Goal: Task Accomplishment & Management: Complete application form

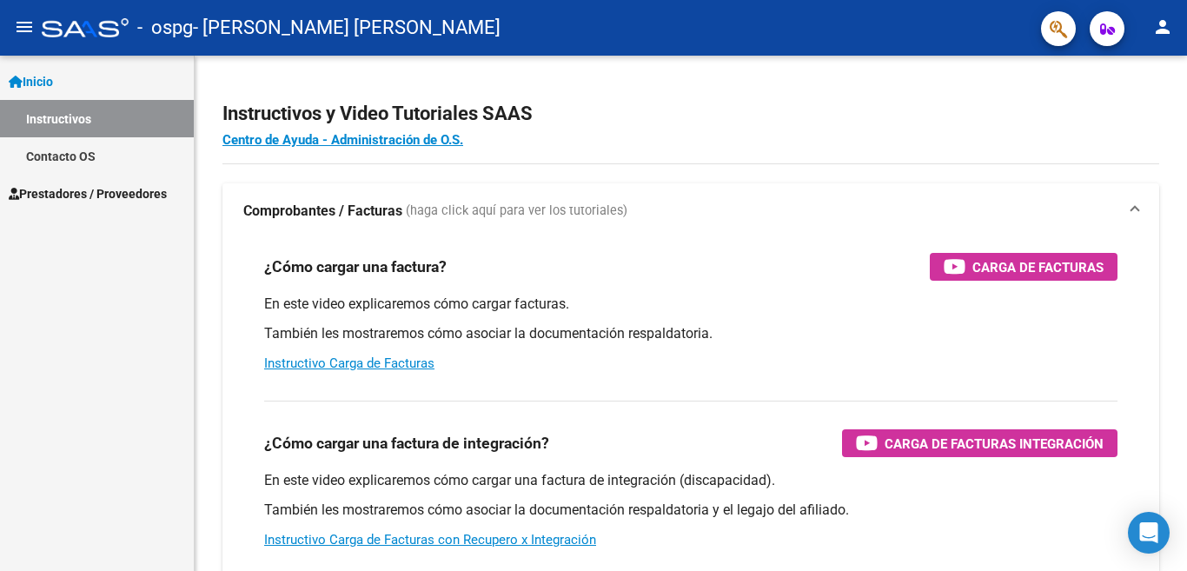
click at [77, 192] on span "Prestadores / Proveedores" at bounding box center [88, 193] width 158 height 19
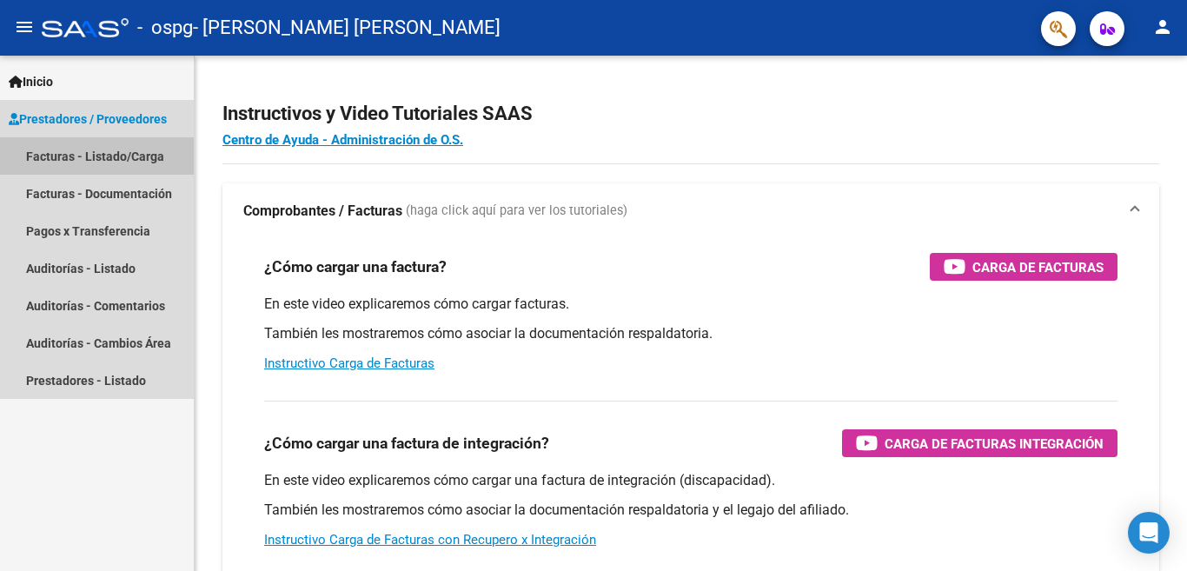
click at [120, 150] on link "Facturas - Listado/Carga" at bounding box center [97, 155] width 194 height 37
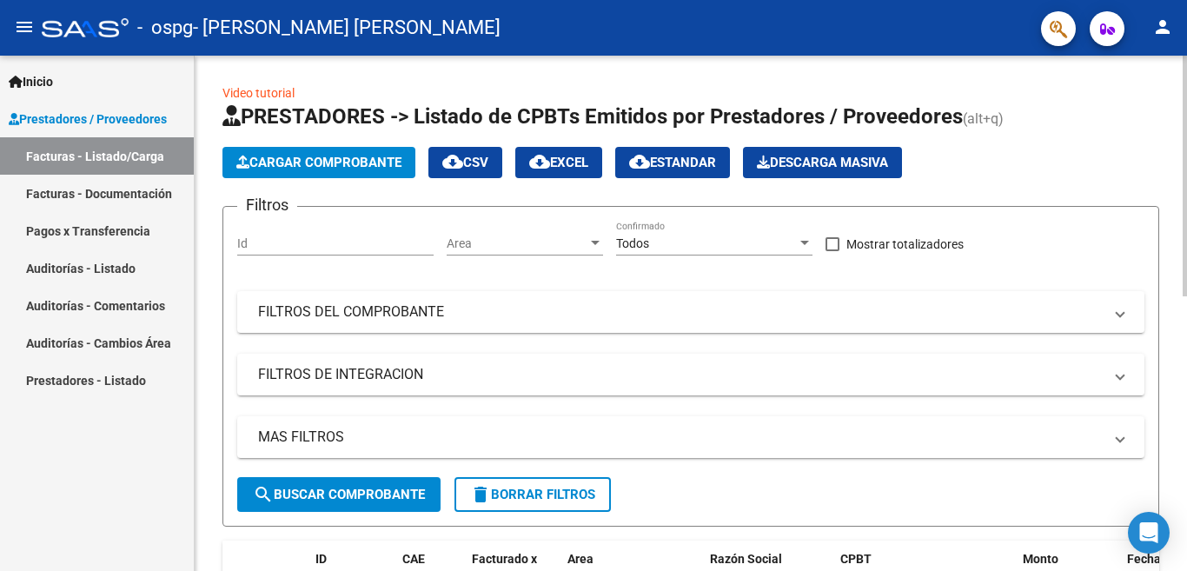
click at [307, 164] on span "Cargar Comprobante" at bounding box center [318, 163] width 165 height 16
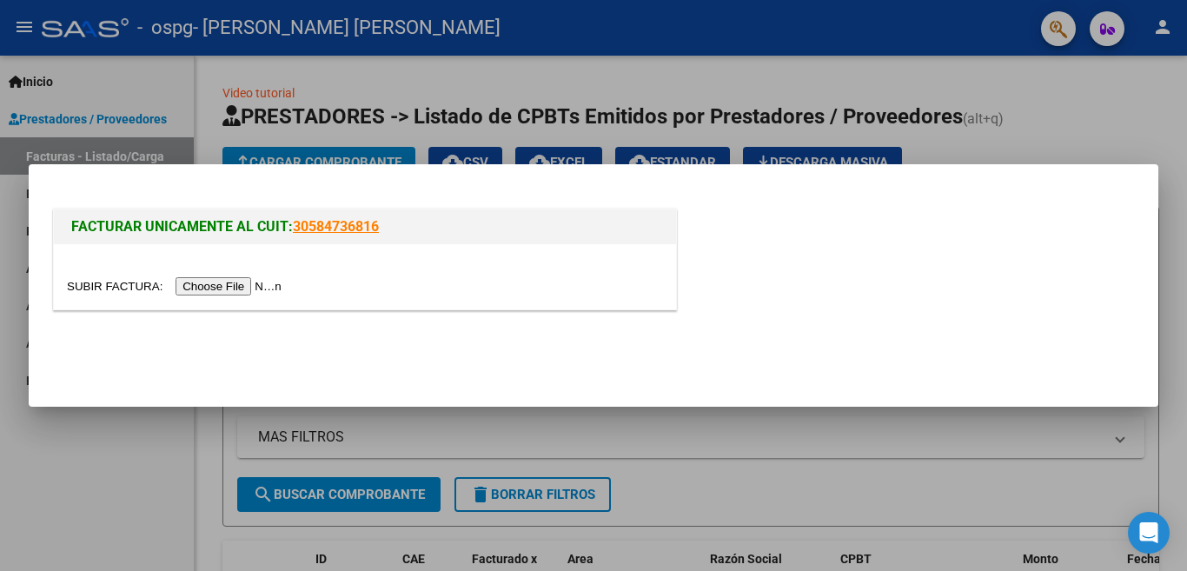
click at [212, 287] on input "file" at bounding box center [177, 286] width 220 height 18
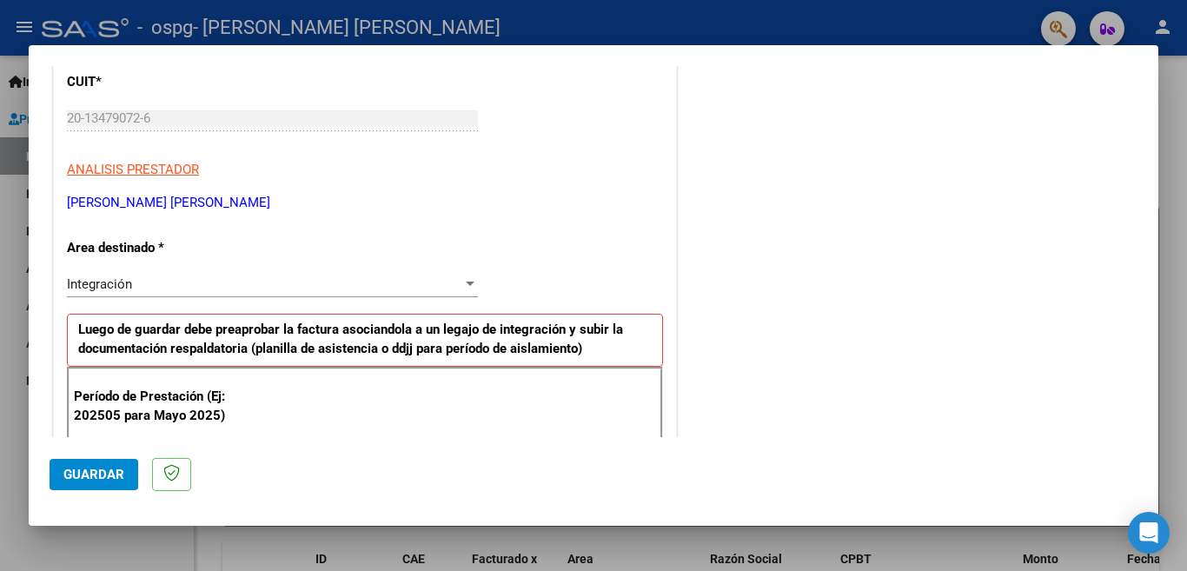
scroll to position [289, 0]
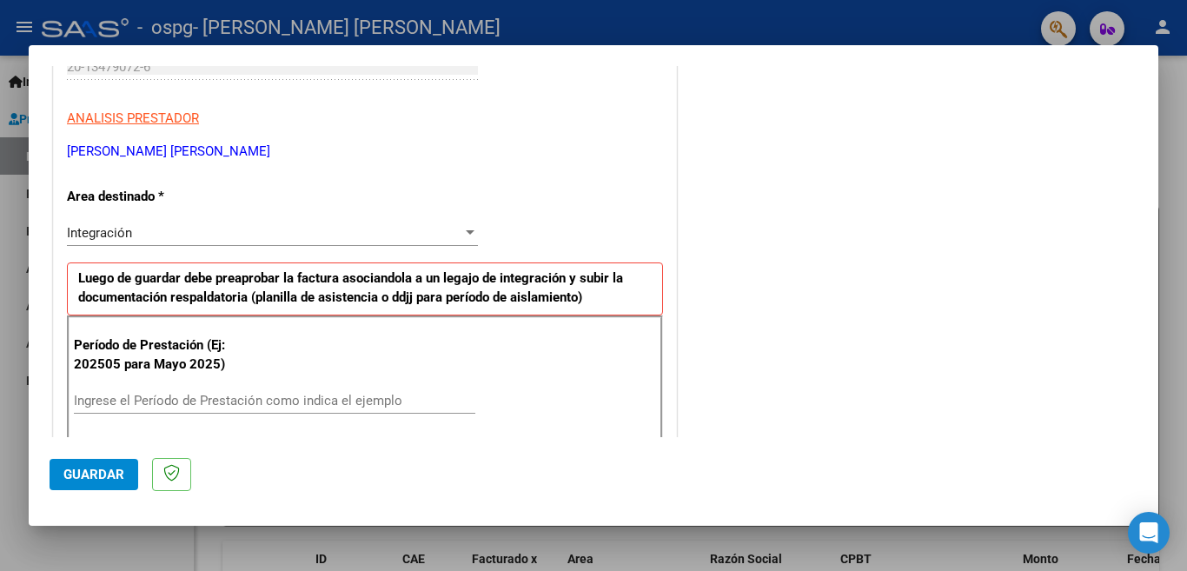
click at [402, 230] on div "Integración" at bounding box center [264, 233] width 395 height 16
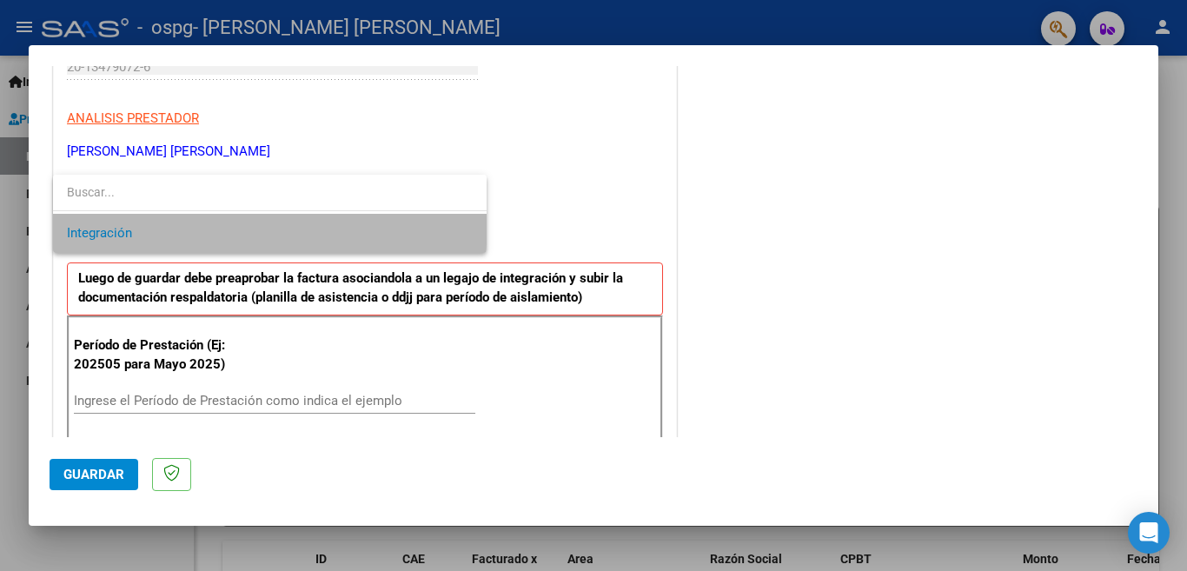
click at [164, 222] on span "Integración" at bounding box center [270, 233] width 406 height 39
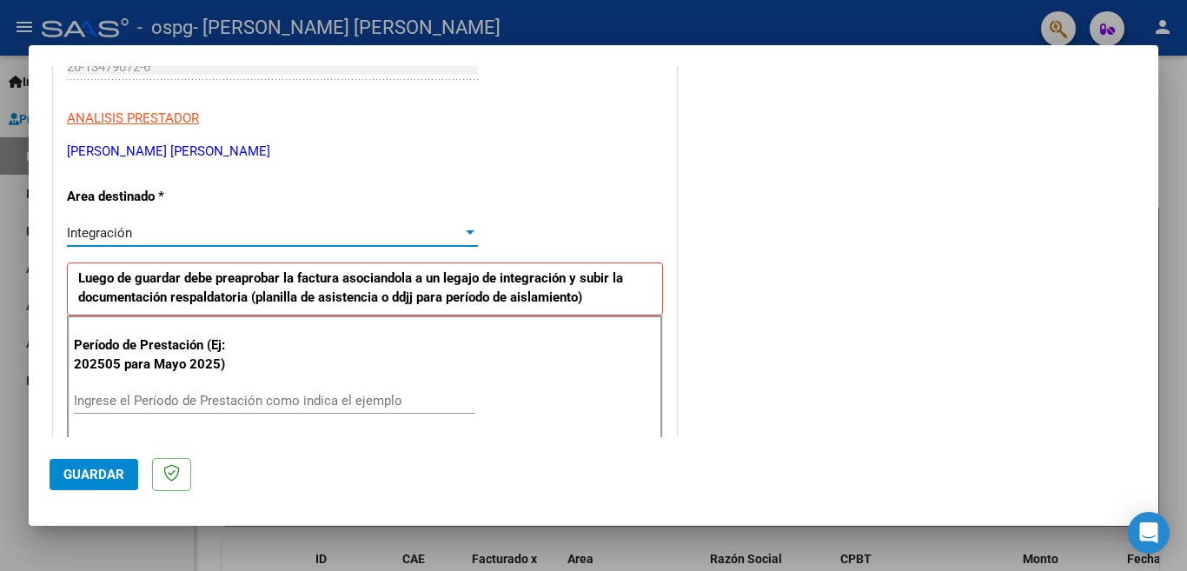
scroll to position [375, 0]
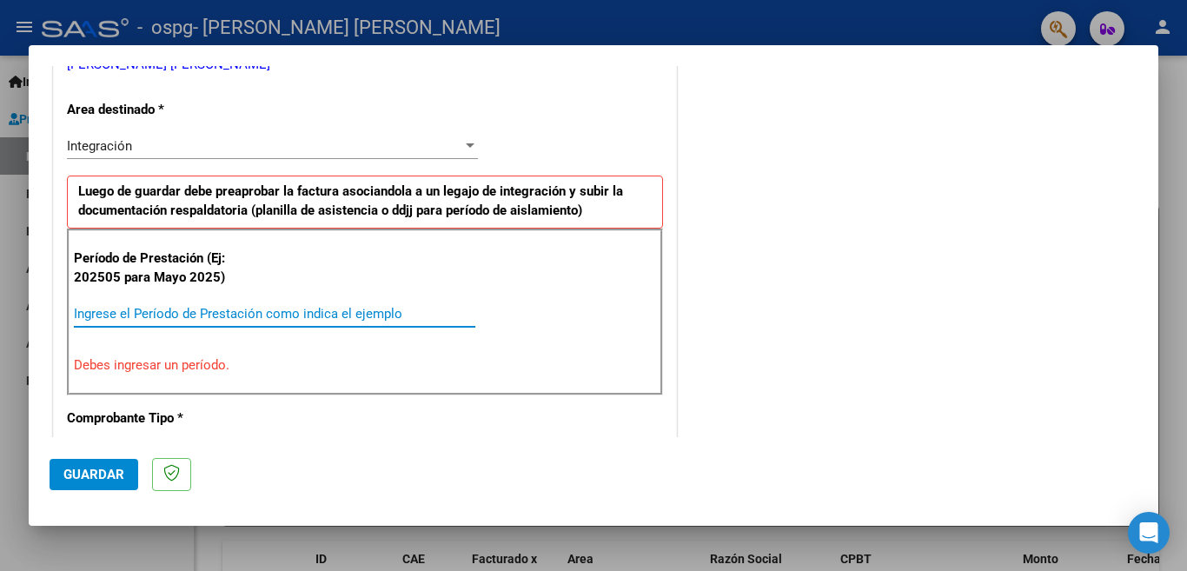
click at [258, 315] on input "Ingrese el Período de Prestación como indica el ejemplo" at bounding box center [274, 314] width 401 height 16
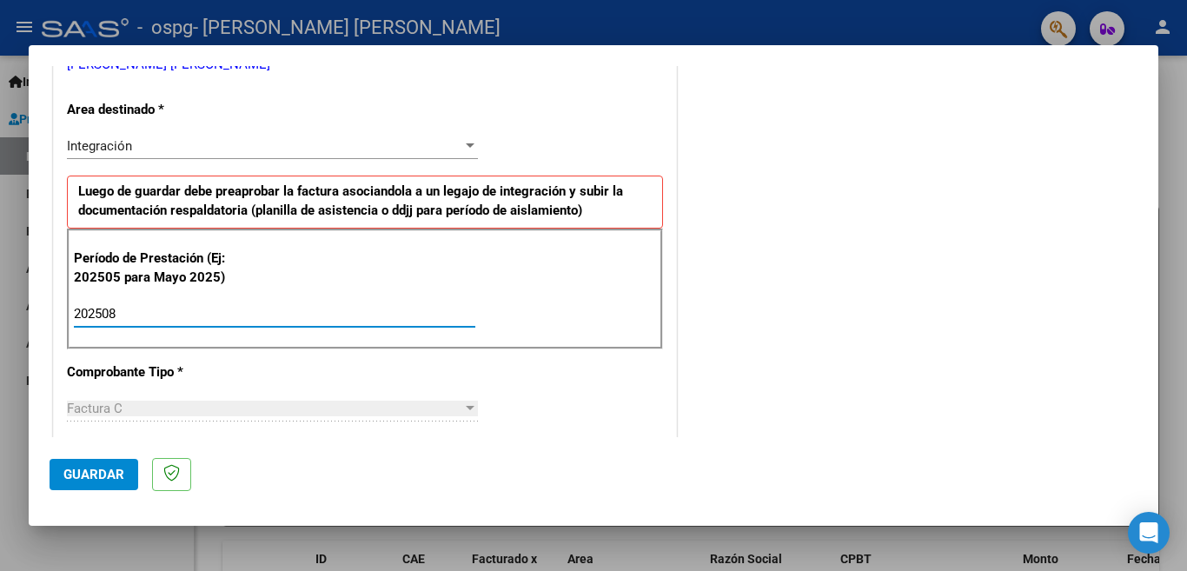
type input "202508"
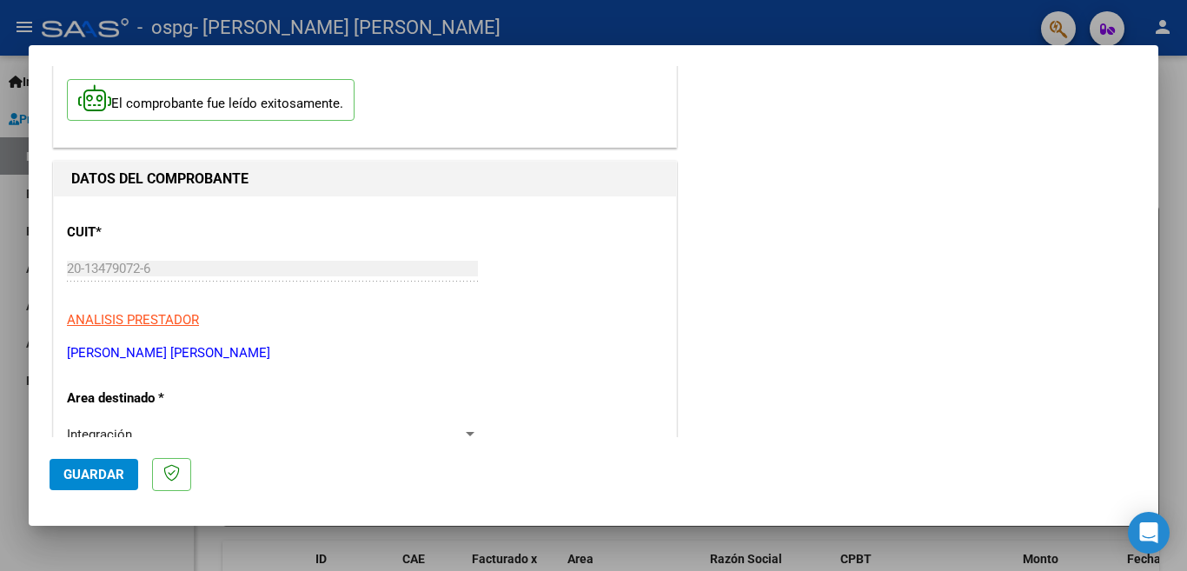
scroll to position [0, 0]
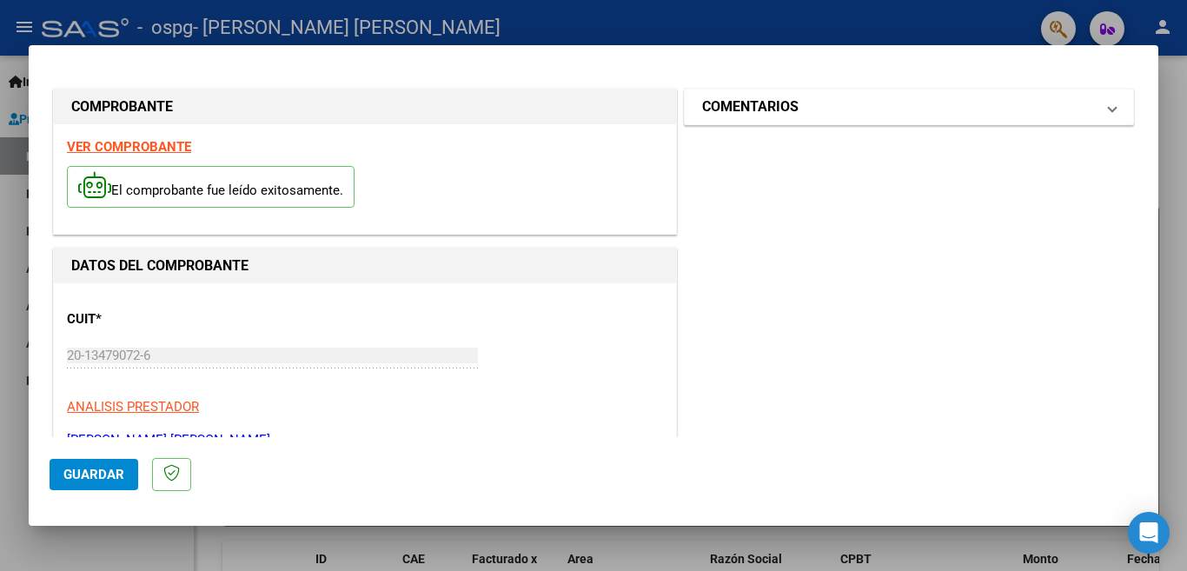
click at [1010, 113] on mat-panel-title "COMENTARIOS" at bounding box center [898, 106] width 393 height 21
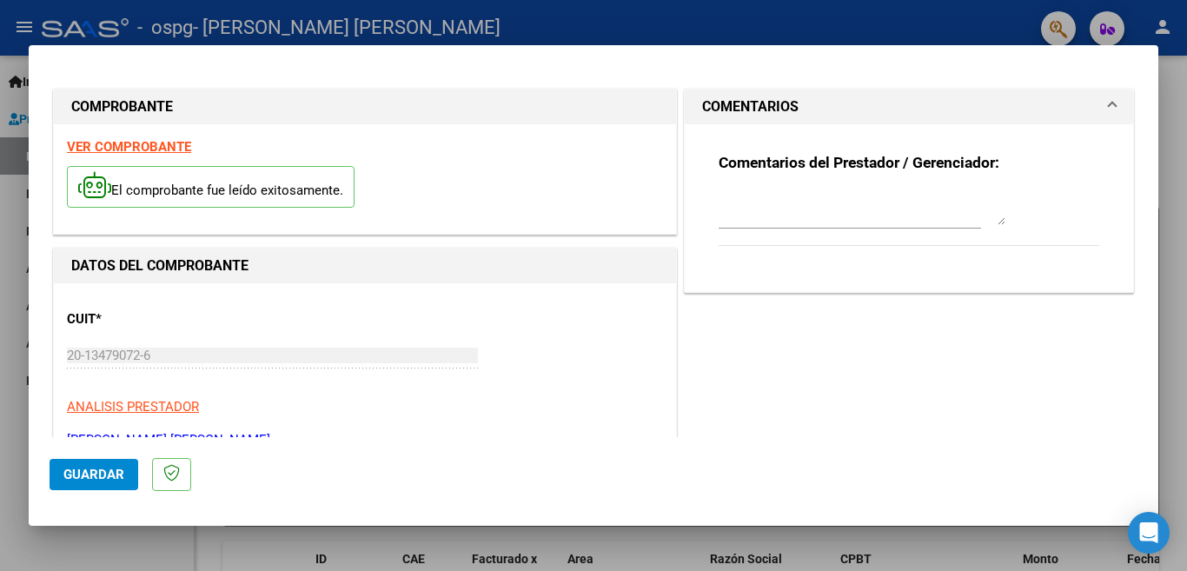
click at [1094, 96] on mat-expansion-panel-header "COMENTARIOS" at bounding box center [909, 107] width 448 height 35
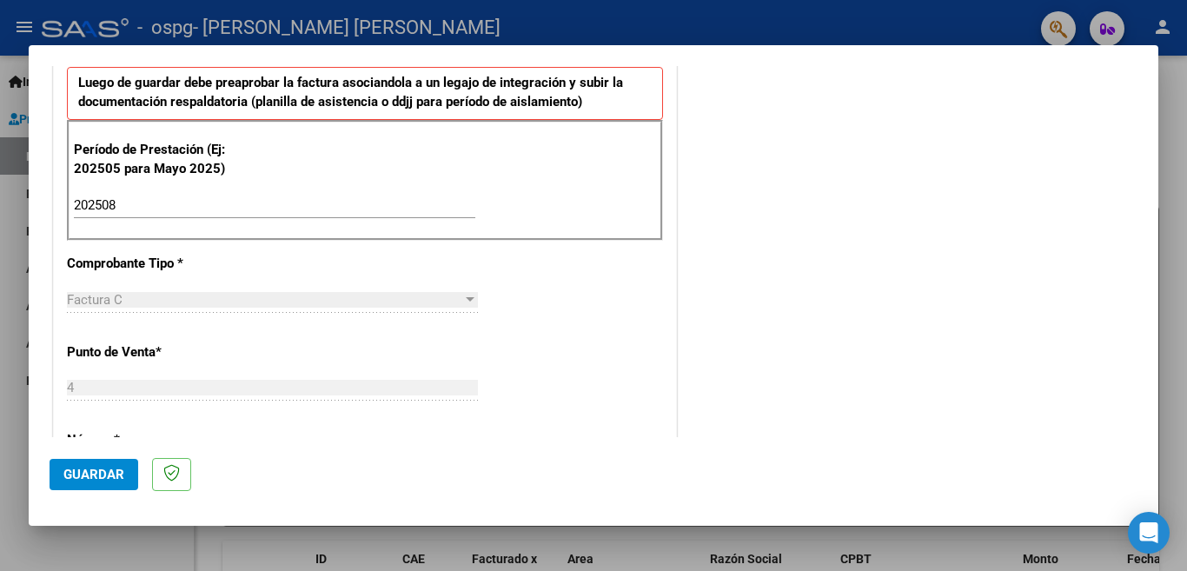
scroll to position [514, 0]
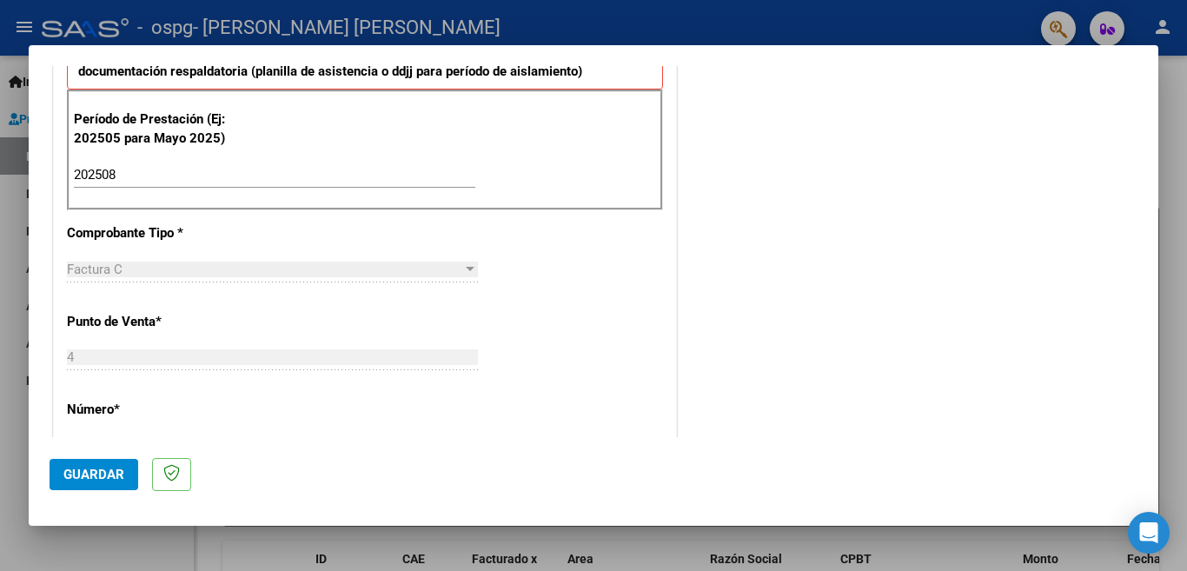
click at [97, 475] on span "Guardar" at bounding box center [93, 475] width 61 height 16
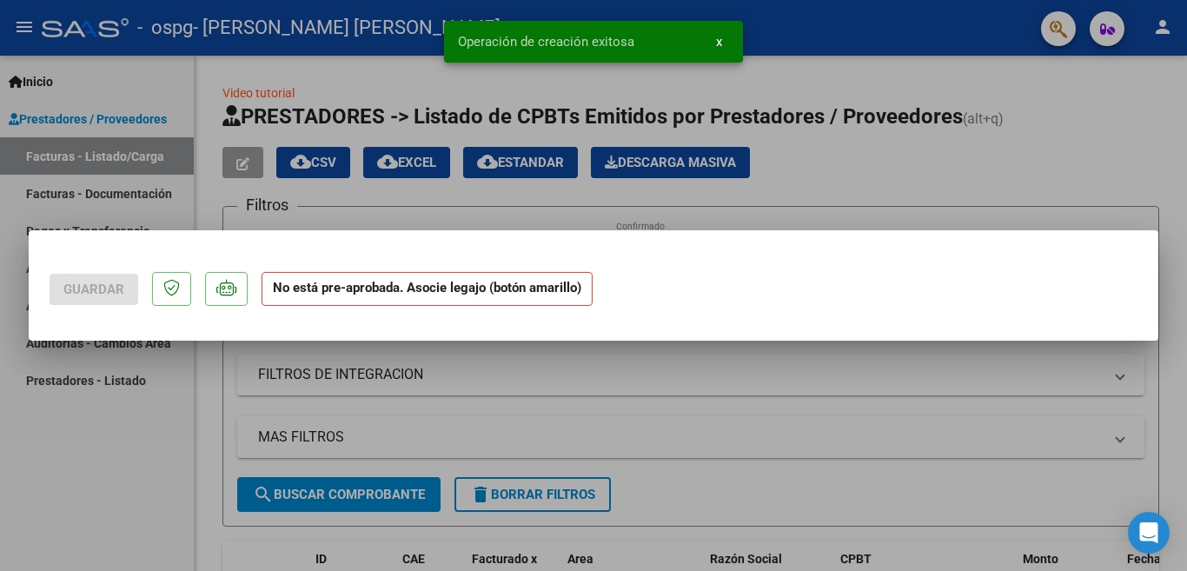
scroll to position [0, 0]
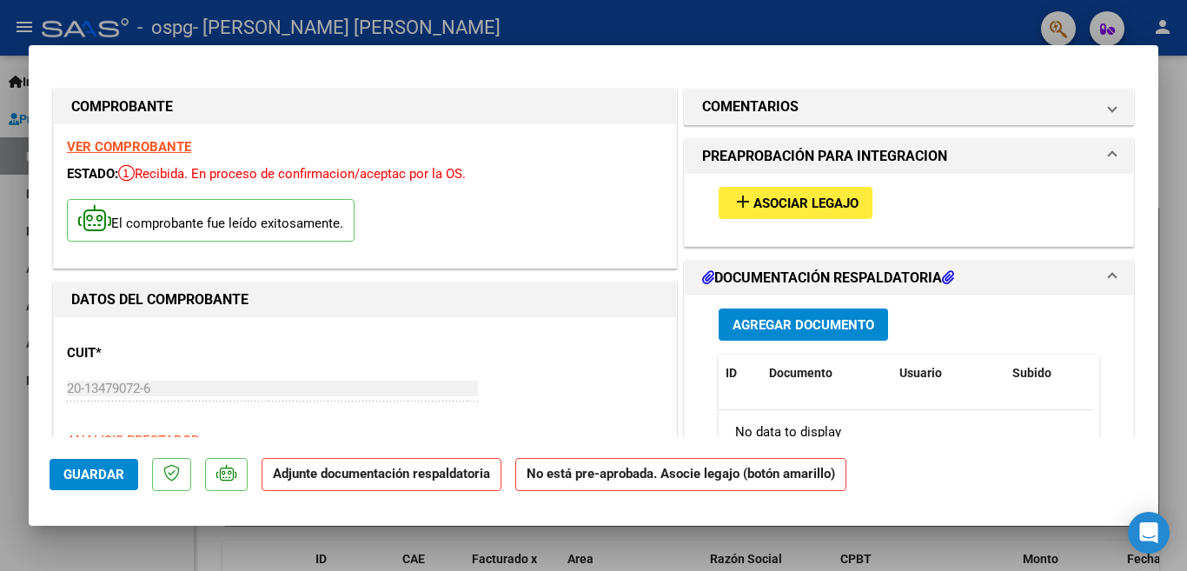
click at [783, 201] on span "Asociar Legajo" at bounding box center [805, 204] width 105 height 16
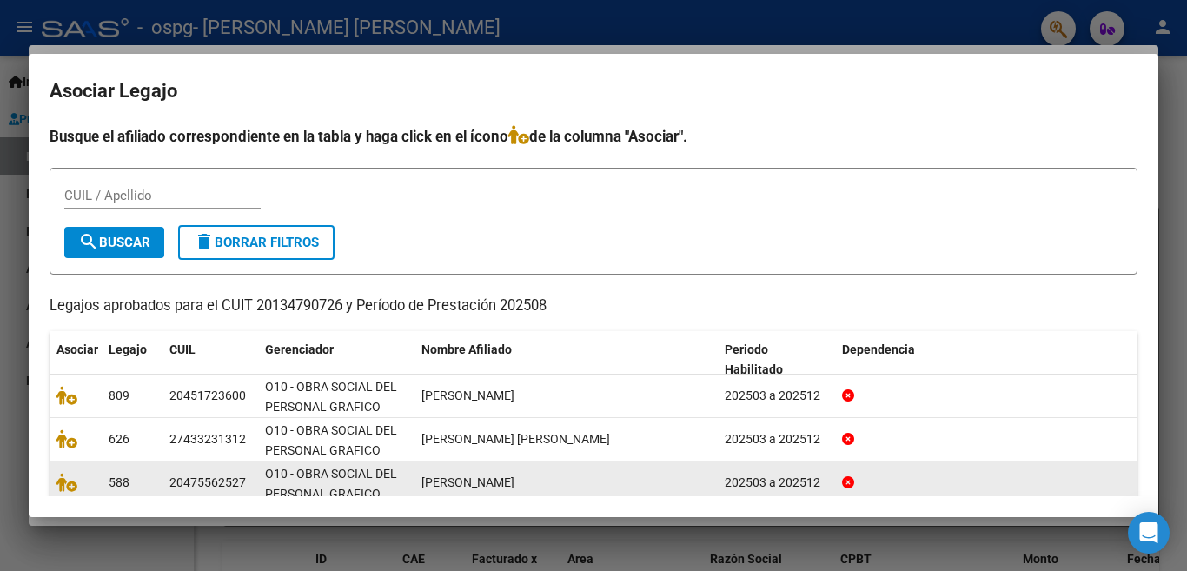
click at [118, 485] on span "588" at bounding box center [119, 482] width 21 height 14
click at [66, 488] on icon at bounding box center [66, 482] width 21 height 19
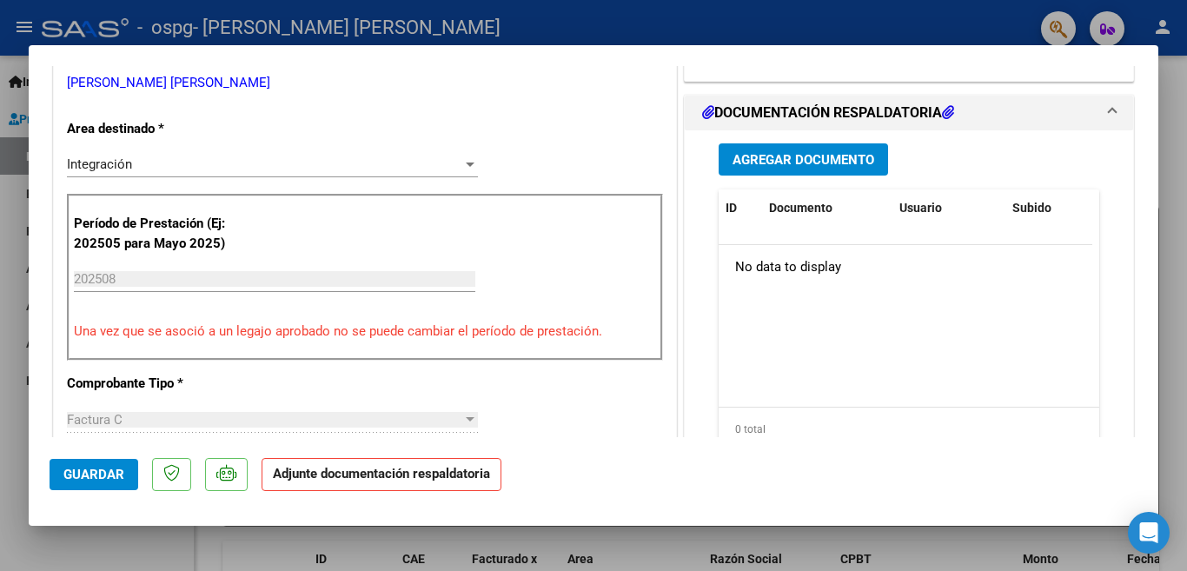
scroll to position [511, 0]
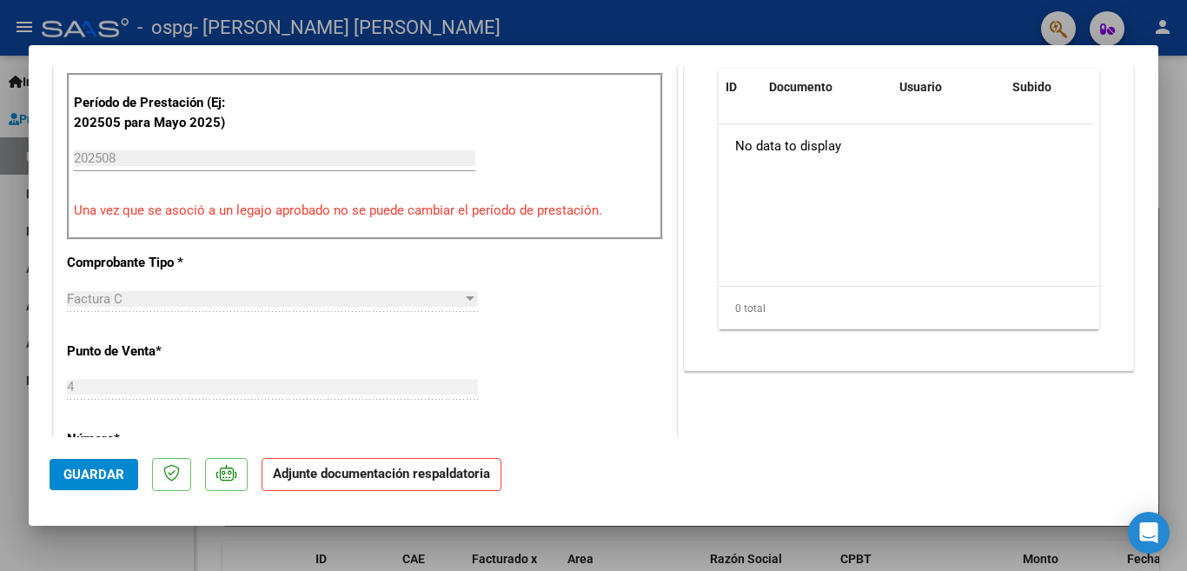
click at [1159, 242] on div at bounding box center [593, 285] width 1187 height 571
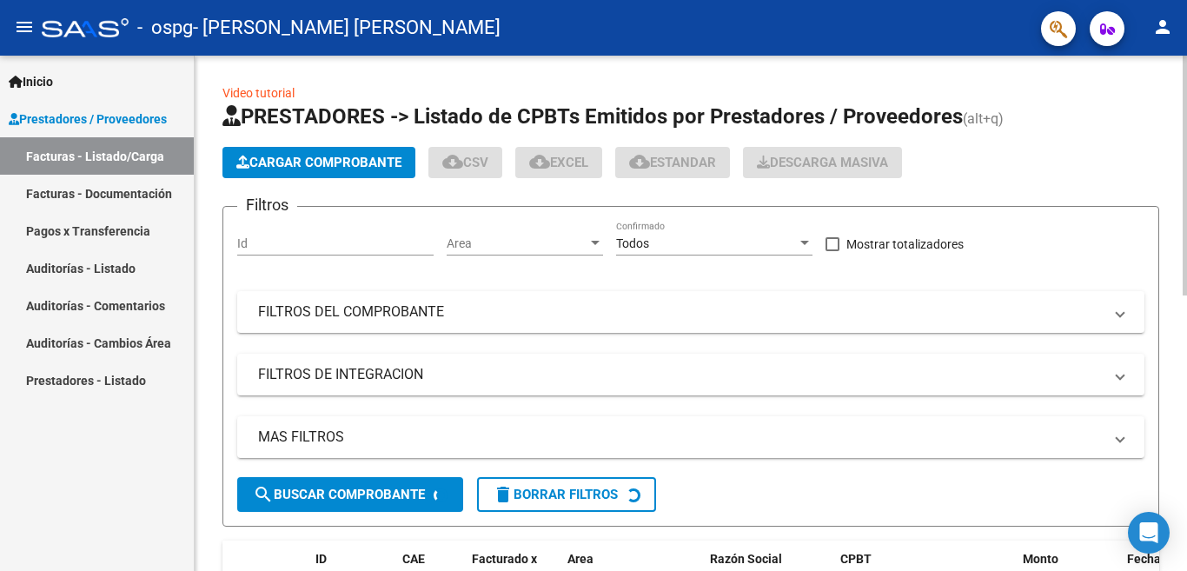
drag, startPoint x: 1154, startPoint y: 242, endPoint x: 1151, endPoint y: 229, distance: 13.3
click at [1151, 229] on form "Filtros Id Area Area Todos Confirmado Mostrar totalizadores FILTROS DEL COMPROB…" at bounding box center [690, 366] width 937 height 321
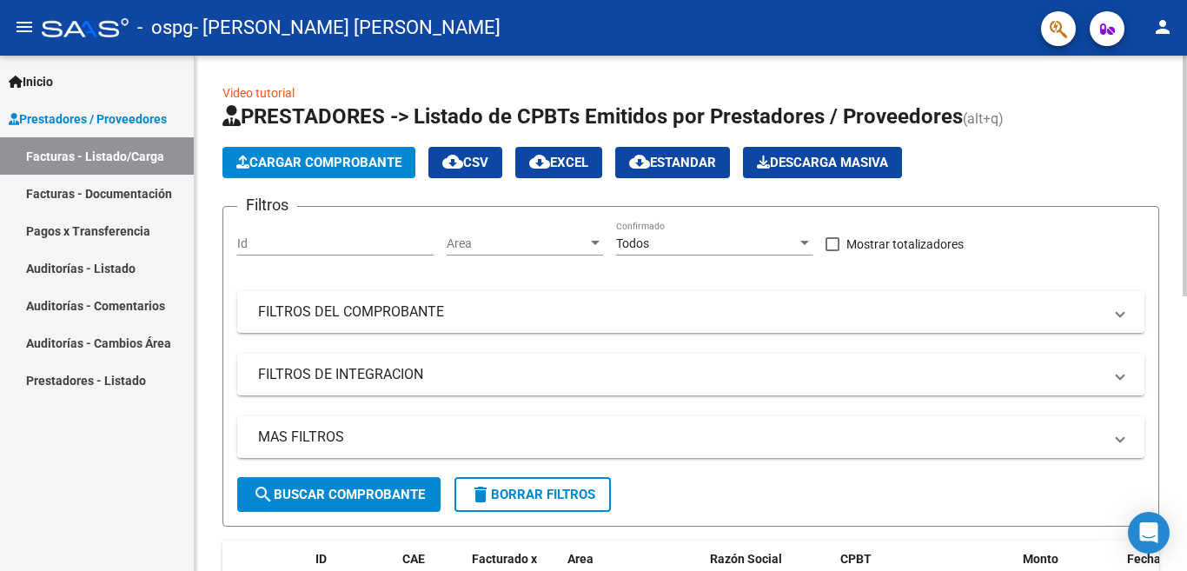
click at [328, 168] on span "Cargar Comprobante" at bounding box center [318, 163] width 165 height 16
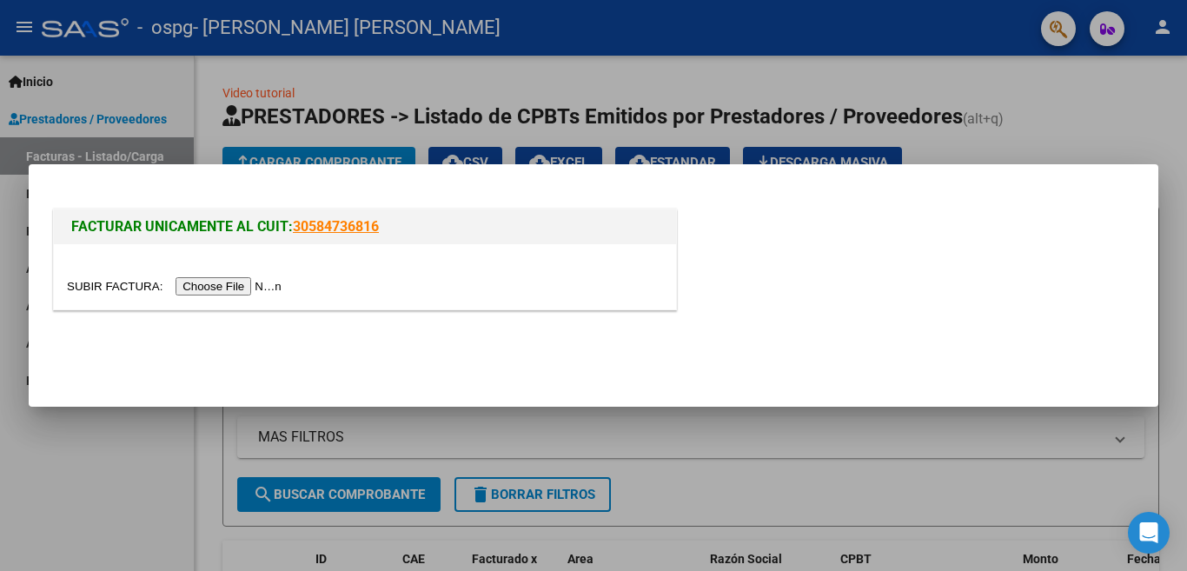
click at [220, 282] on input "file" at bounding box center [177, 286] width 220 height 18
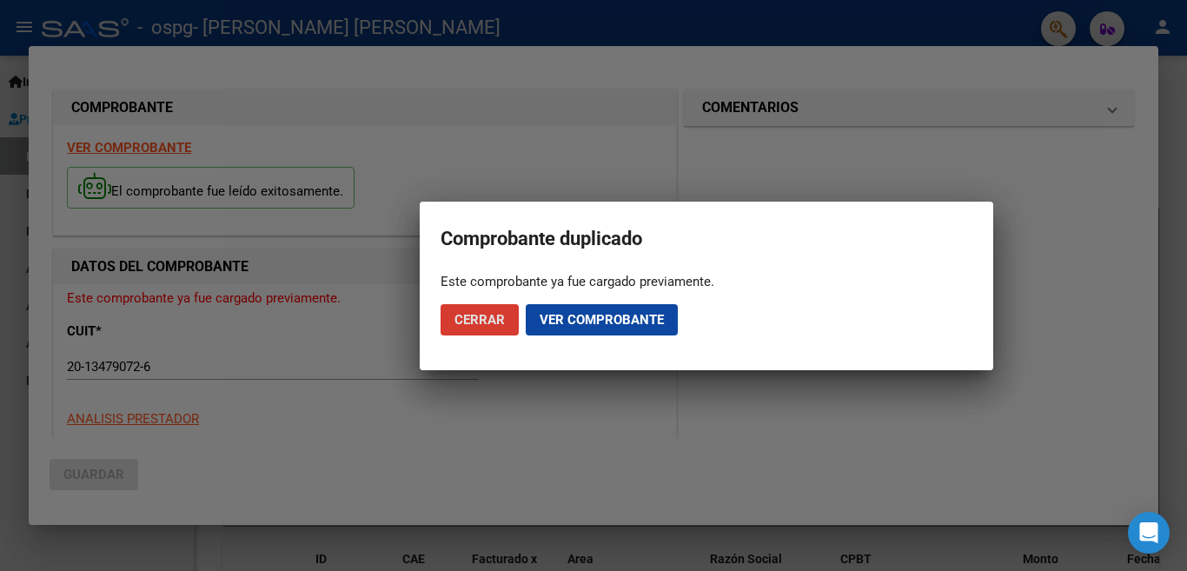
click at [614, 325] on span "Ver comprobante" at bounding box center [602, 320] width 124 height 16
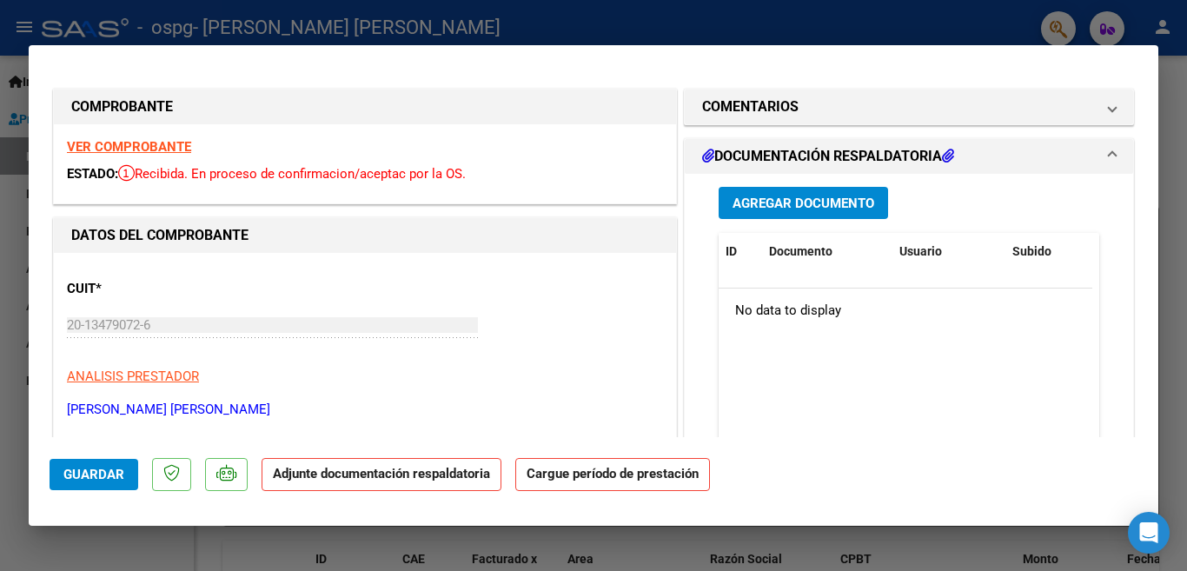
click at [844, 204] on span "Agregar Documento" at bounding box center [804, 204] width 142 height 16
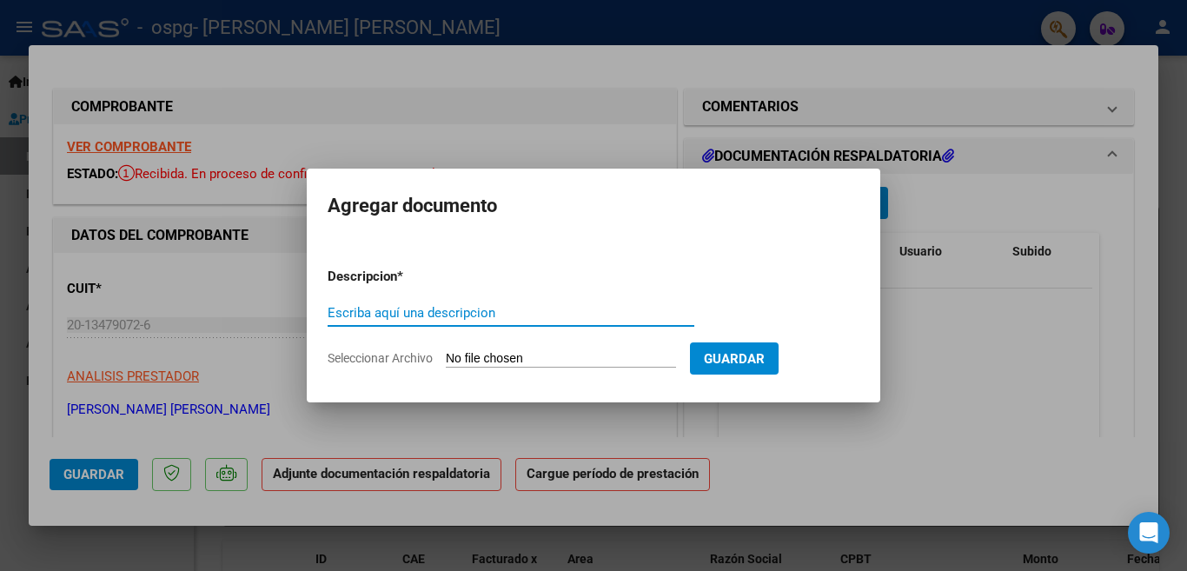
click at [467, 307] on input "Escriba aquí una descripcion" at bounding box center [511, 313] width 367 height 16
click at [461, 305] on input "fac" at bounding box center [511, 313] width 367 height 16
type input "factura"
click at [537, 355] on input "Seleccionar Archivo" at bounding box center [561, 359] width 230 height 17
type input "C:\fakepath\GRAFICOS [PERSON_NAME][GEOGRAPHIC_DATA] A 4323 [DATE].pdf"
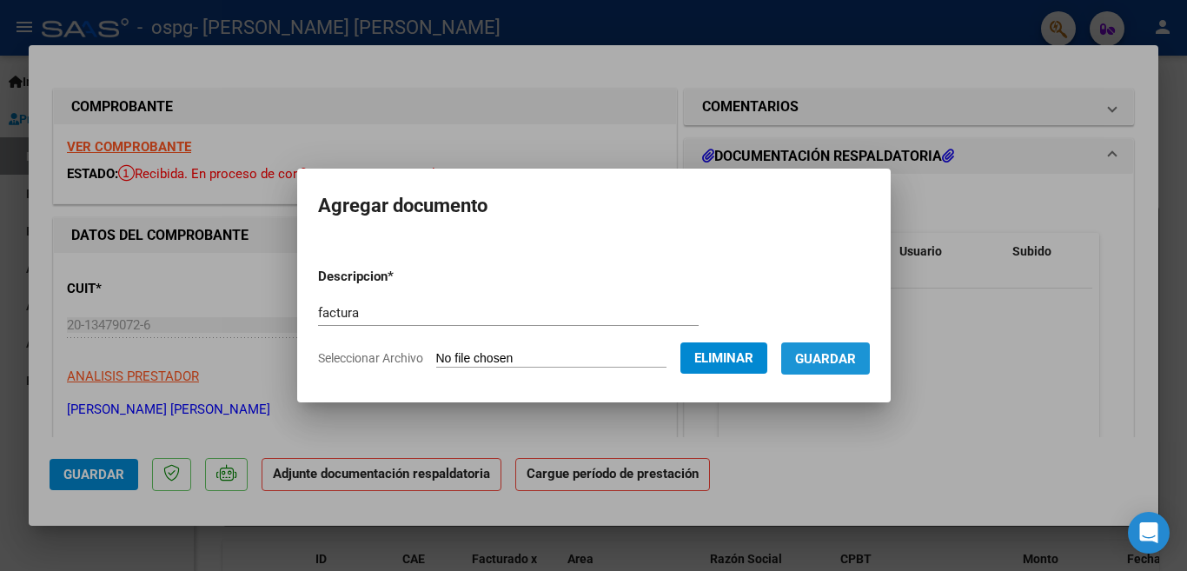
click at [819, 352] on span "Guardar" at bounding box center [825, 359] width 61 height 16
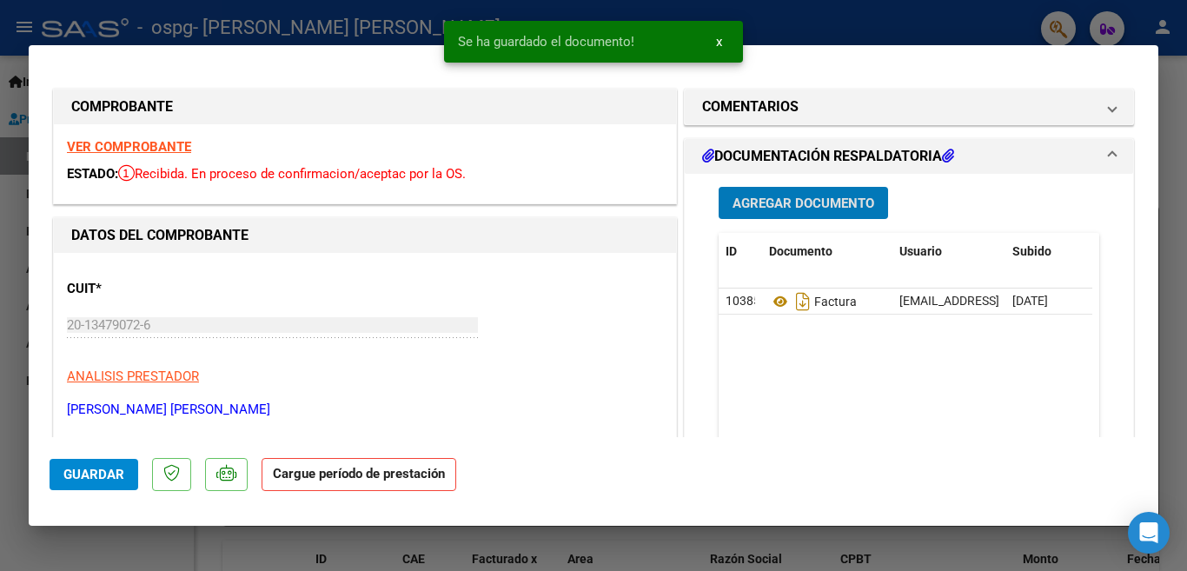
click at [794, 210] on span "Agregar Documento" at bounding box center [804, 204] width 142 height 16
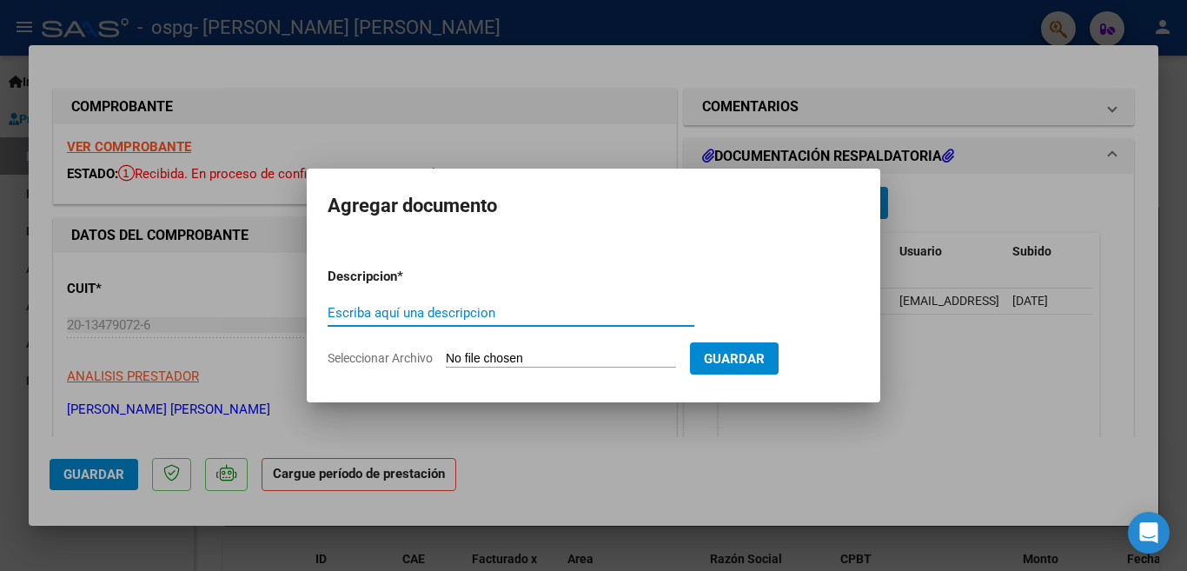
click at [453, 307] on input "Escriba aquí una descripcion" at bounding box center [511, 313] width 367 height 16
click at [453, 307] on input "firma" at bounding box center [511, 313] width 367 height 16
type input "firma colegio"
click at [494, 355] on input "Seleccionar Archivo" at bounding box center [561, 359] width 230 height 17
type input "C:\fakepath\GRAFICOS [PERSON_NAME] FIRMA [DATE].pdf"
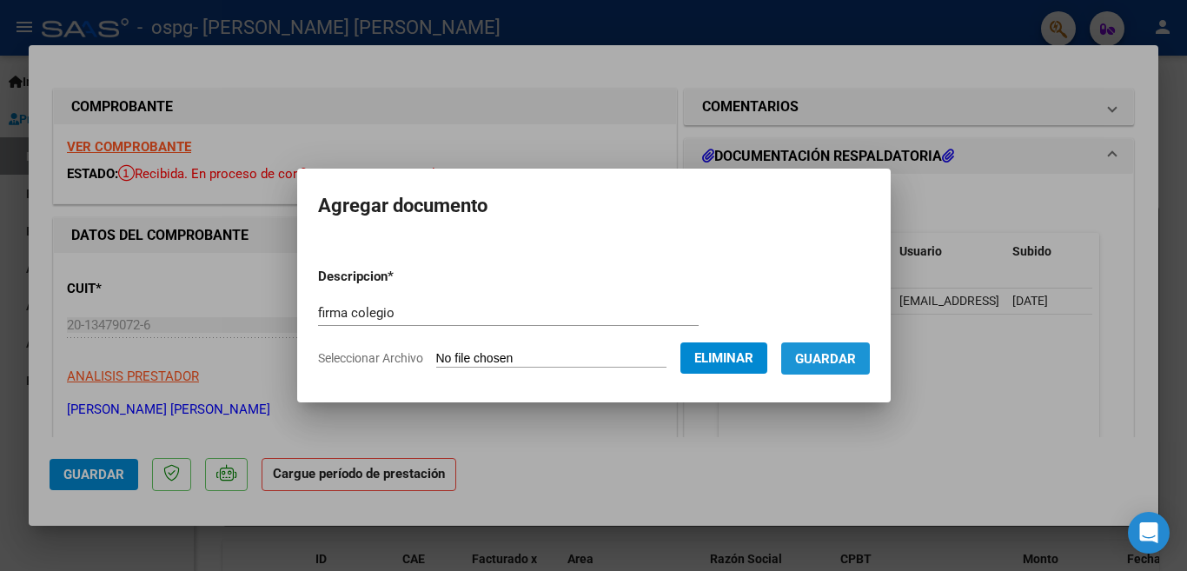
click at [813, 363] on span "Guardar" at bounding box center [825, 359] width 61 height 16
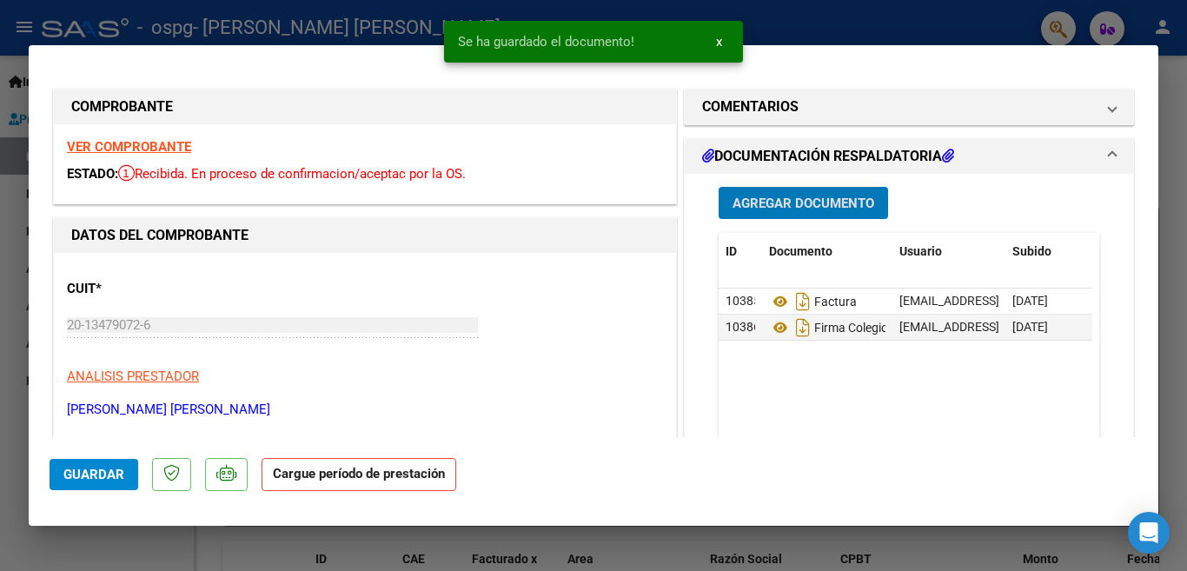
click at [839, 201] on span "Agregar Documento" at bounding box center [804, 204] width 142 height 16
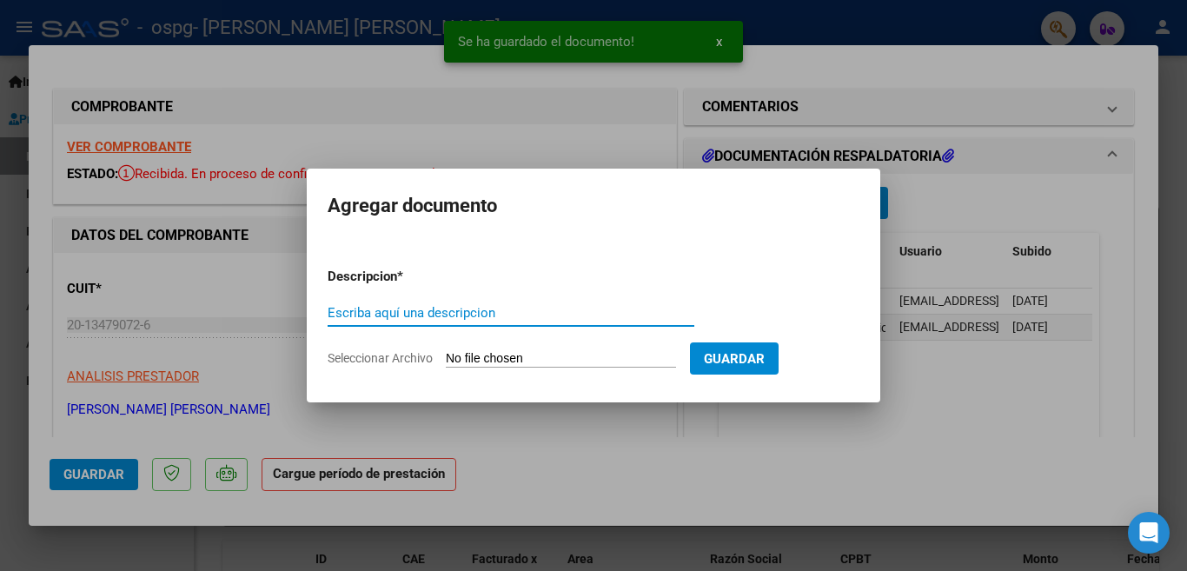
click at [431, 310] on input "Escriba aquí una descripcion" at bounding box center [511, 313] width 367 height 16
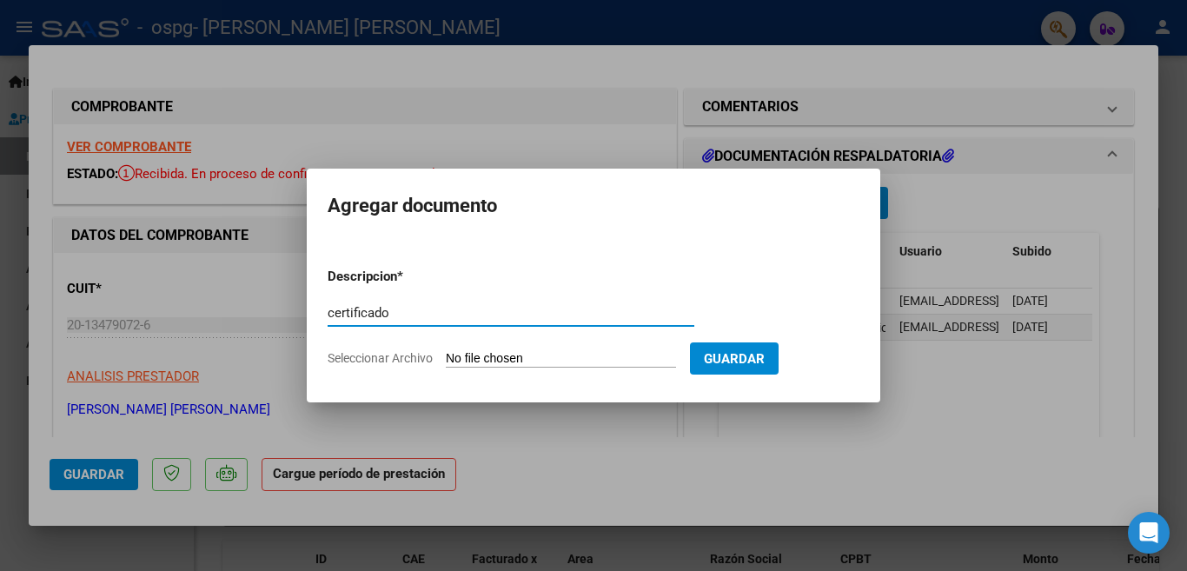
type input "certificado"
click at [484, 358] on input "Seleccionar Archivo" at bounding box center [561, 359] width 230 height 17
type input "C:\fakepath\GRAFICOS [PERSON_NAME] CERTF [GEOGRAPHIC_DATA] [DATE].pdf"
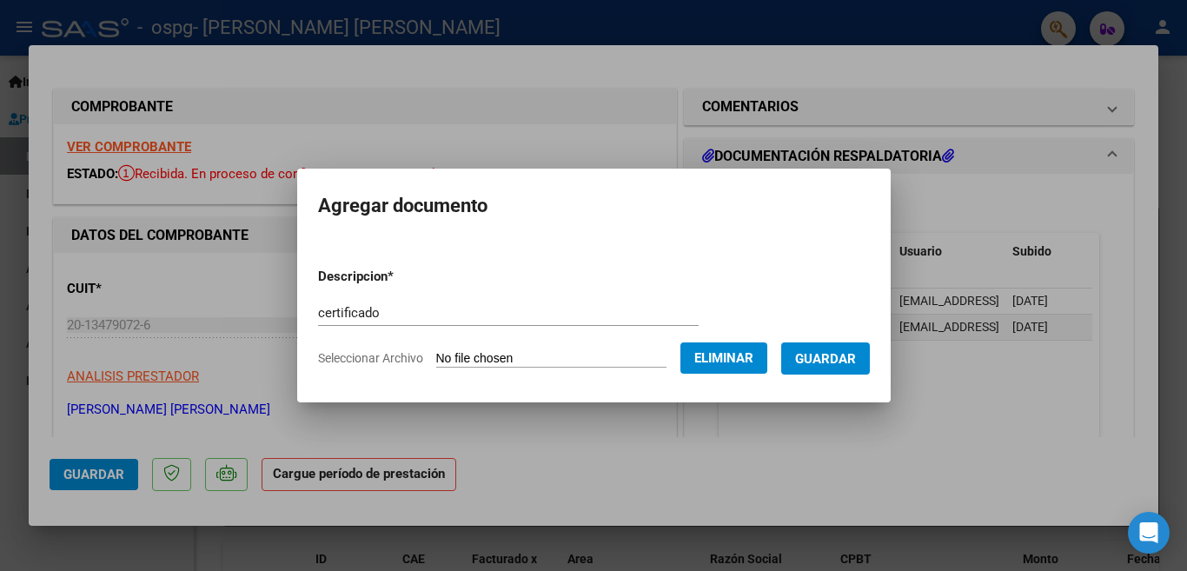
click at [829, 363] on span "Guardar" at bounding box center [825, 359] width 61 height 16
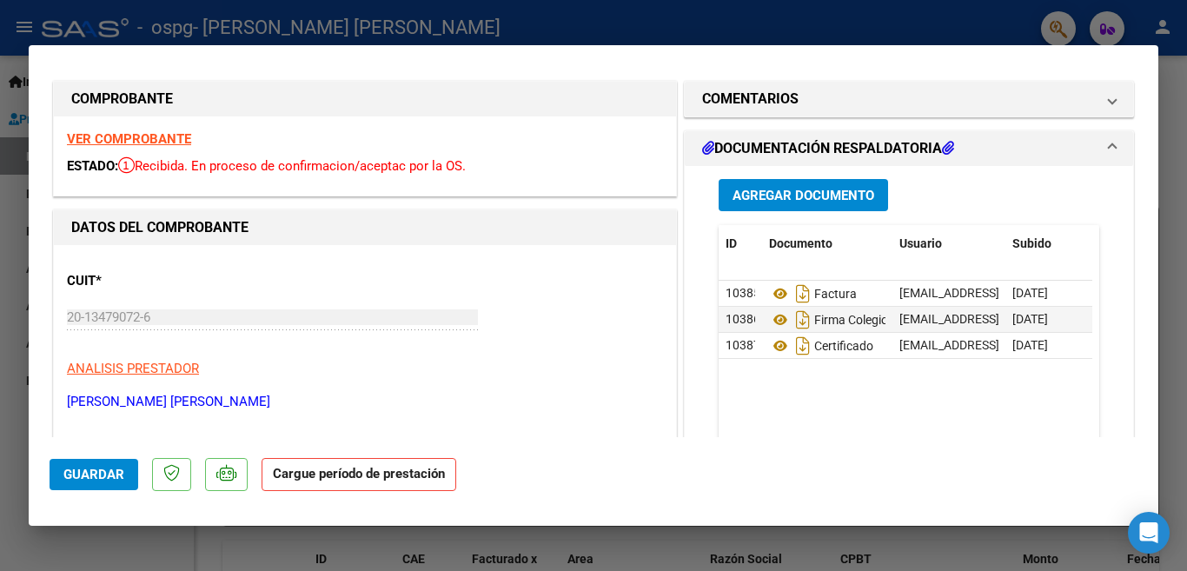
scroll to position [3, 0]
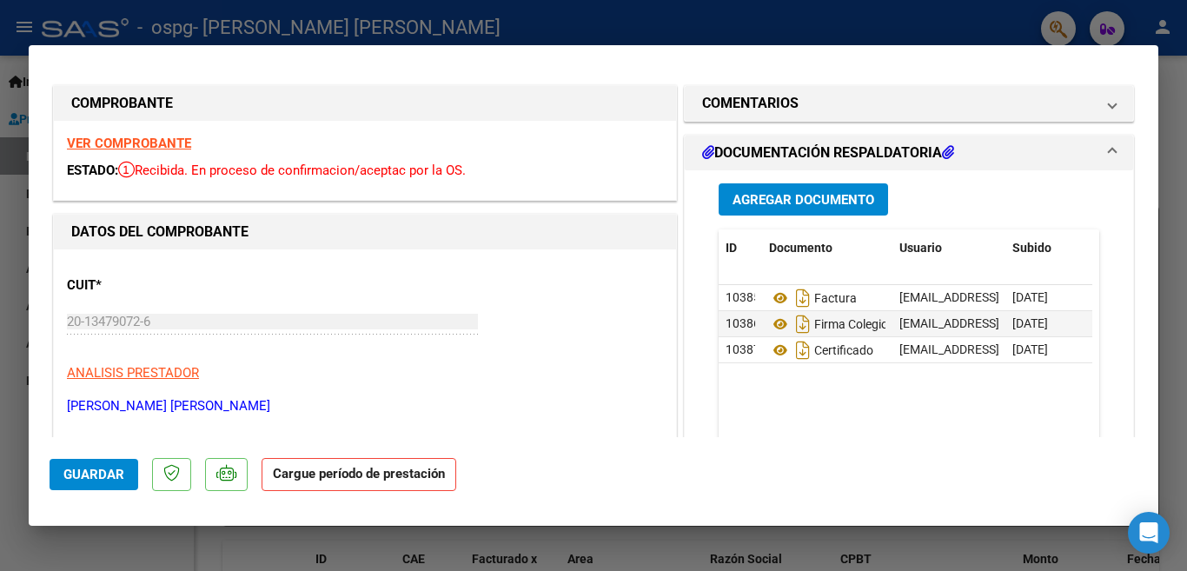
click at [1109, 149] on span at bounding box center [1112, 153] width 7 height 21
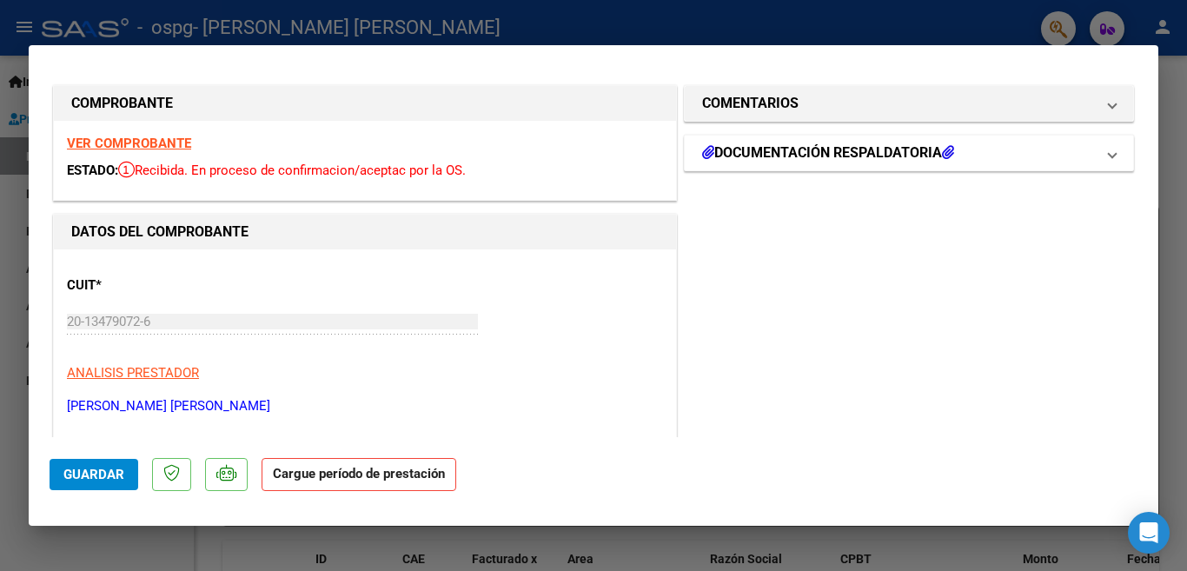
click at [1116, 152] on mat-expansion-panel-header "DOCUMENTACIÓN RESPALDATORIA" at bounding box center [909, 153] width 448 height 35
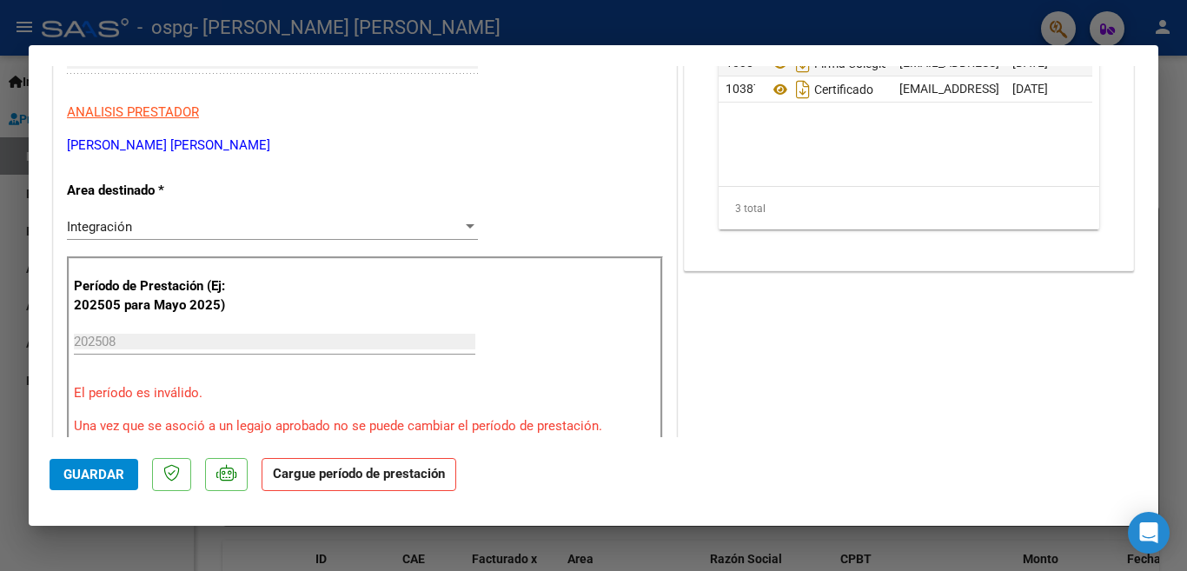
scroll to position [351, 0]
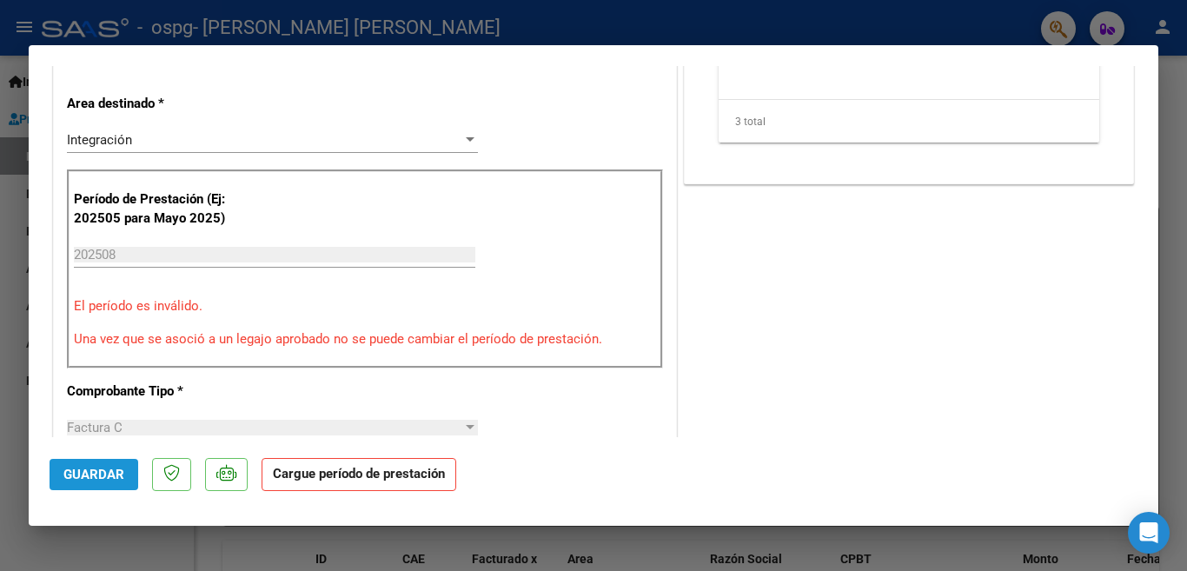
click at [100, 480] on span "Guardar" at bounding box center [93, 475] width 61 height 16
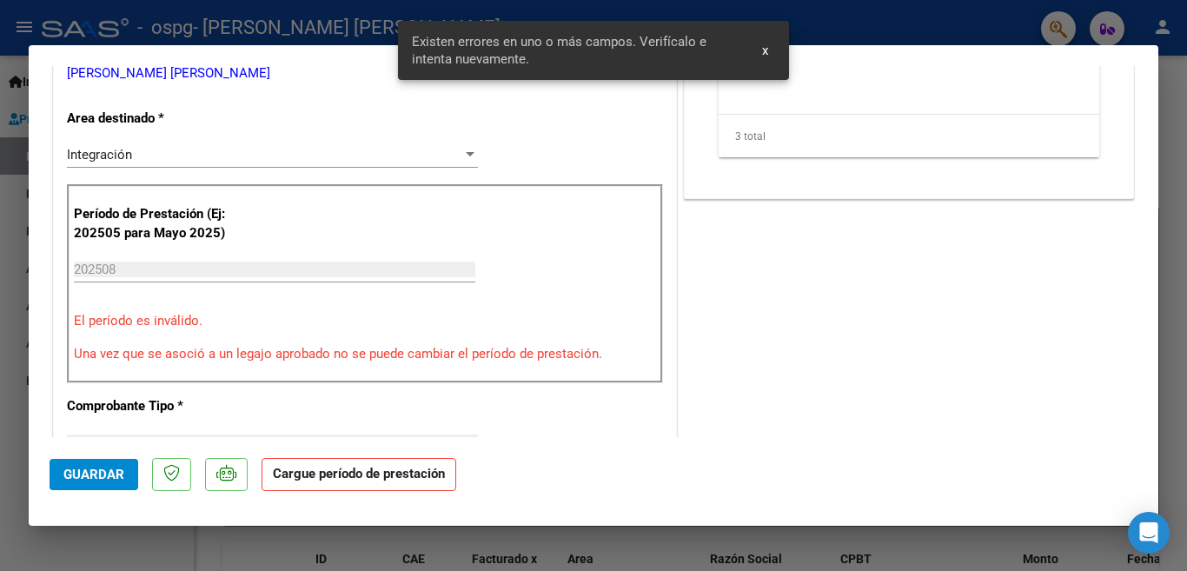
click at [766, 52] on span "x" at bounding box center [765, 51] width 6 height 16
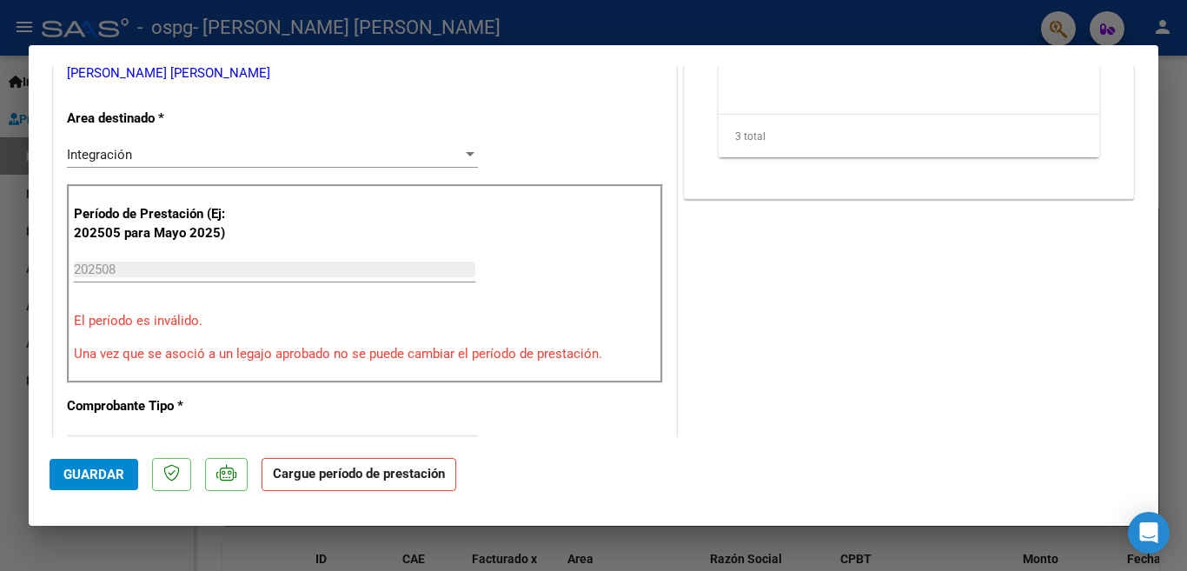
click at [270, 242] on div "Período de Prestación (Ej: 202505 para Mayo 2025) 202508 Ingrese el Período de …" at bounding box center [365, 284] width 596 height 200
click at [279, 270] on input "202508" at bounding box center [274, 270] width 401 height 16
click at [202, 267] on input "202508" at bounding box center [274, 270] width 401 height 16
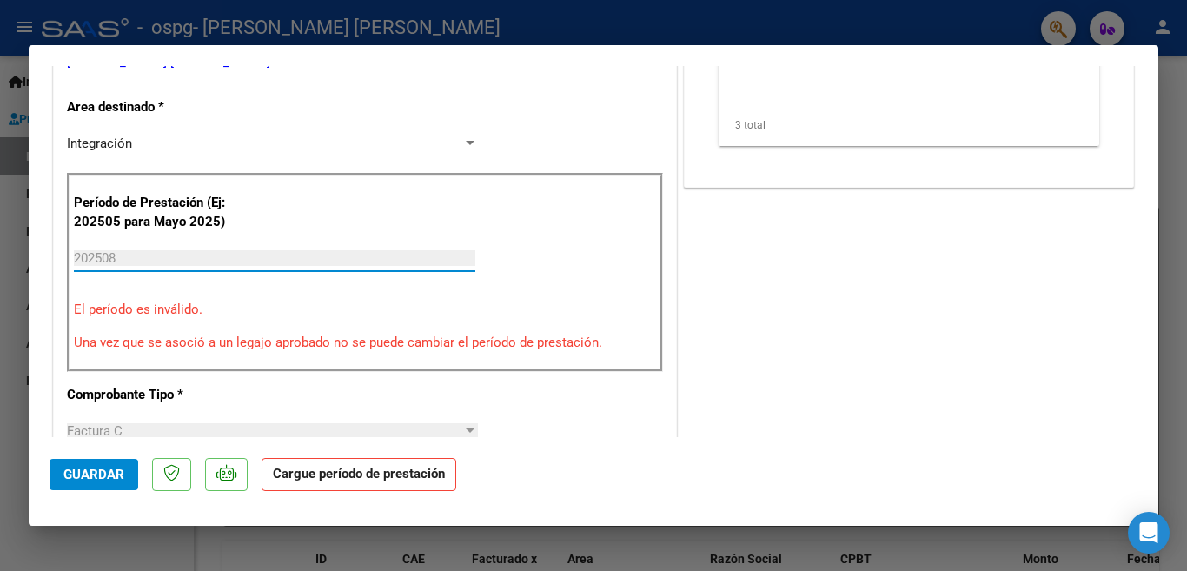
scroll to position [435, 0]
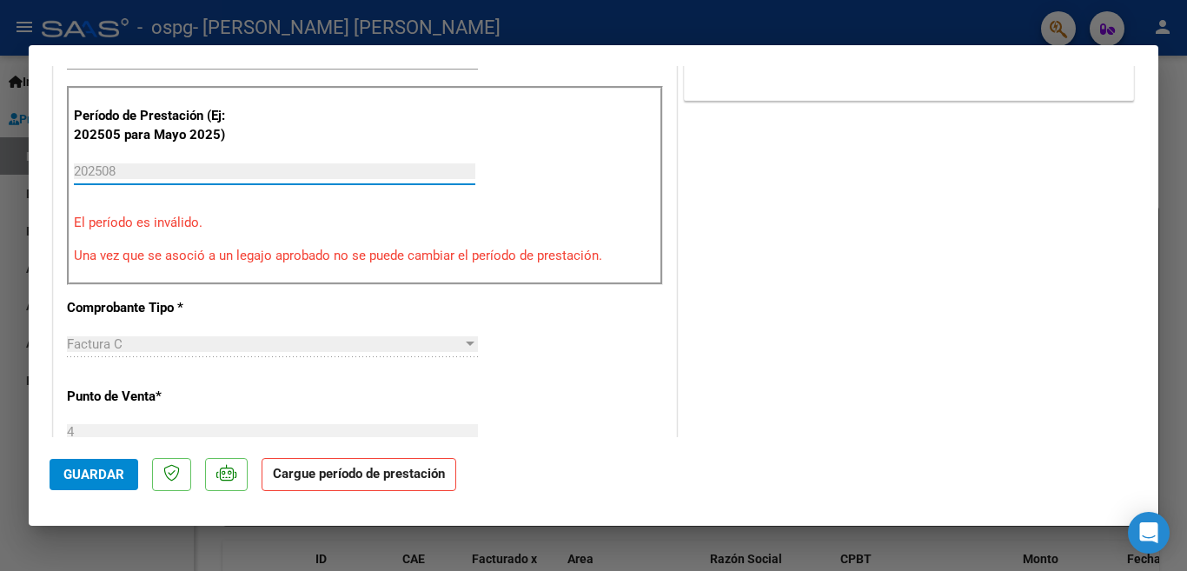
click at [394, 479] on strong "Cargue período de prestación" at bounding box center [359, 475] width 195 height 34
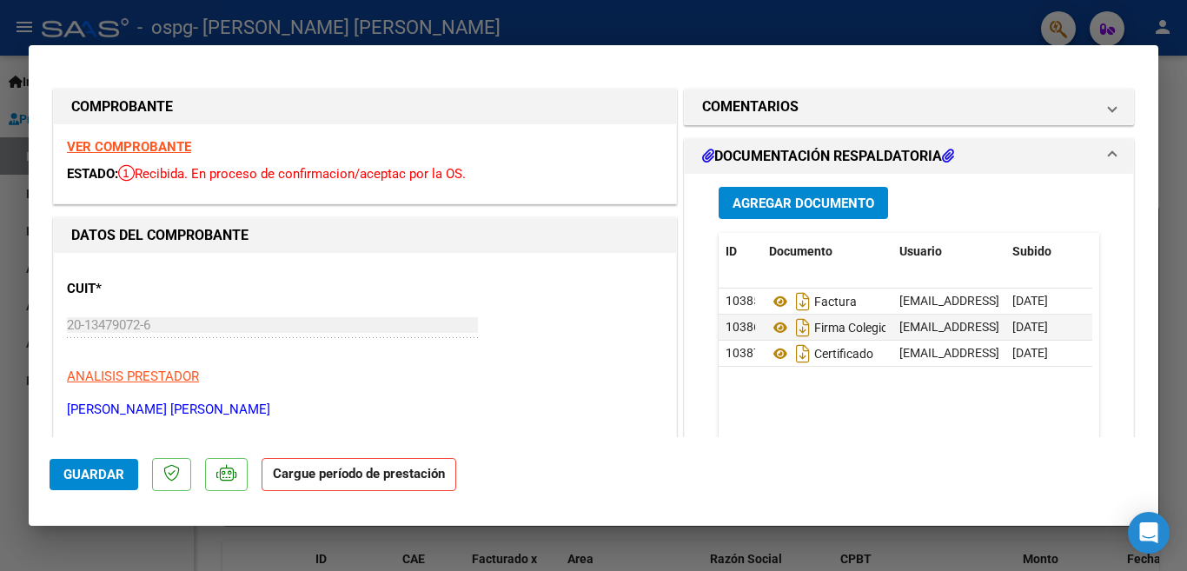
scroll to position [174, 0]
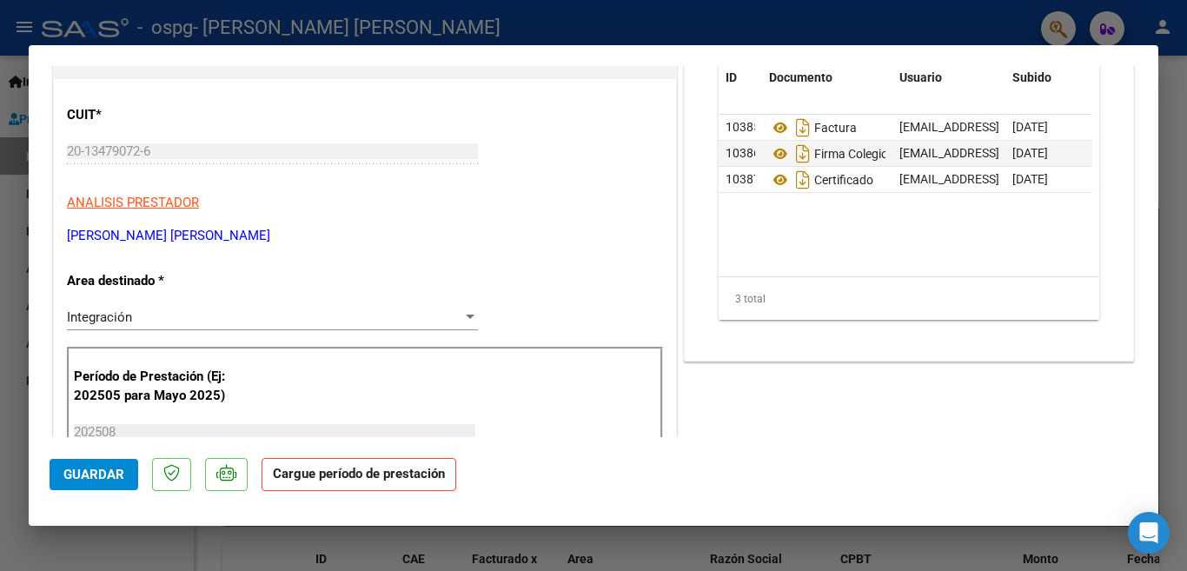
click at [93, 470] on span "Guardar" at bounding box center [93, 475] width 61 height 16
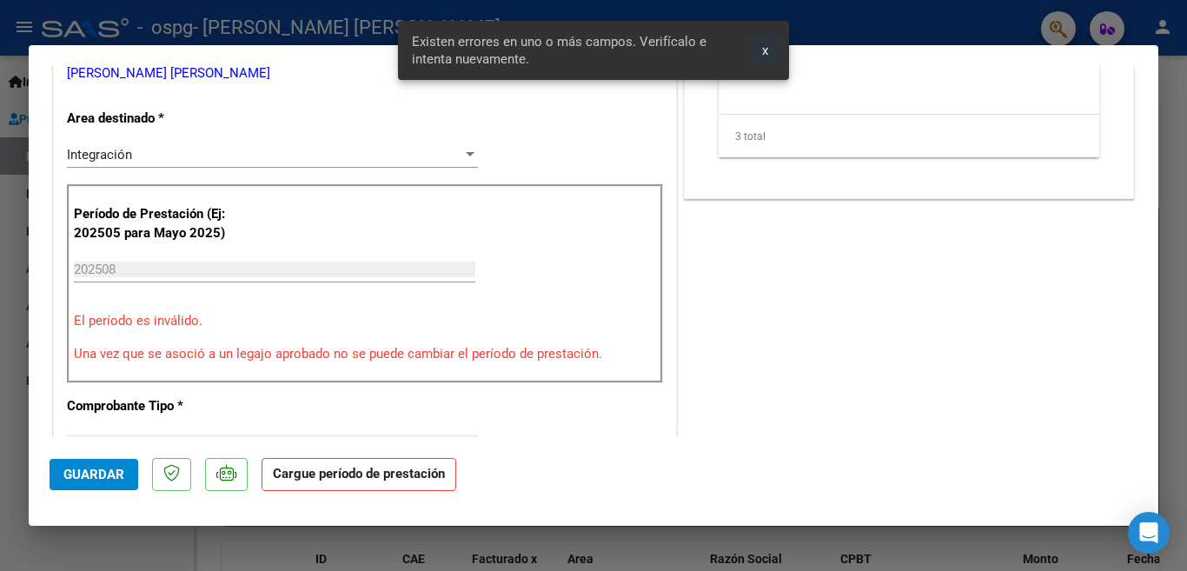
click at [768, 50] on span "x" at bounding box center [765, 51] width 6 height 16
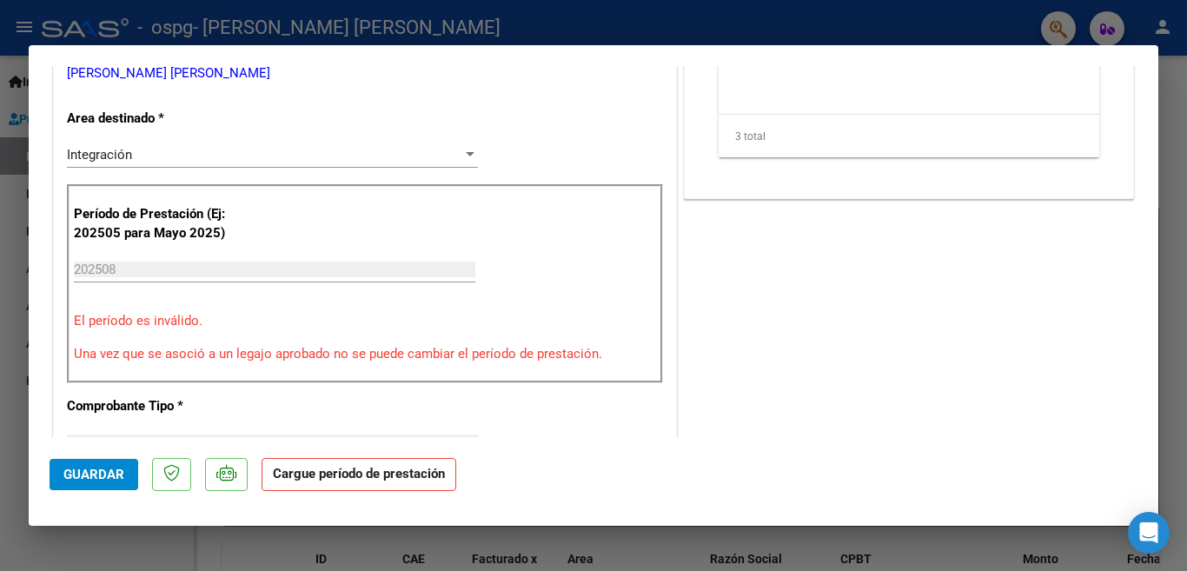
click at [339, 348] on p "Una vez que se asoció a un legajo aprobado no se puede cambiar el período de pr…" at bounding box center [365, 354] width 582 height 20
click at [336, 361] on p "Una vez que se asoció a un legajo aprobado no se puede cambiar el período de pr…" at bounding box center [365, 354] width 582 height 20
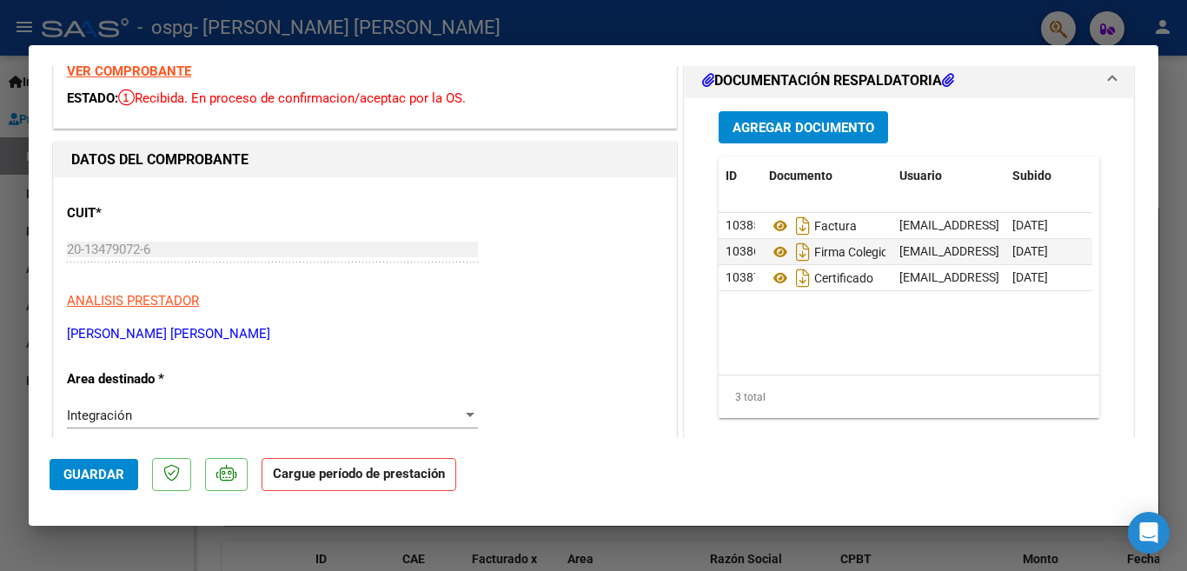
scroll to position [0, 0]
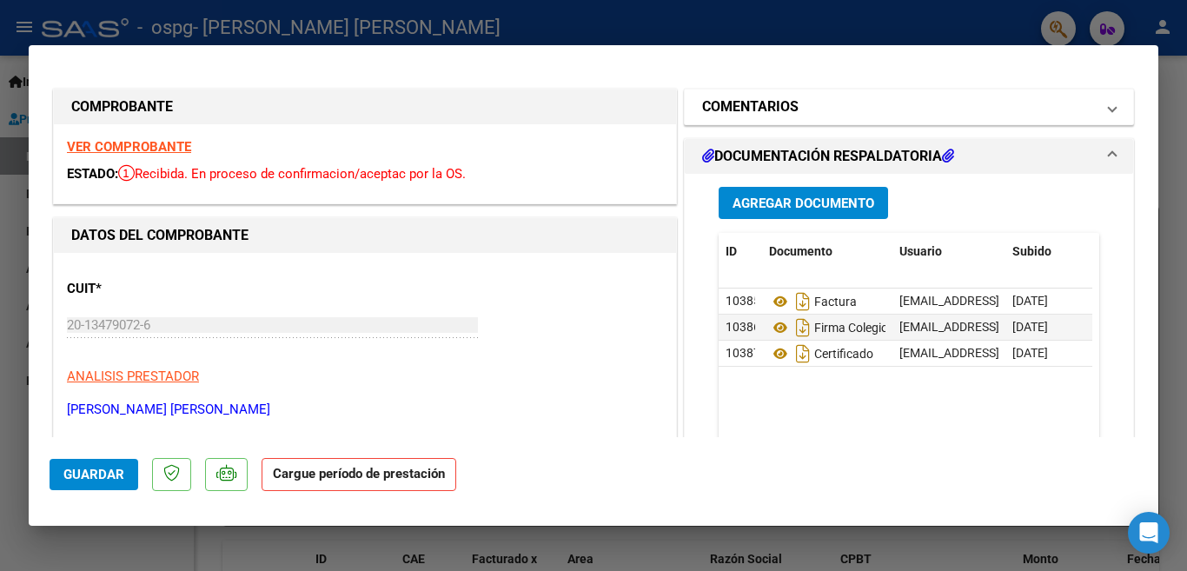
click at [1086, 108] on span "COMENTARIOS" at bounding box center [905, 106] width 407 height 21
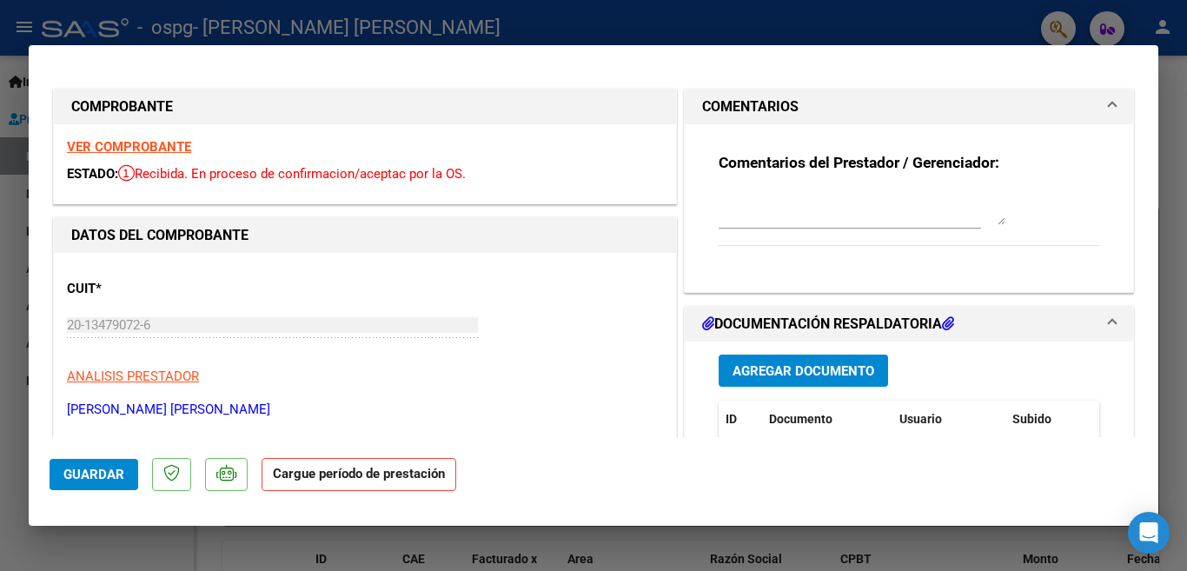
click at [1086, 108] on span "COMENTARIOS" at bounding box center [905, 106] width 407 height 21
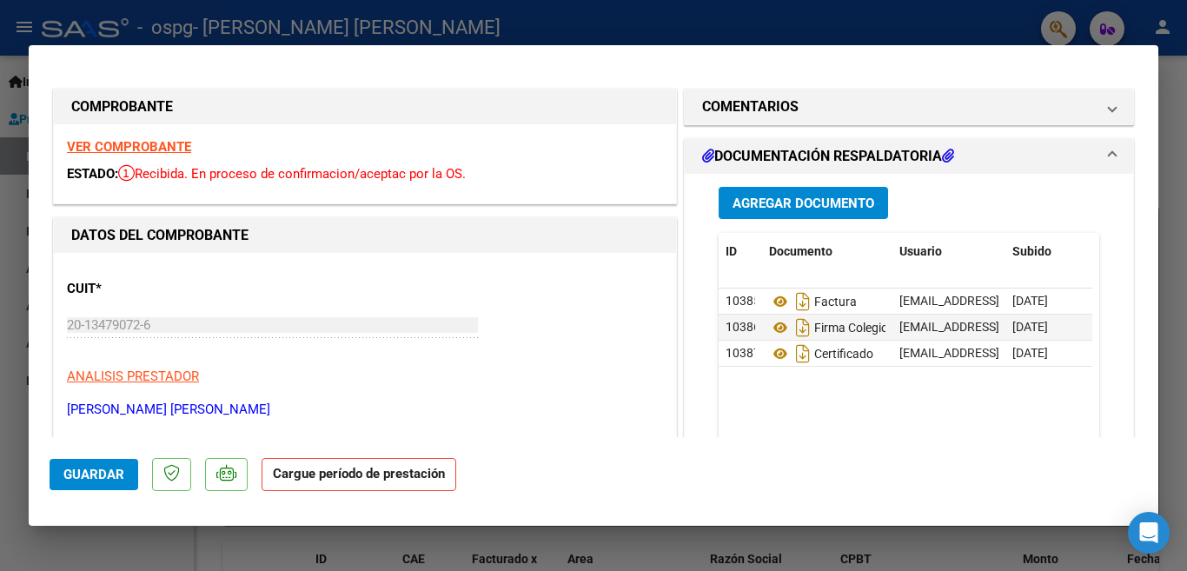
click at [366, 480] on strong "Cargue período de prestación" at bounding box center [359, 475] width 195 height 34
click at [367, 480] on strong "Cargue período de prestación" at bounding box center [359, 475] width 195 height 34
click at [86, 478] on span "Guardar" at bounding box center [93, 475] width 61 height 16
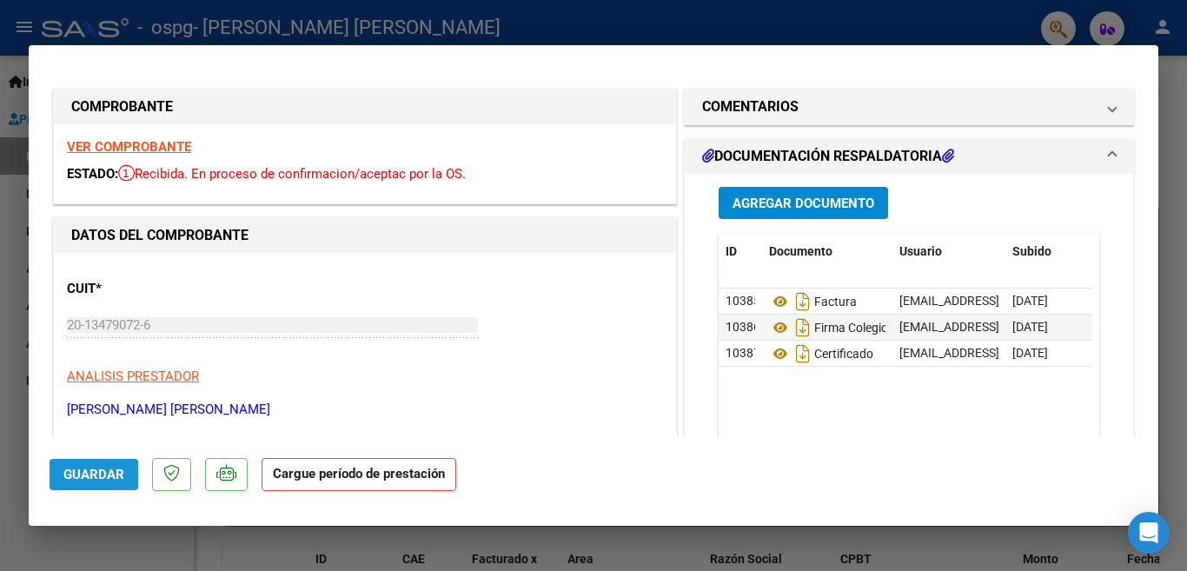
scroll to position [336, 0]
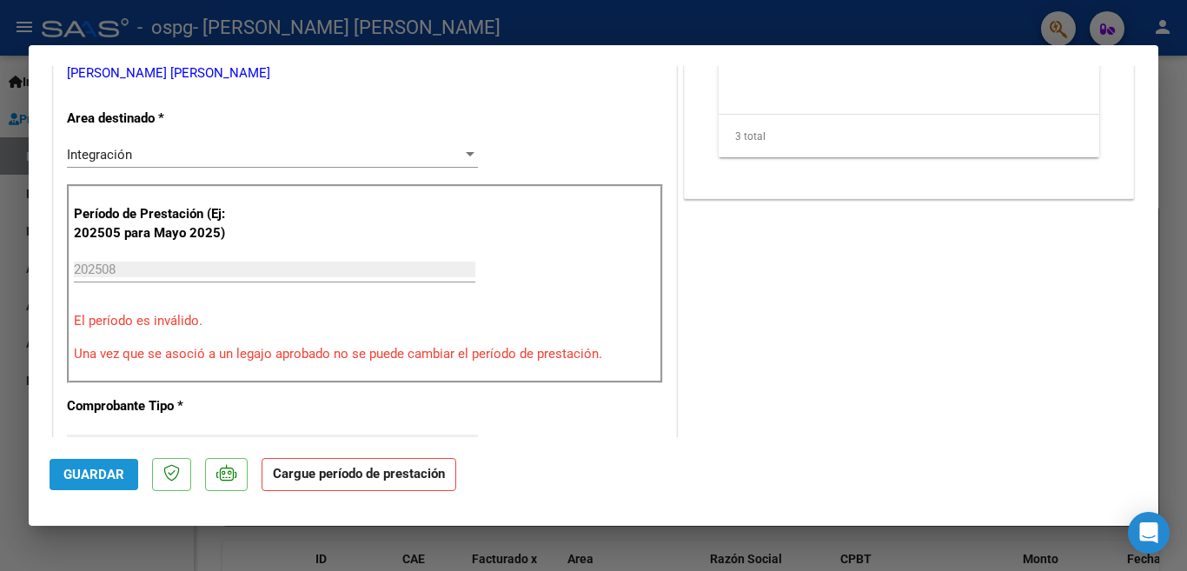
click at [87, 469] on span "Guardar" at bounding box center [93, 475] width 61 height 16
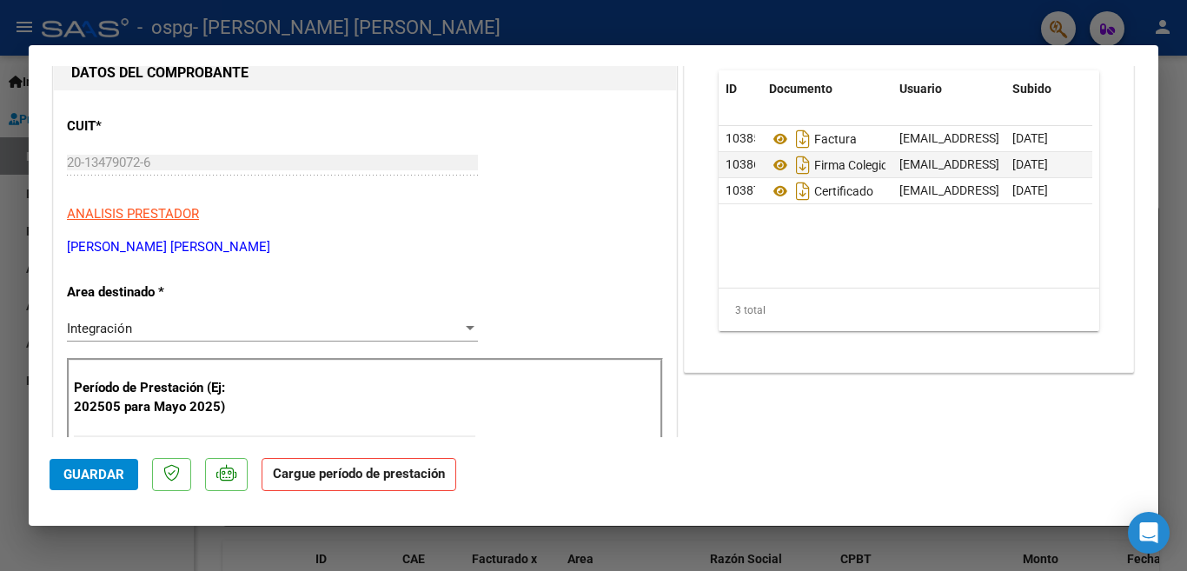
scroll to position [76, 0]
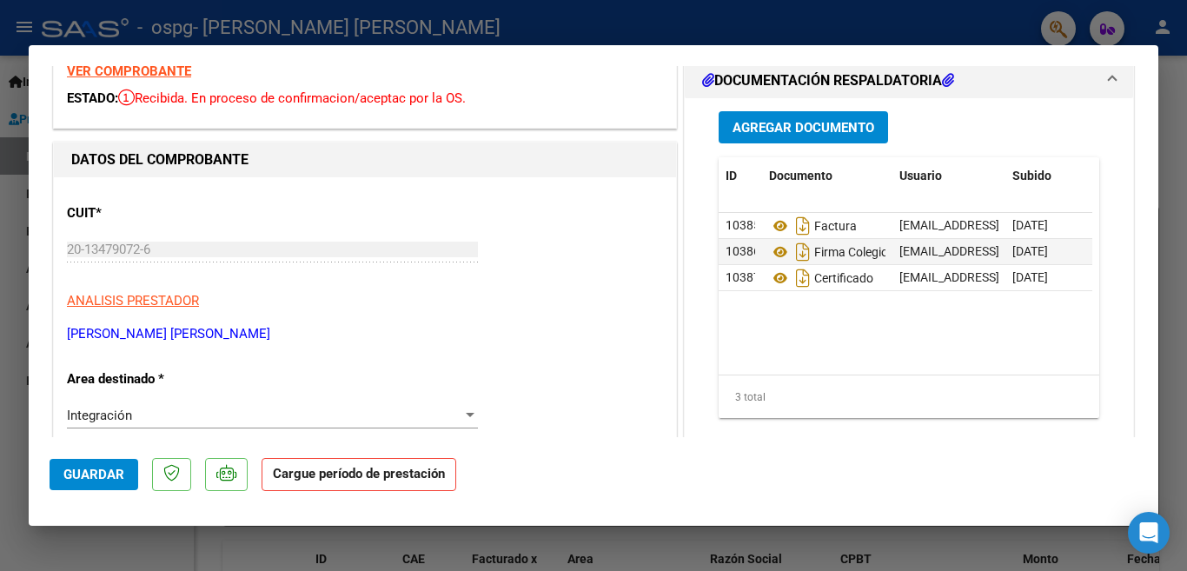
click at [393, 411] on div "Integración" at bounding box center [264, 416] width 395 height 16
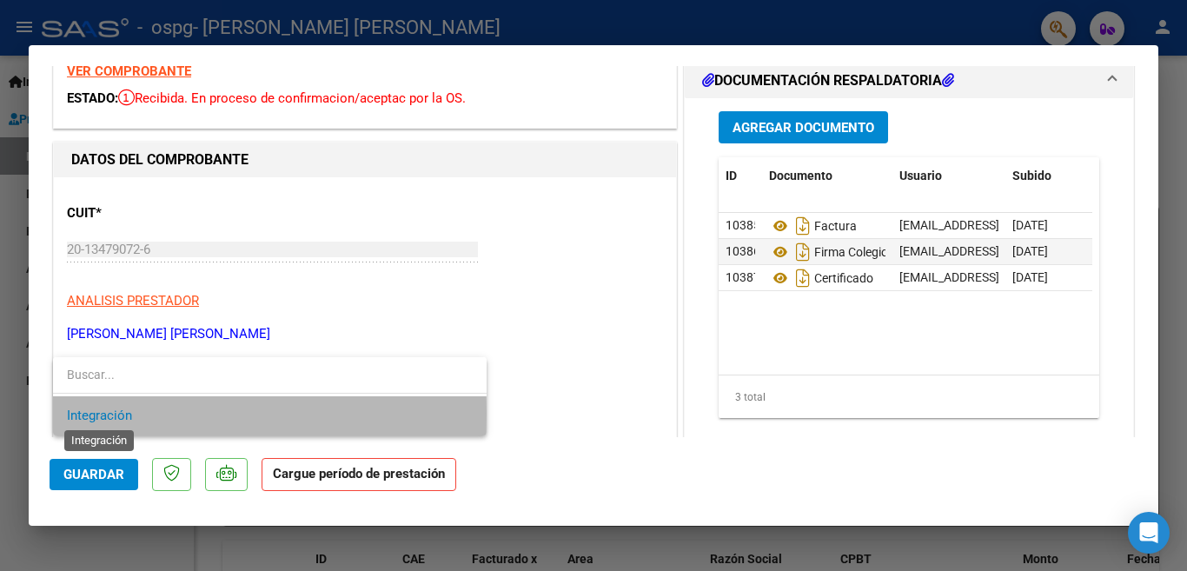
click at [81, 413] on span "Integración" at bounding box center [99, 416] width 65 height 16
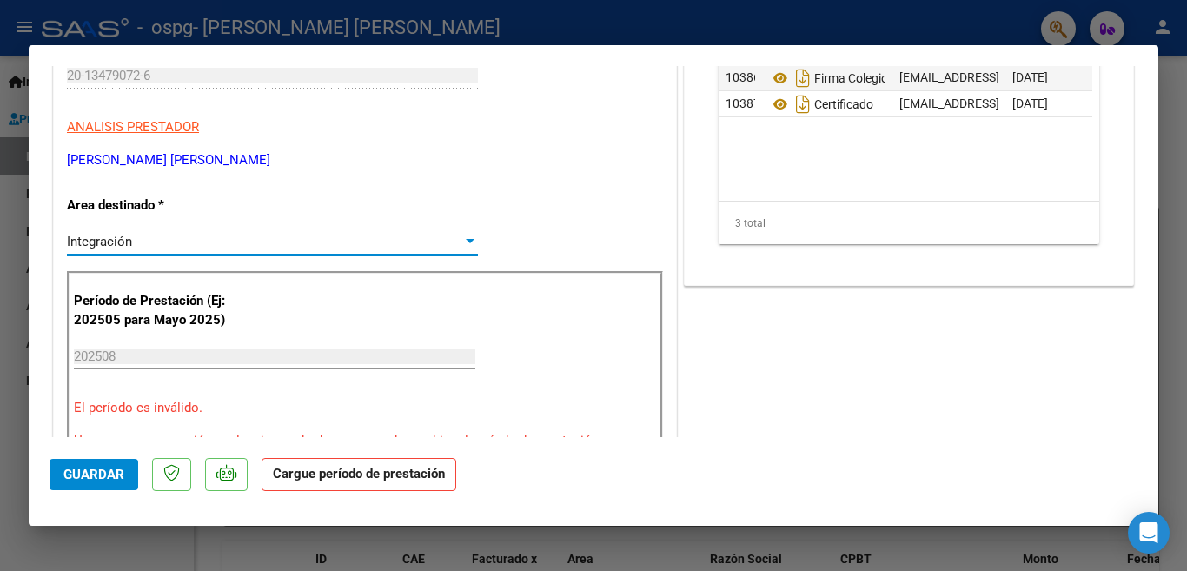
scroll to position [423, 0]
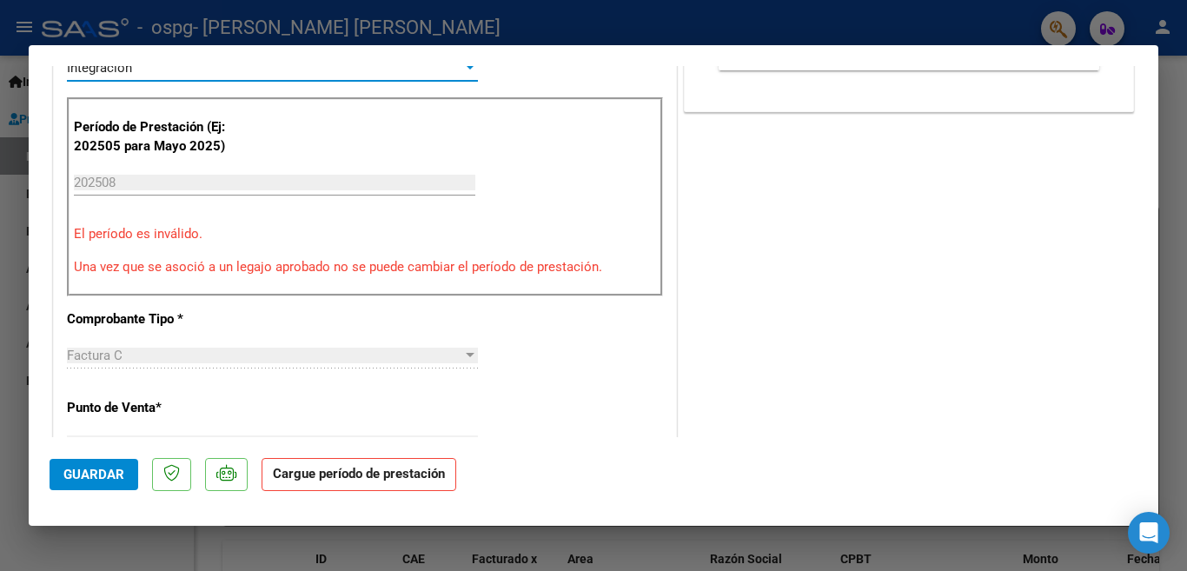
click at [184, 178] on input "202508" at bounding box center [274, 183] width 401 height 16
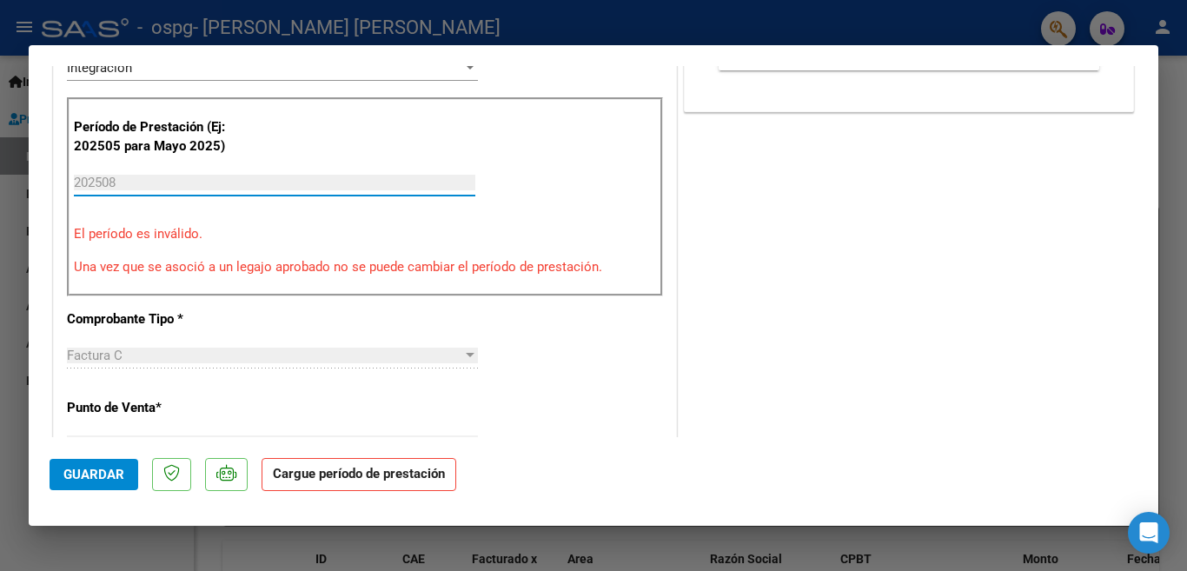
click at [171, 177] on input "202508" at bounding box center [274, 183] width 401 height 16
drag, startPoint x: 129, startPoint y: 173, endPoint x: 148, endPoint y: 202, distance: 34.5
click at [27, 172] on div "Comprobante duplicado Este comprobante ya fue cargado previamente. Cerrar Ver c…" at bounding box center [593, 285] width 1187 height 571
click at [132, 182] on input "202508" at bounding box center [274, 183] width 401 height 16
click at [324, 362] on div "Factura C" at bounding box center [264, 356] width 395 height 16
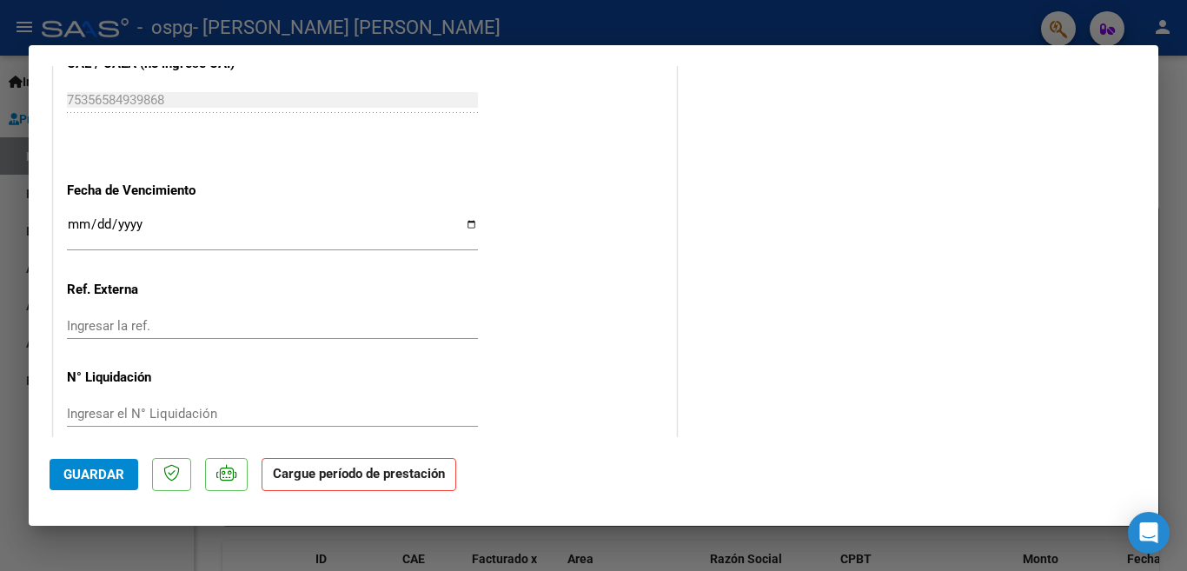
scroll to position [1131, 0]
click at [83, 484] on button "Guardar" at bounding box center [94, 474] width 89 height 31
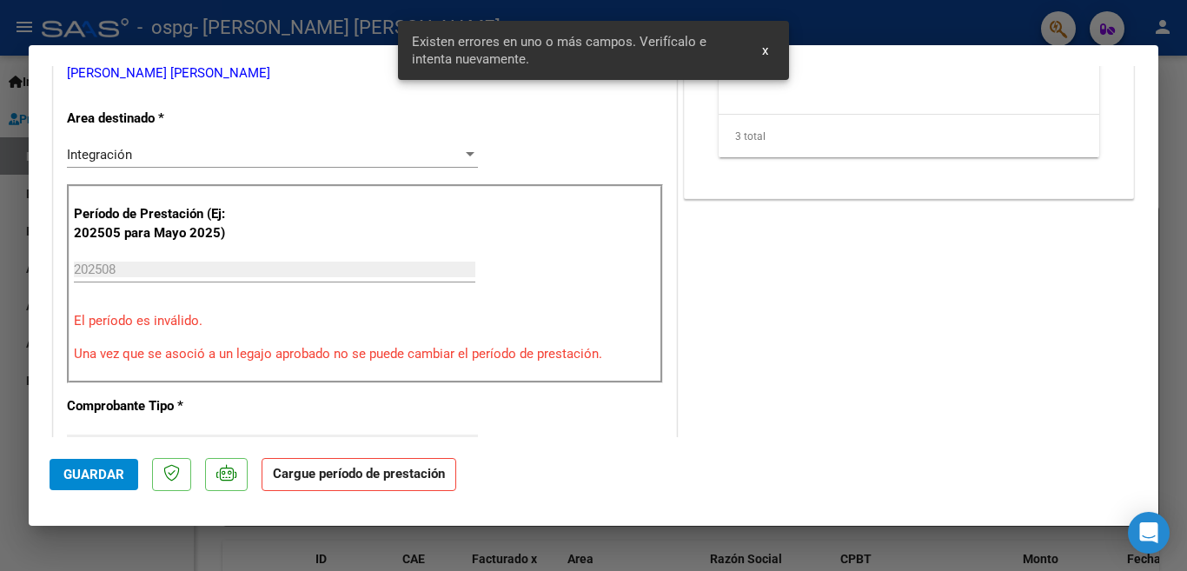
click at [764, 52] on span "x" at bounding box center [765, 51] width 6 height 16
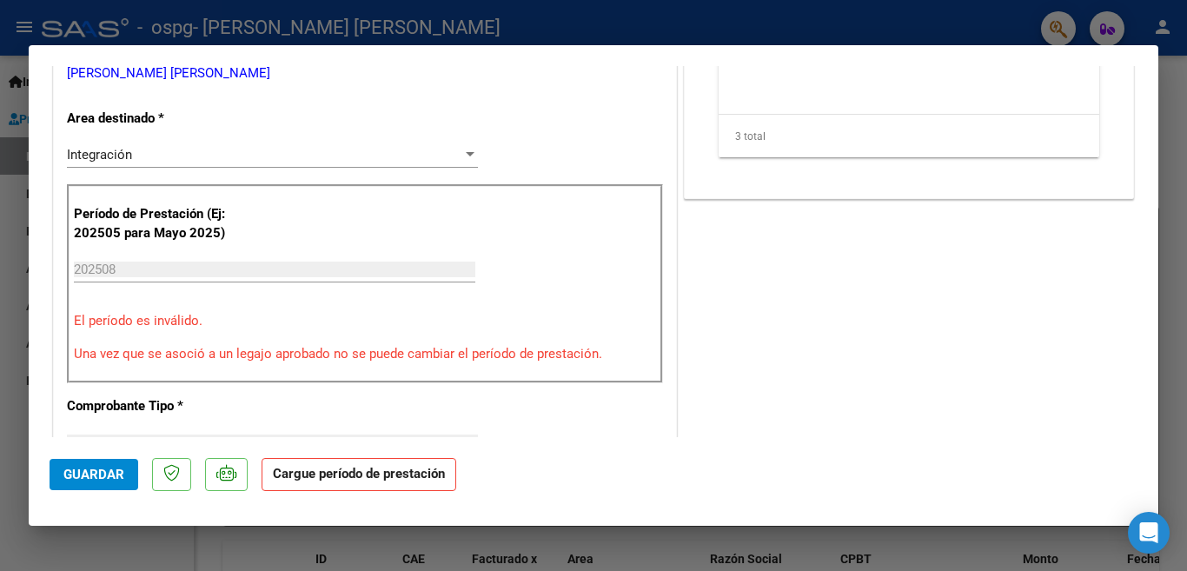
click at [840, 19] on div at bounding box center [593, 285] width 1187 height 571
type input "$ 0,00"
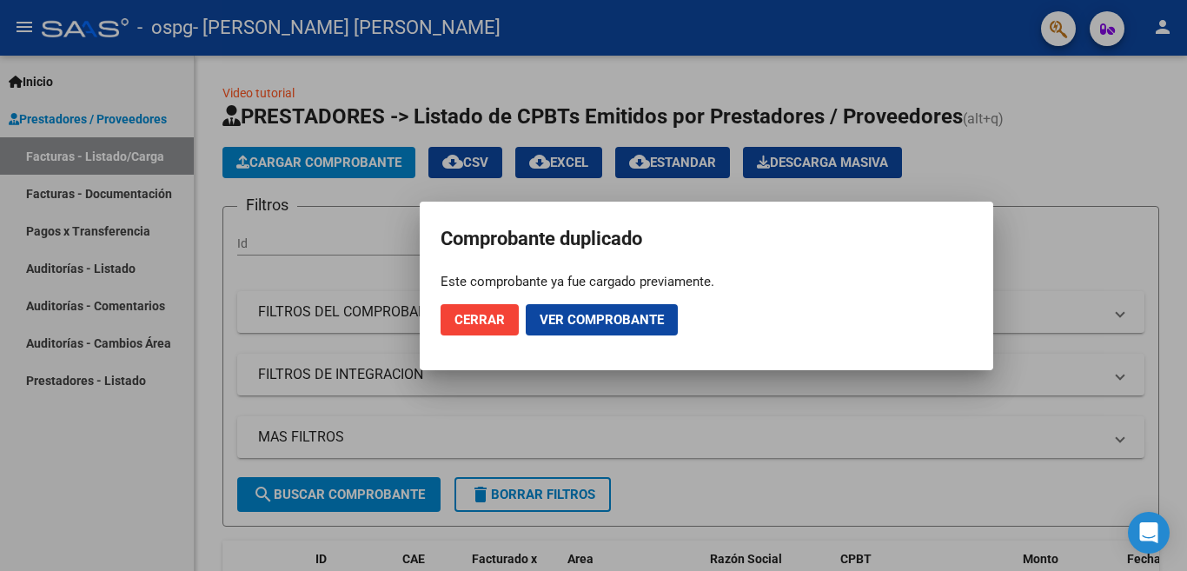
click at [494, 322] on span "Cerrar" at bounding box center [480, 320] width 50 height 16
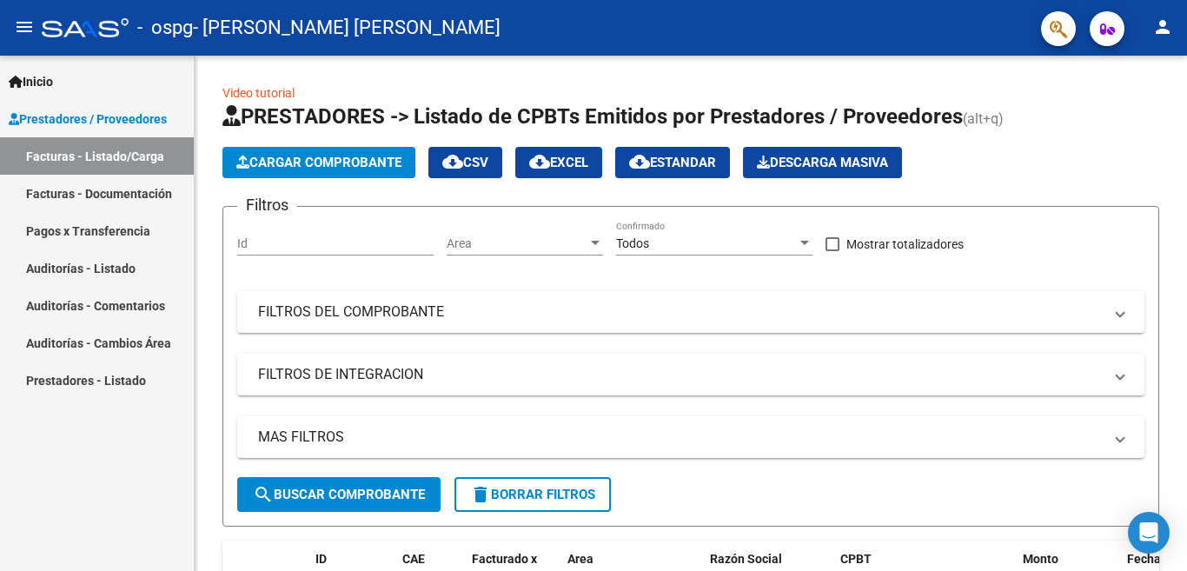
click at [153, 200] on link "Facturas - Documentación" at bounding box center [97, 193] width 194 height 37
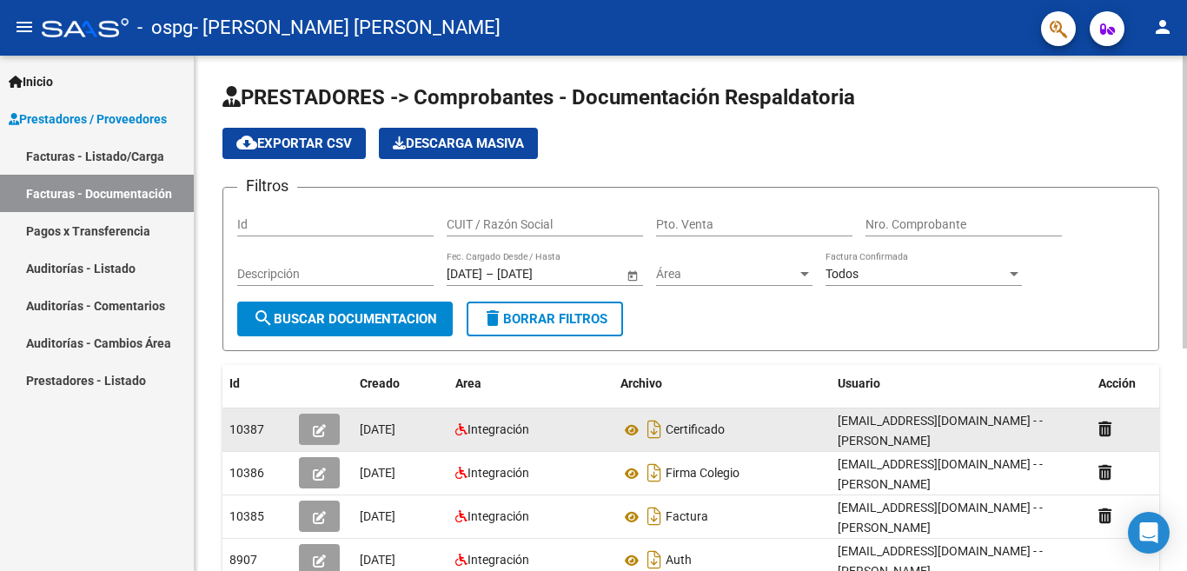
click at [313, 428] on icon "button" at bounding box center [319, 430] width 13 height 13
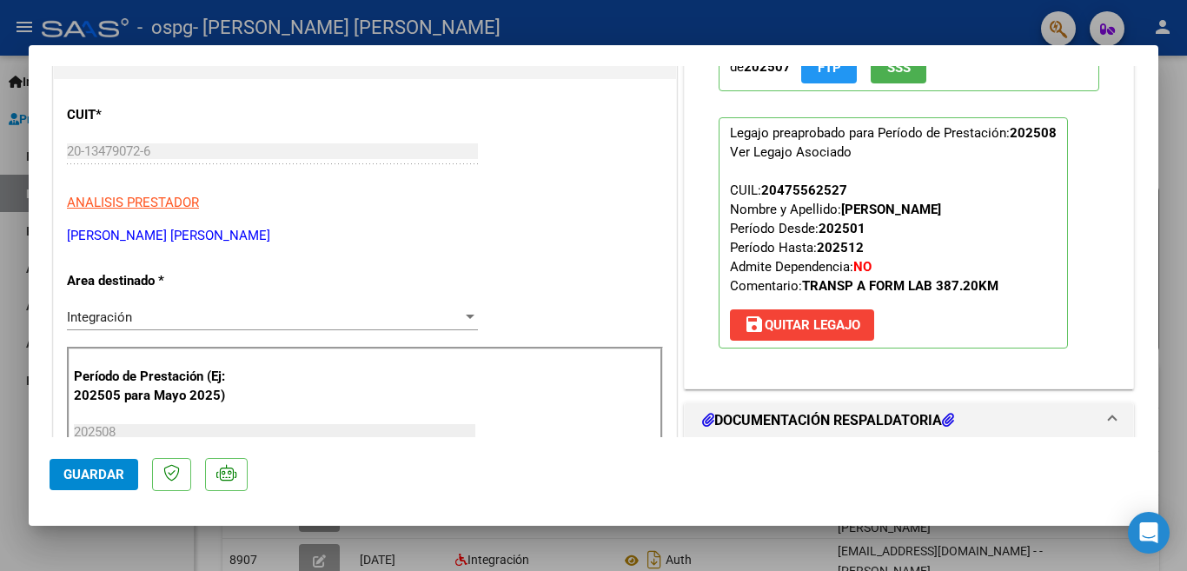
scroll to position [435, 0]
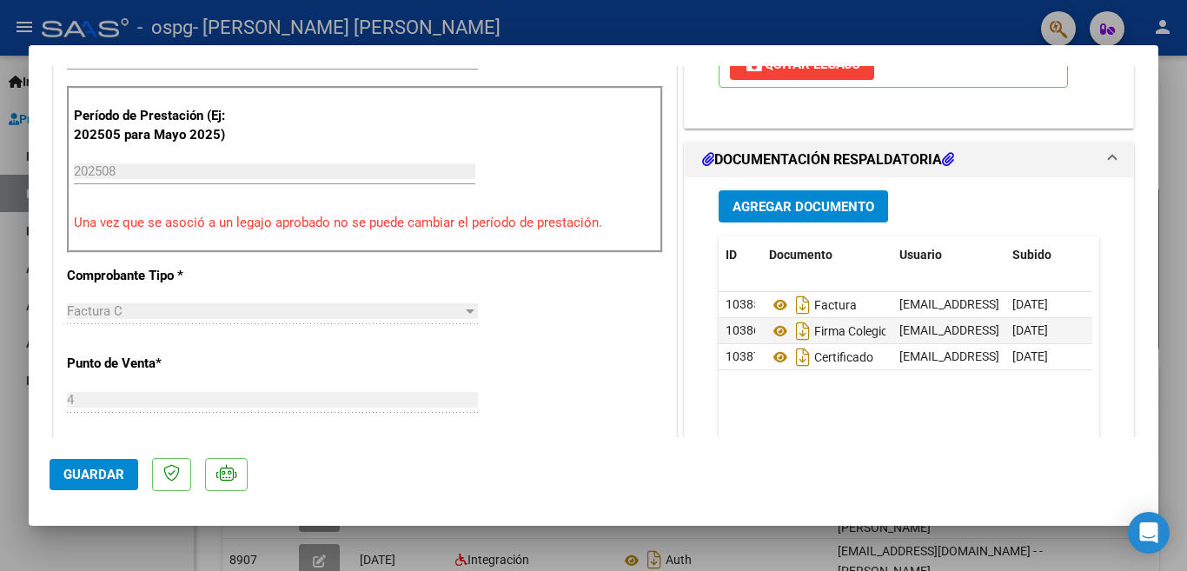
click at [83, 474] on span "Guardar" at bounding box center [93, 475] width 61 height 16
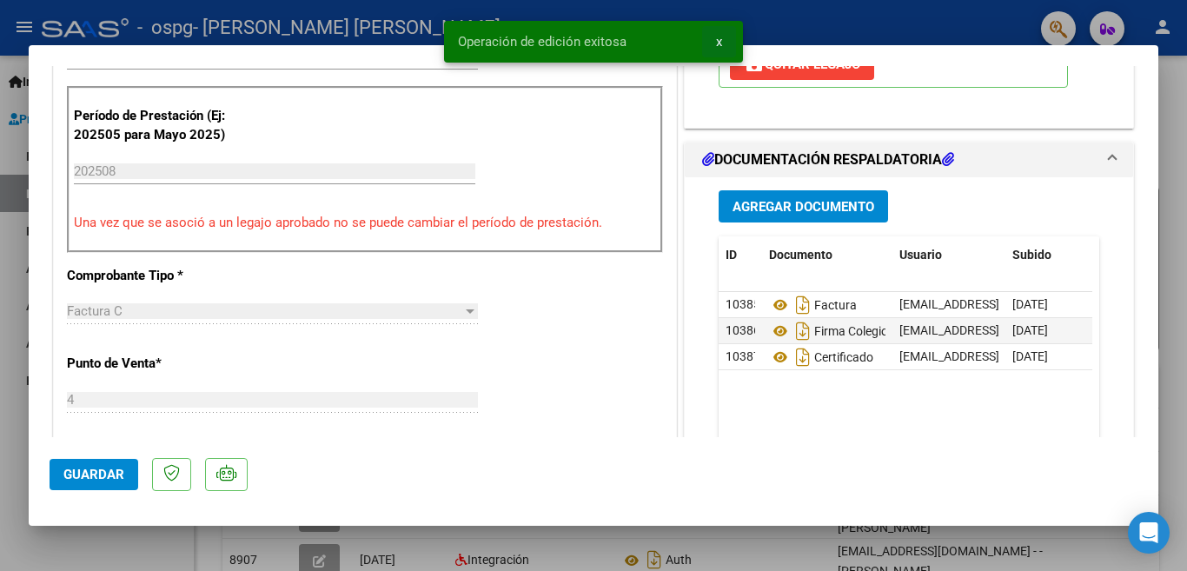
click at [723, 43] on button "x" at bounding box center [719, 41] width 34 height 31
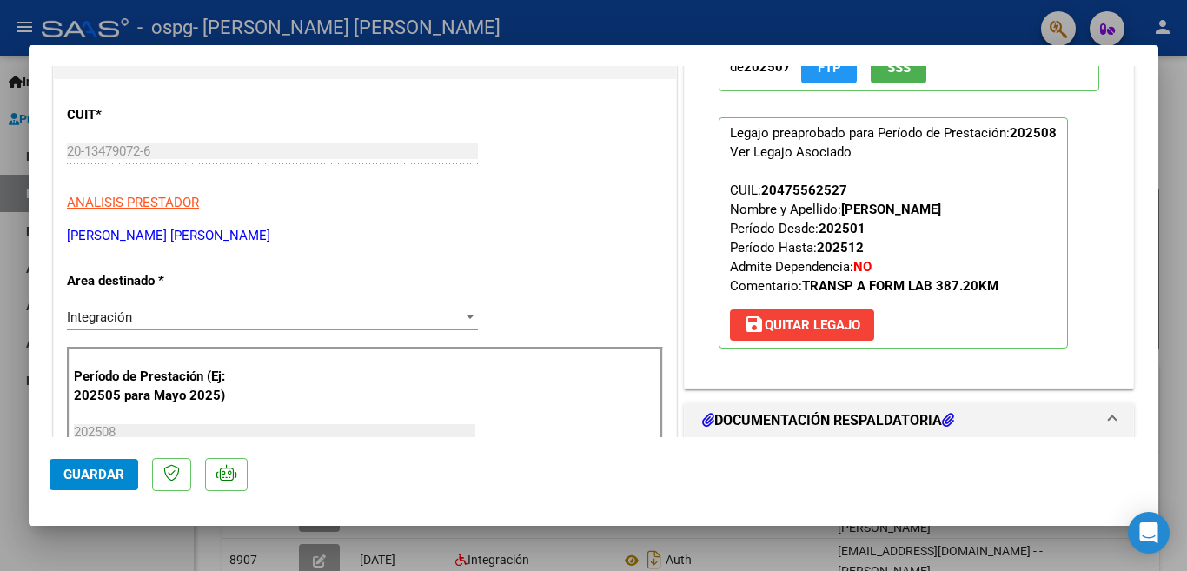
scroll to position [0, 0]
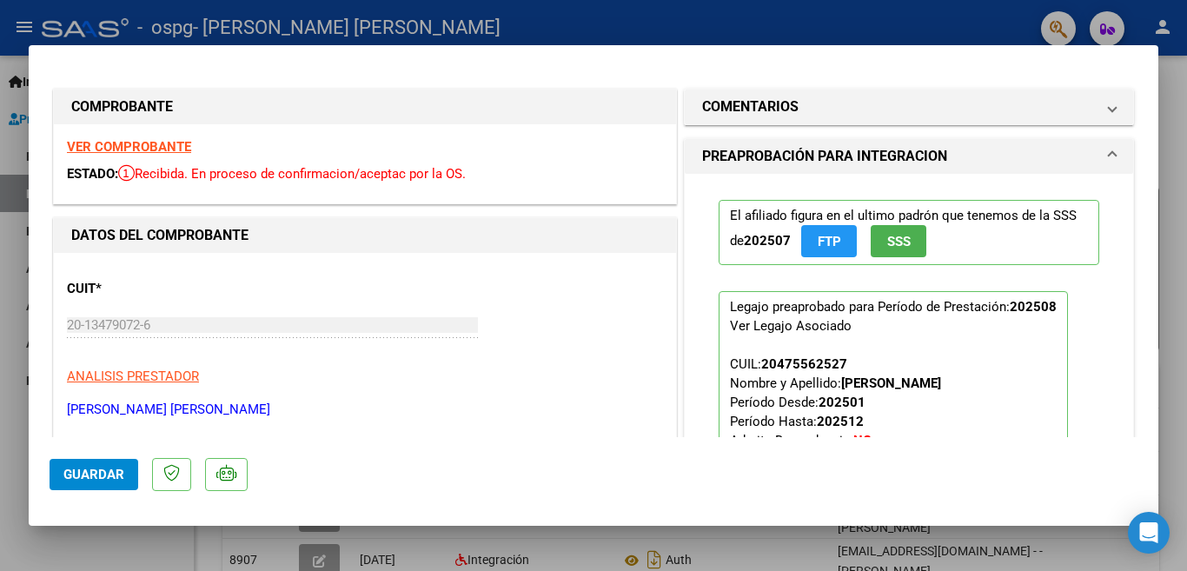
click at [745, 23] on div at bounding box center [593, 285] width 1187 height 571
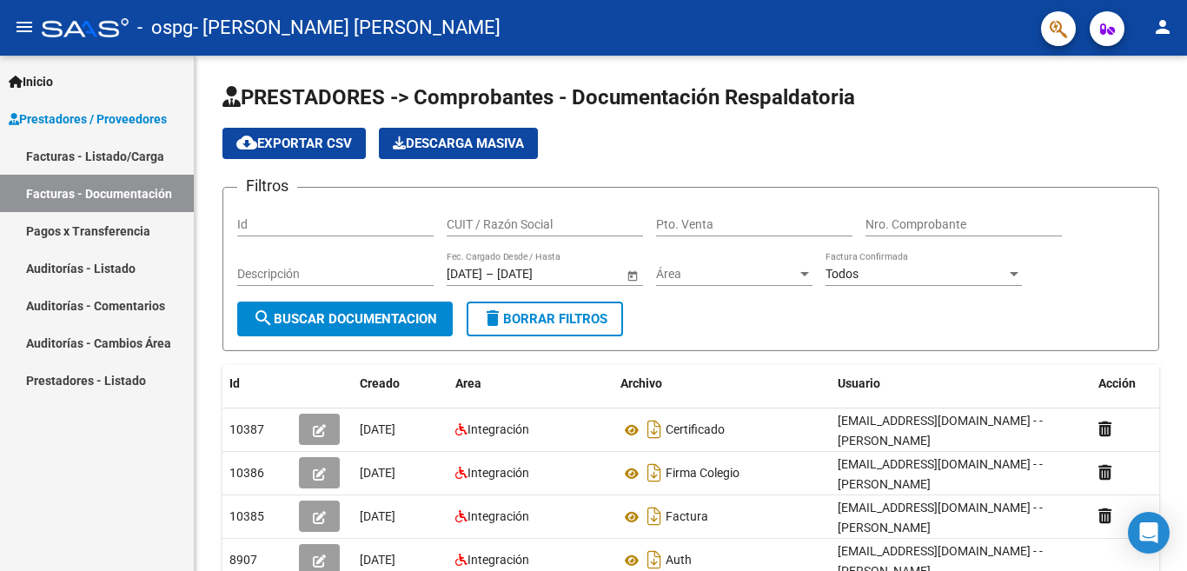
click at [101, 161] on link "Facturas - Listado/Carga" at bounding box center [97, 155] width 194 height 37
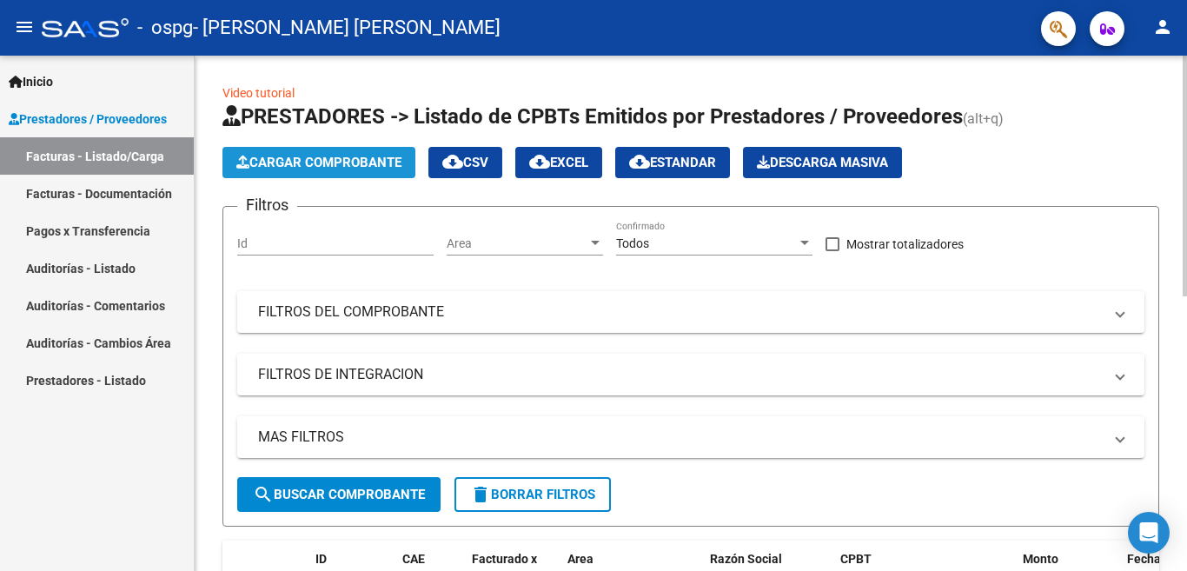
click at [307, 163] on span "Cargar Comprobante" at bounding box center [318, 163] width 165 height 16
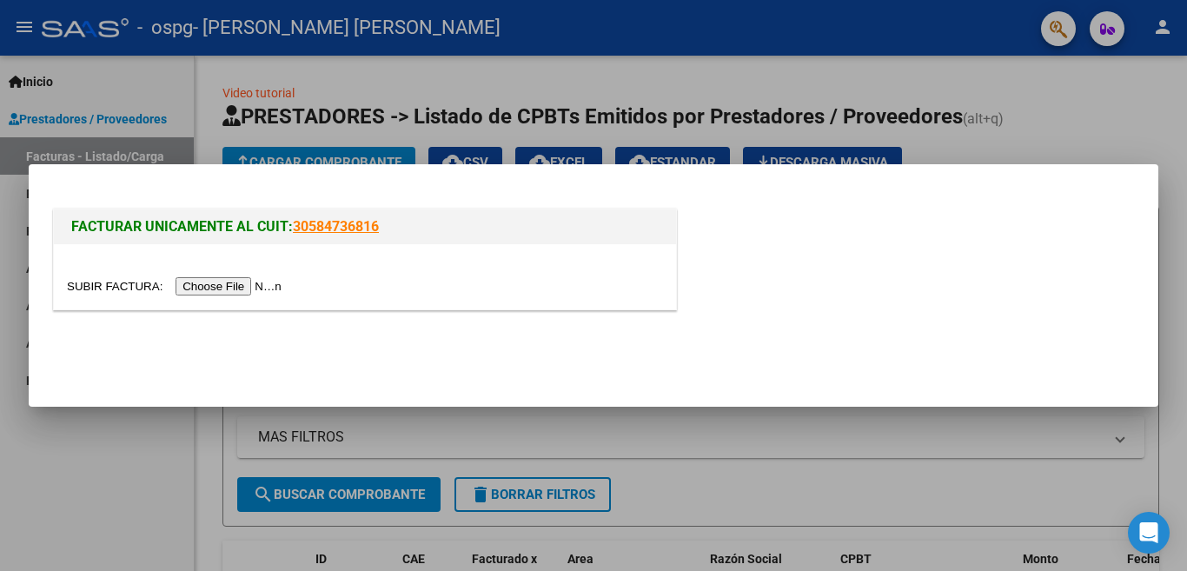
click at [207, 281] on input "file" at bounding box center [177, 286] width 220 height 18
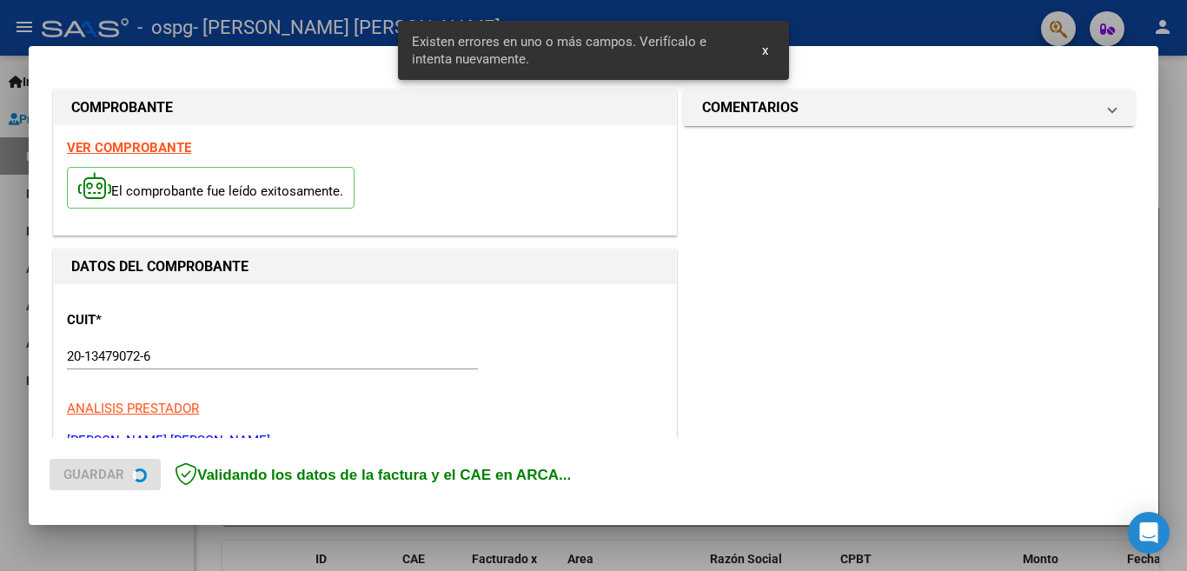
scroll to position [420, 0]
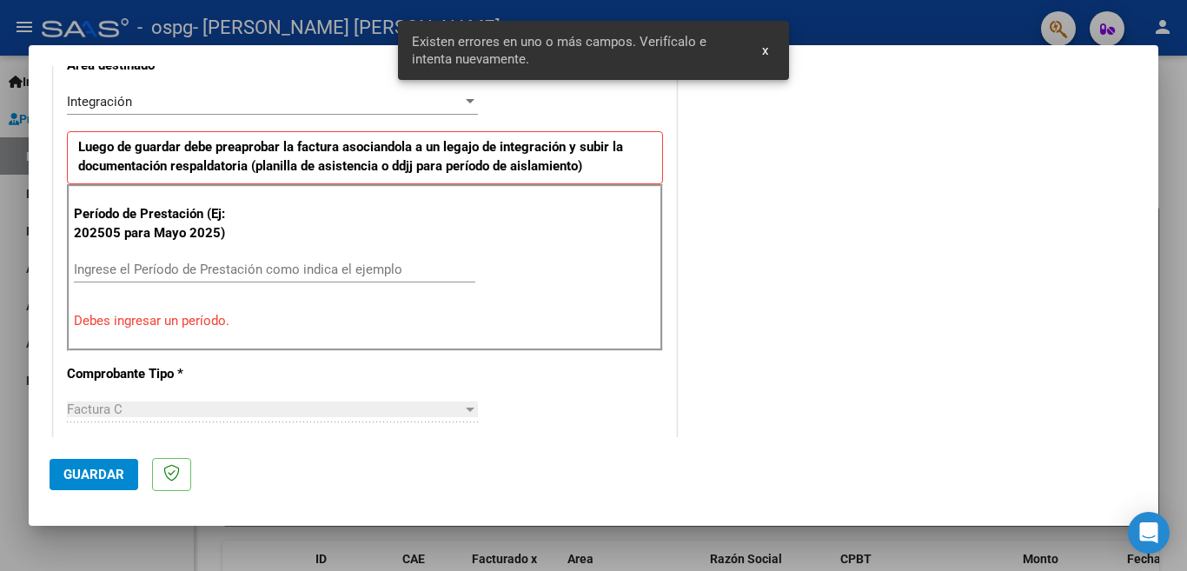
click at [262, 272] on input "Ingrese el Período de Prestación como indica el ejemplo" at bounding box center [274, 270] width 401 height 16
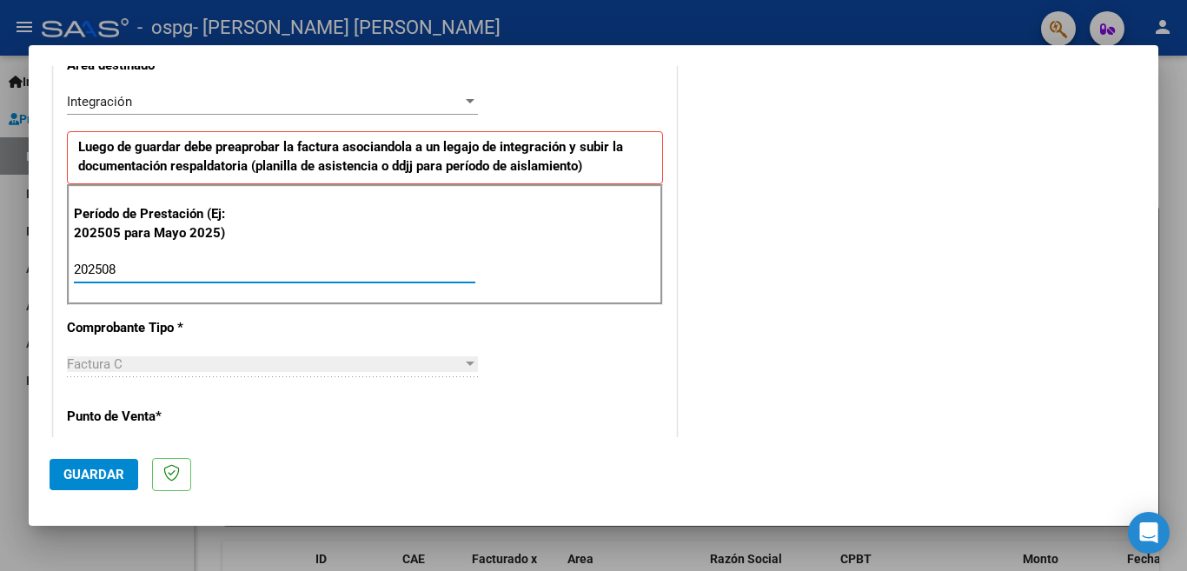
type input "202508"
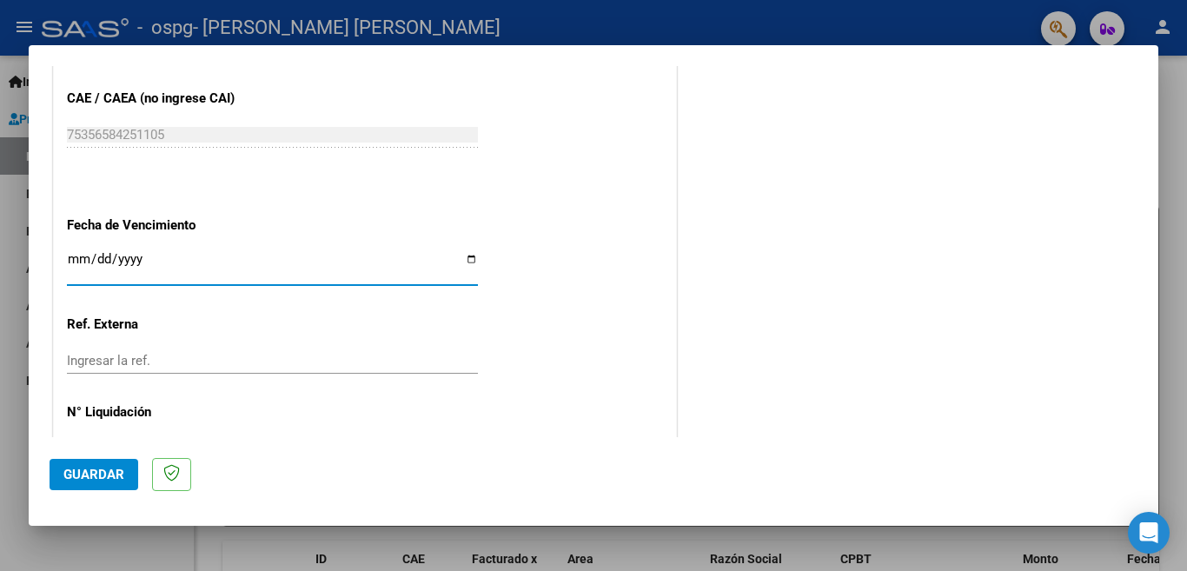
scroll to position [926, 0]
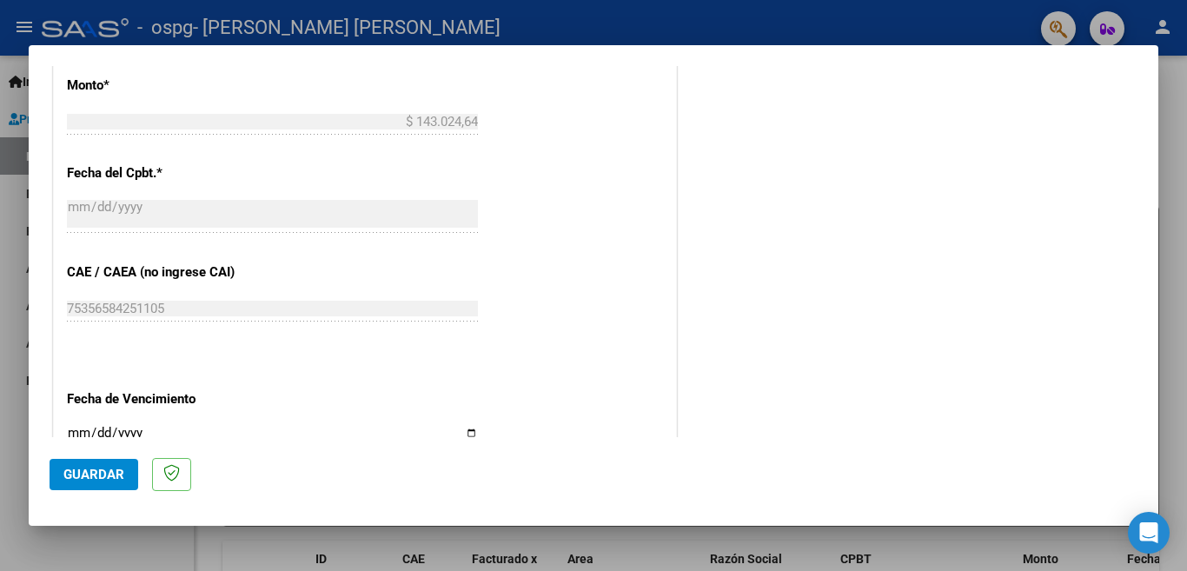
click at [667, 352] on div "CUIT * 20-13479072-6 Ingresar CUIT ANALISIS PRESTADOR [PERSON_NAME] [PERSON_NAM…" at bounding box center [365, 11] width 622 height 1308
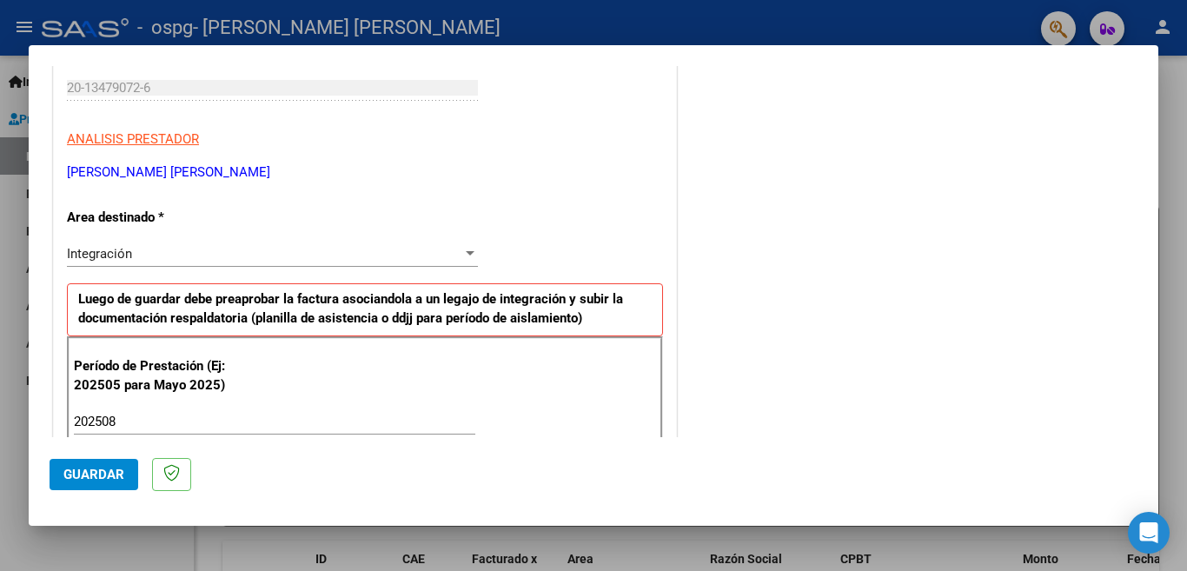
scroll to position [0, 0]
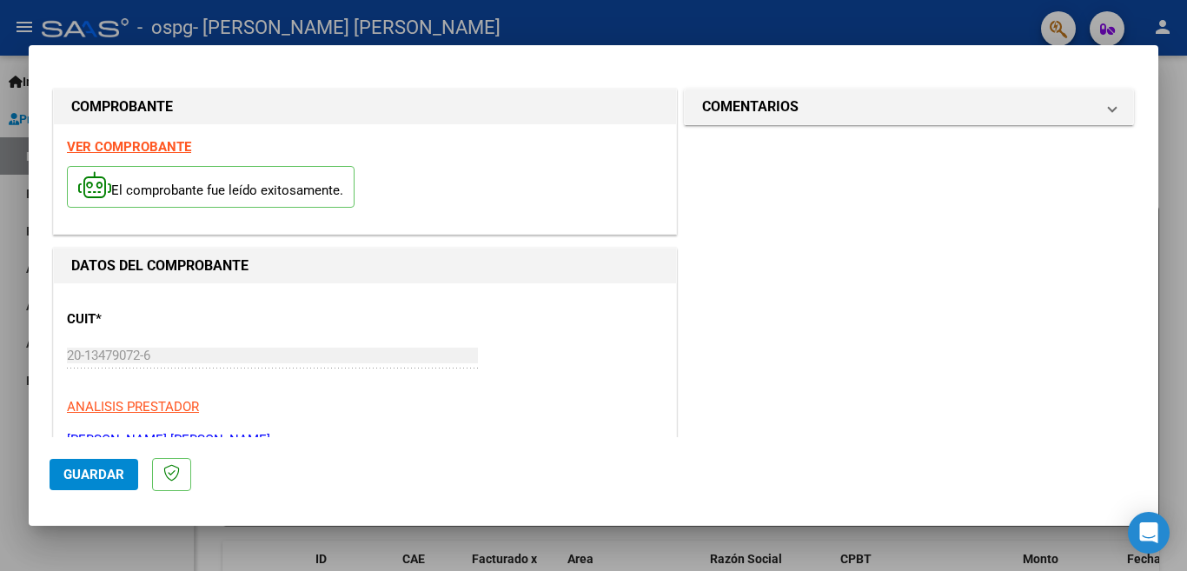
click at [746, 24] on div at bounding box center [593, 285] width 1187 height 571
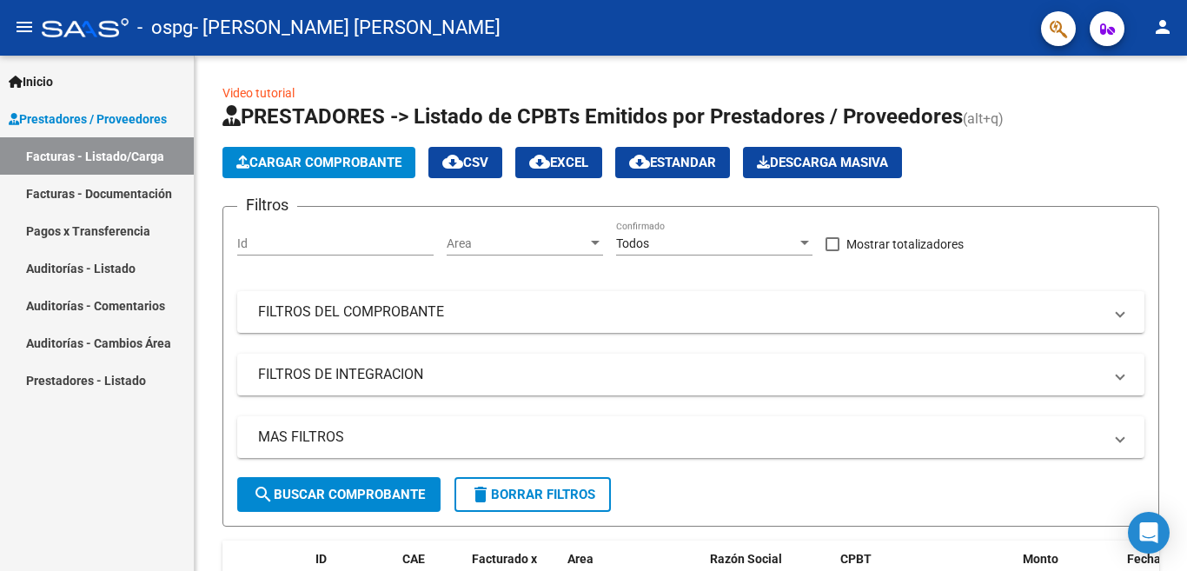
click at [134, 192] on link "Facturas - Documentación" at bounding box center [97, 193] width 194 height 37
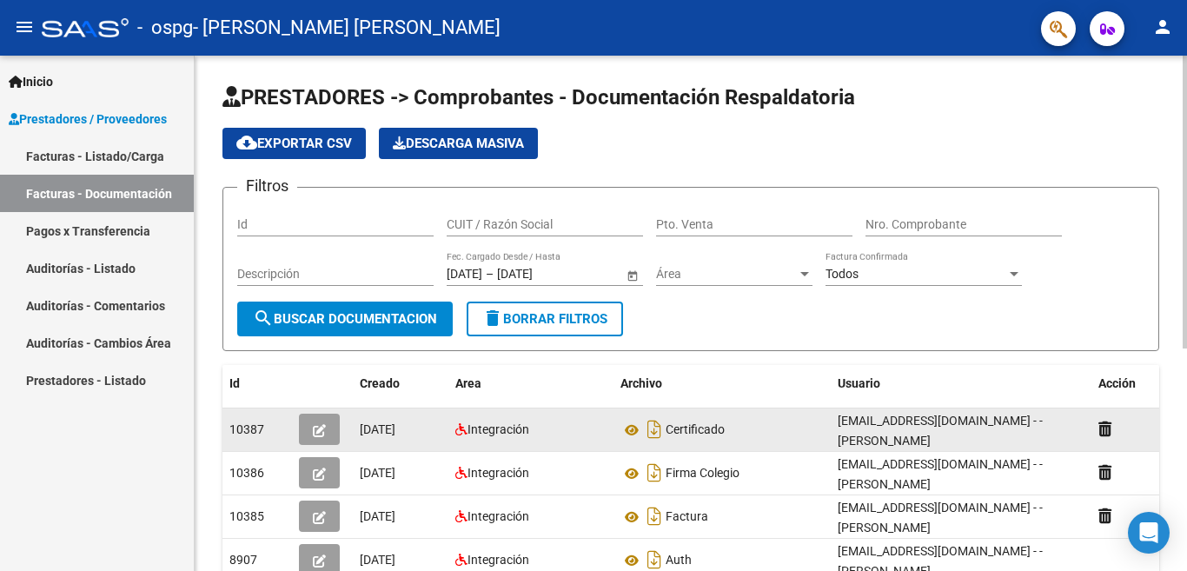
click at [321, 423] on span "button" at bounding box center [319, 429] width 13 height 16
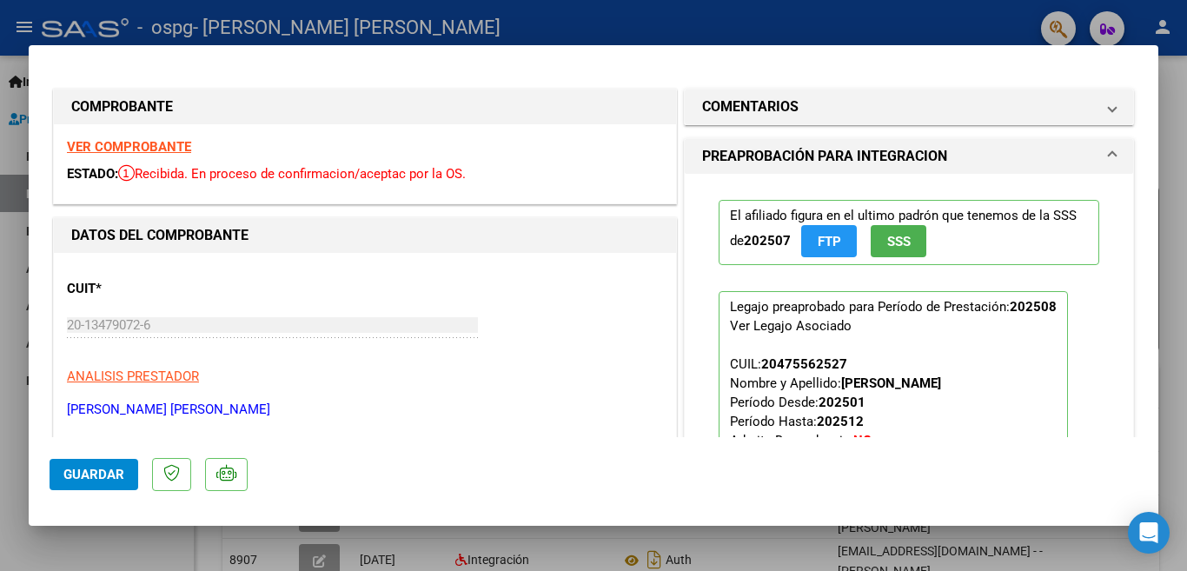
click at [760, 31] on div at bounding box center [593, 285] width 1187 height 571
type input "$ 0,00"
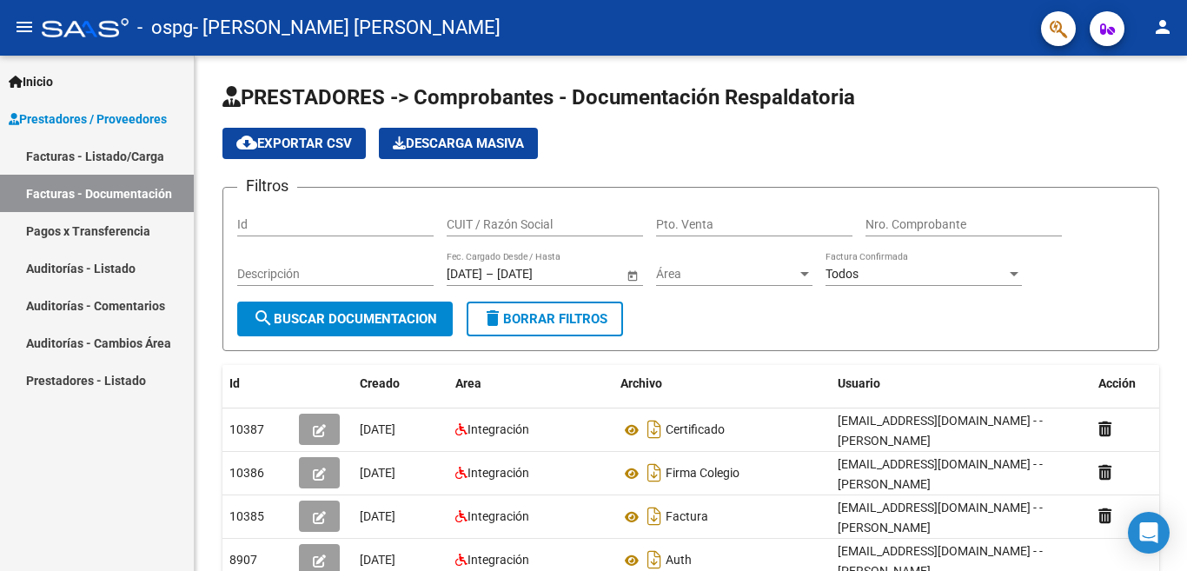
click at [97, 154] on link "Facturas - Listado/Carga" at bounding box center [97, 155] width 194 height 37
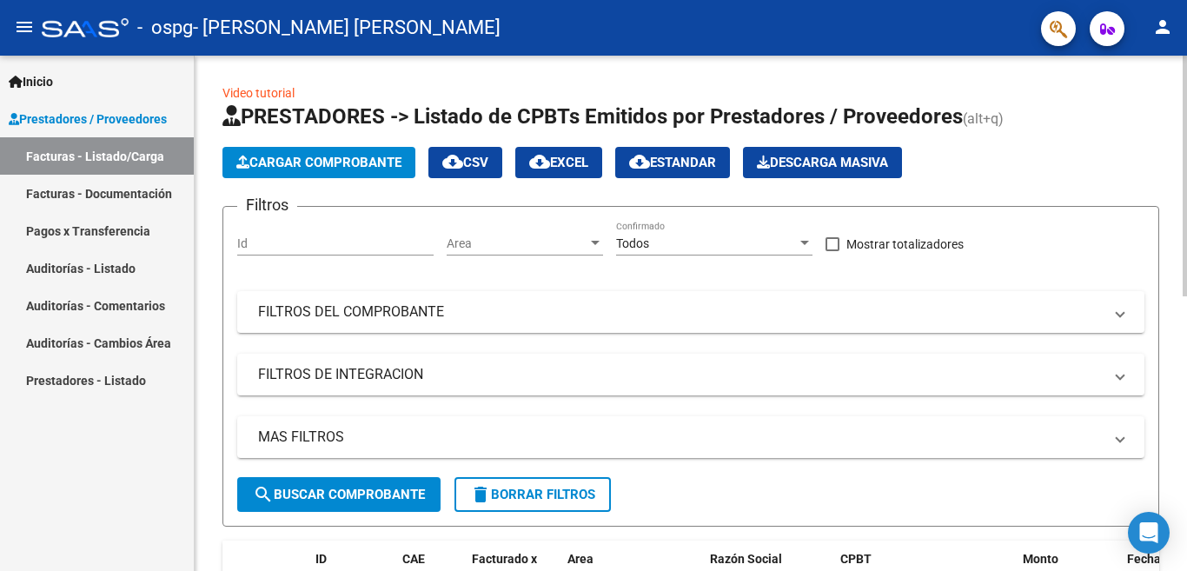
click at [354, 159] on span "Cargar Comprobante" at bounding box center [318, 163] width 165 height 16
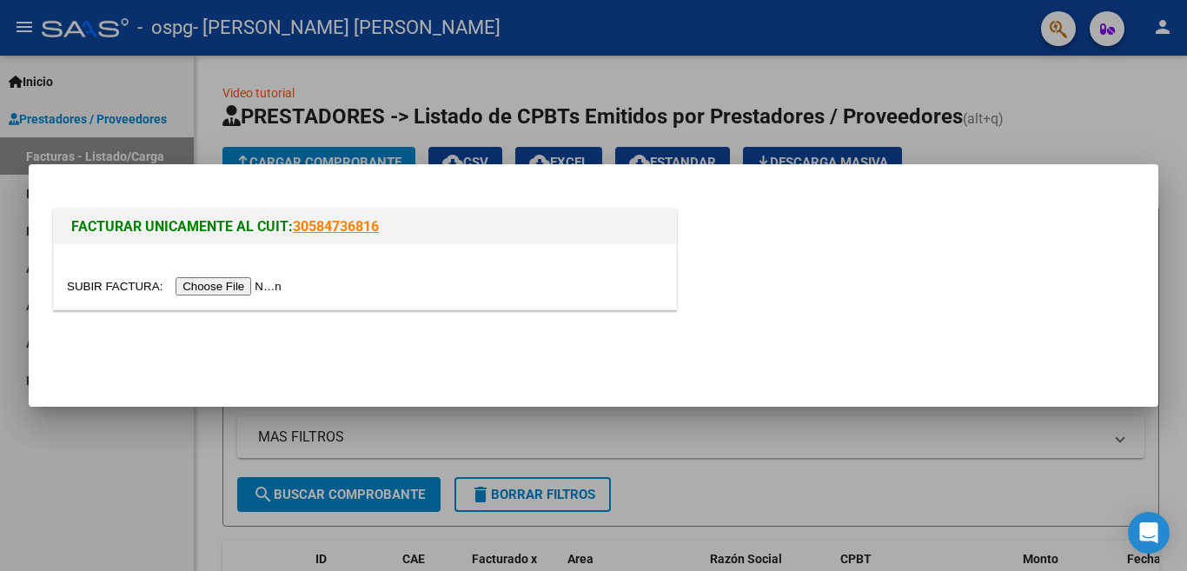
click at [229, 285] on input "file" at bounding box center [177, 286] width 220 height 18
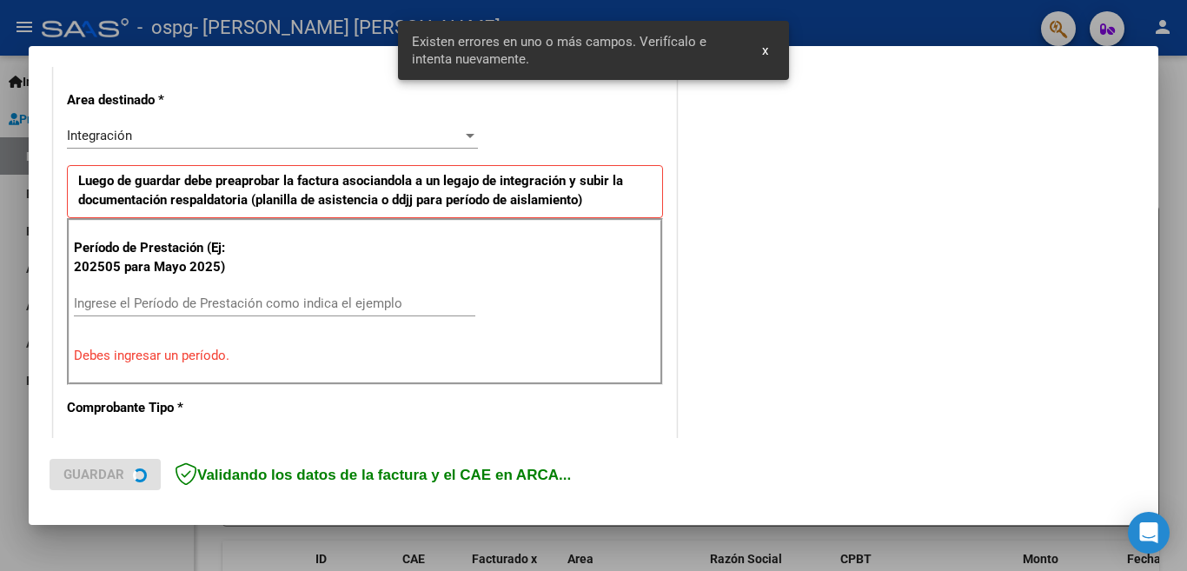
scroll to position [420, 0]
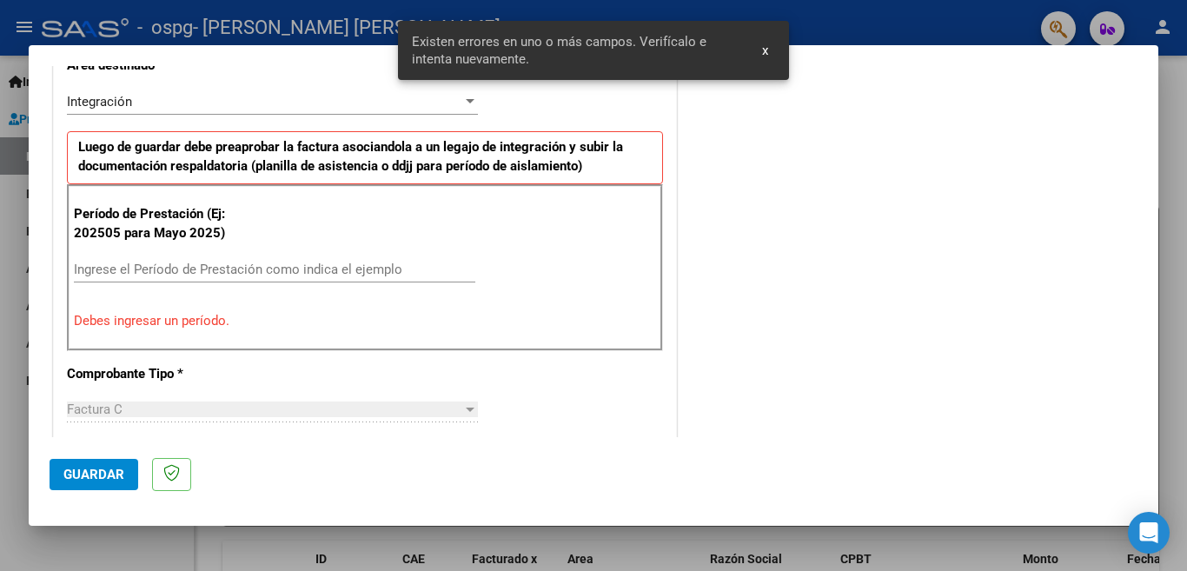
click at [766, 50] on span "x" at bounding box center [765, 51] width 6 height 16
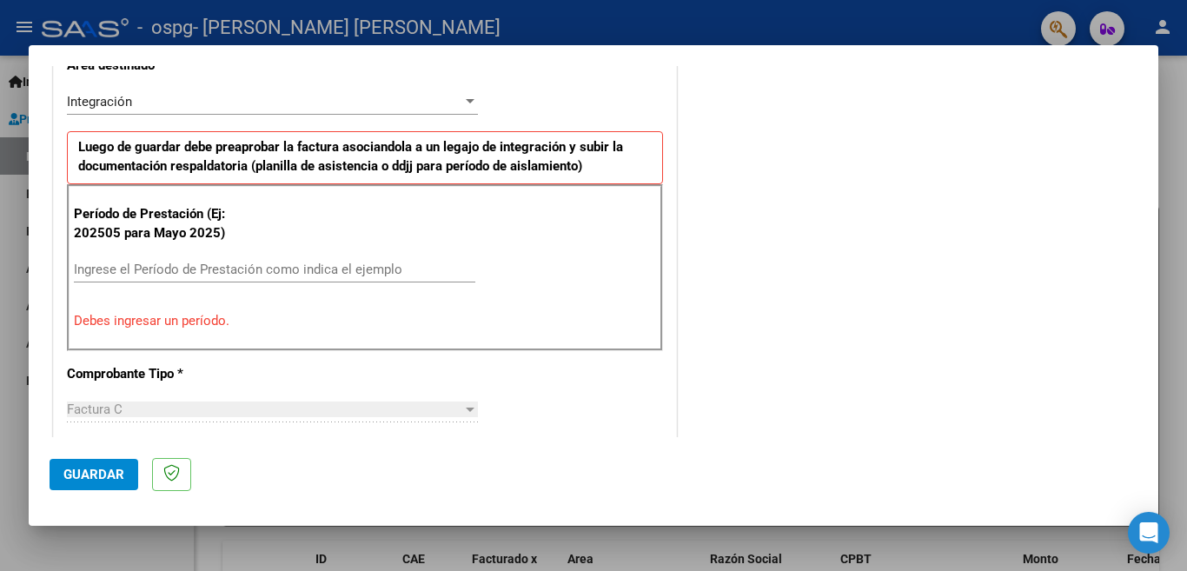
click at [323, 282] on div "Ingrese el Período de Prestación como indica el ejemplo" at bounding box center [274, 269] width 401 height 26
click at [335, 270] on input "Ingrese el Período de Prestación como indica el ejemplo" at bounding box center [274, 270] width 401 height 16
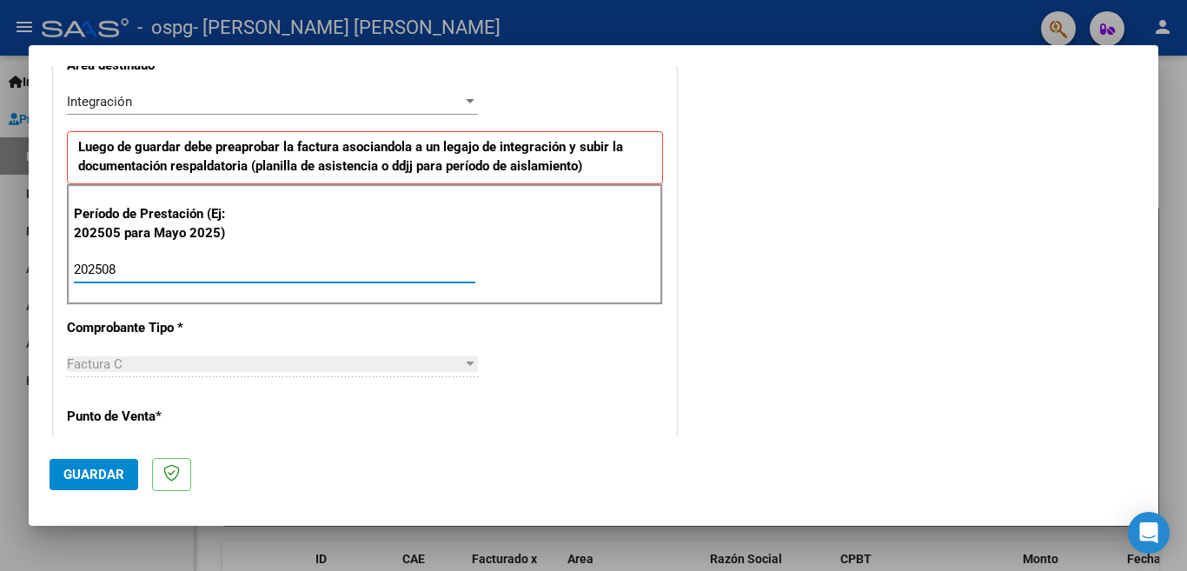
scroll to position [594, 0]
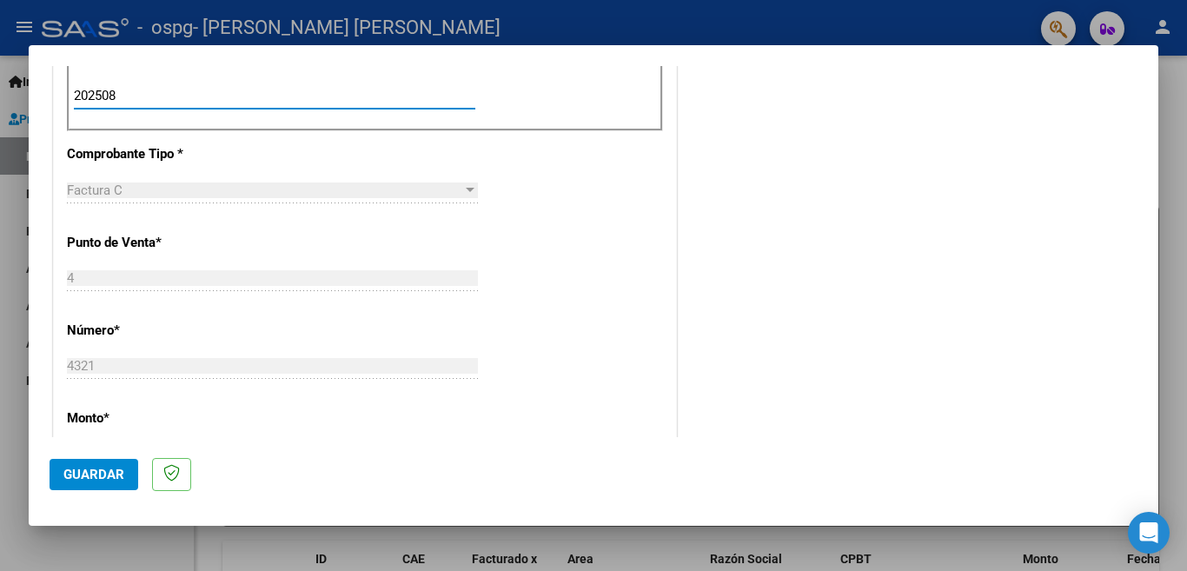
type input "202508"
click at [104, 478] on span "Guardar" at bounding box center [93, 475] width 61 height 16
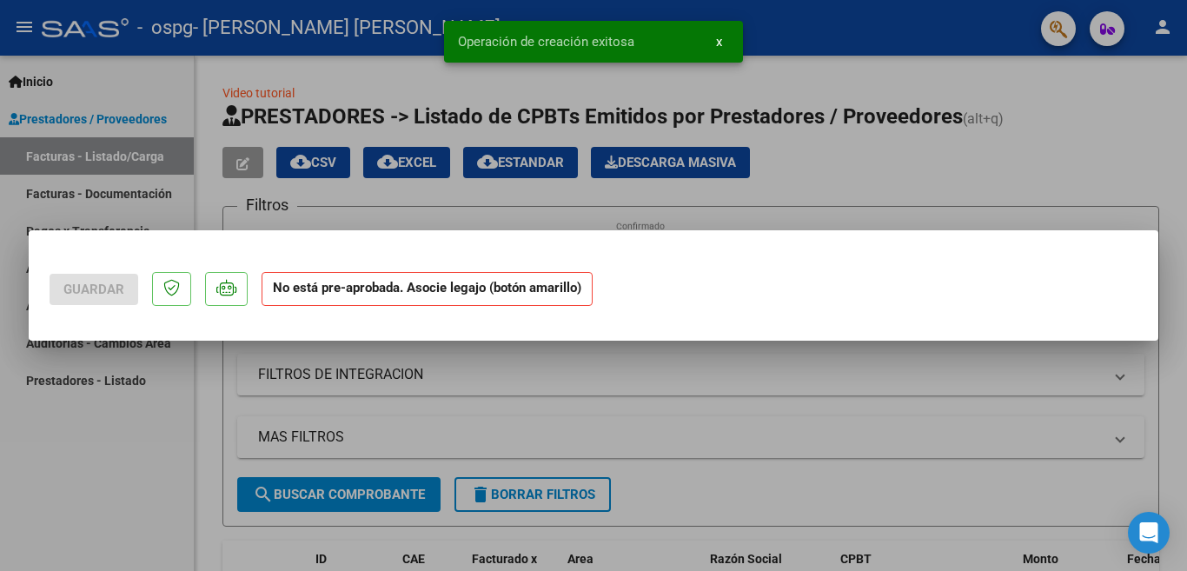
scroll to position [0, 0]
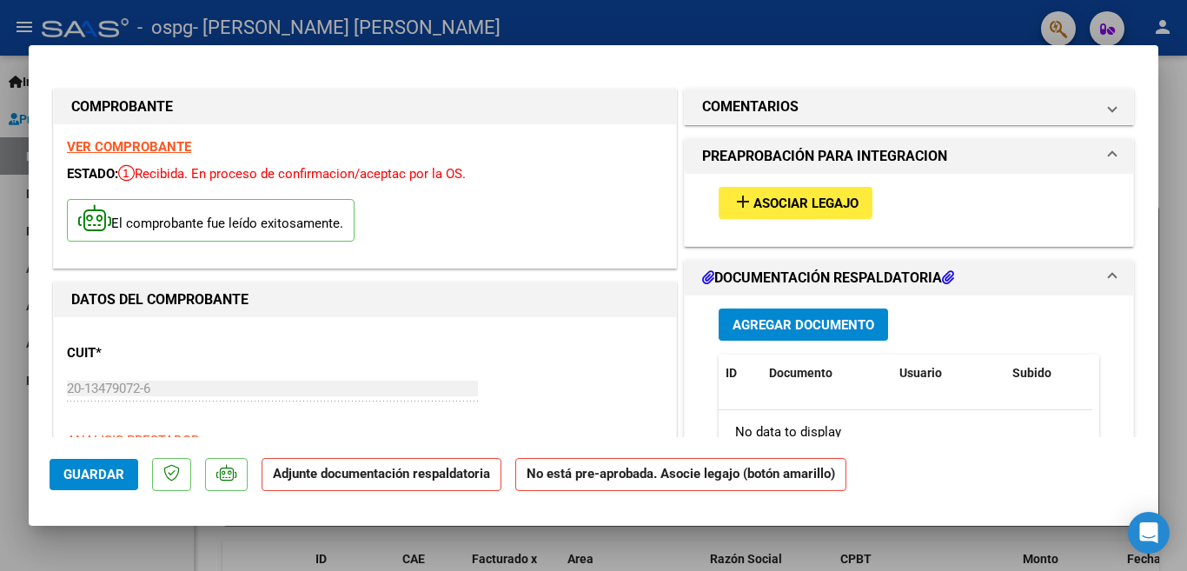
click at [794, 202] on span "Asociar Legajo" at bounding box center [805, 204] width 105 height 16
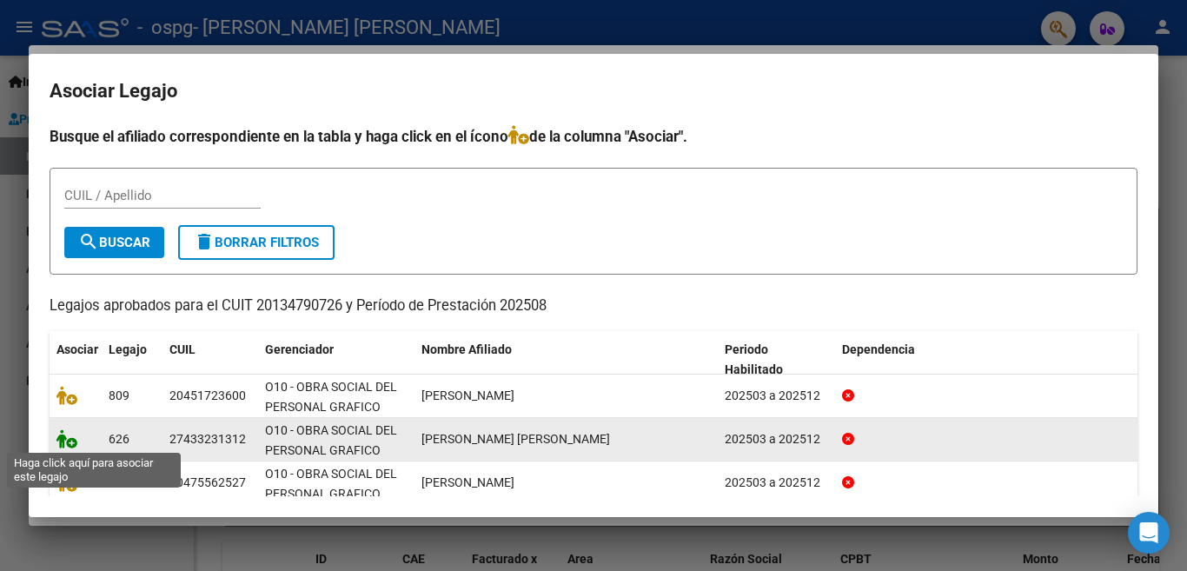
click at [70, 441] on icon at bounding box center [66, 438] width 21 height 19
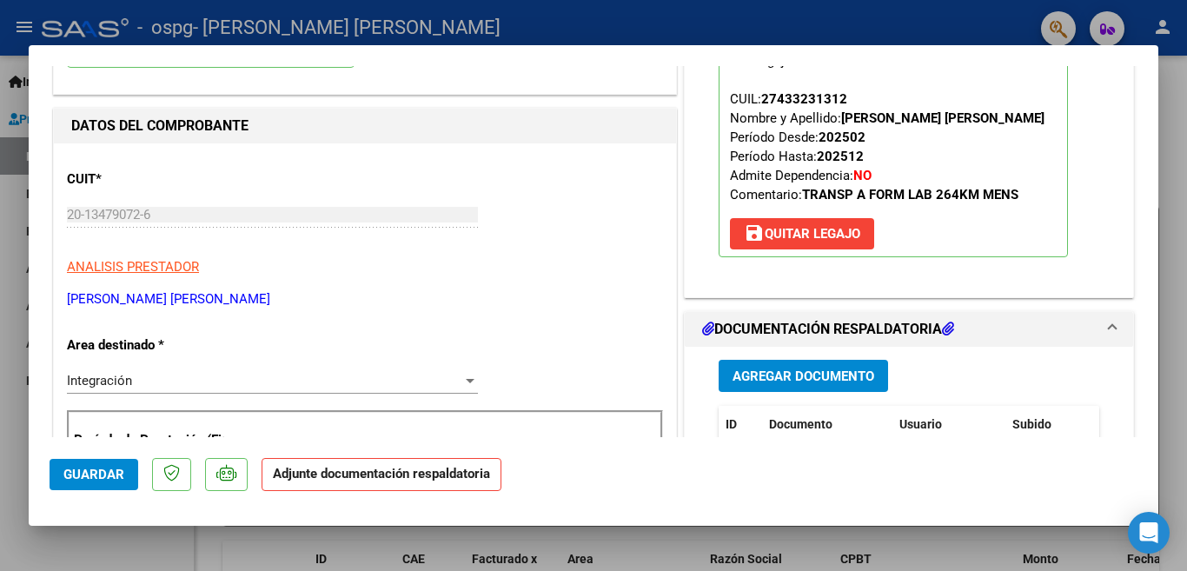
scroll to position [348, 0]
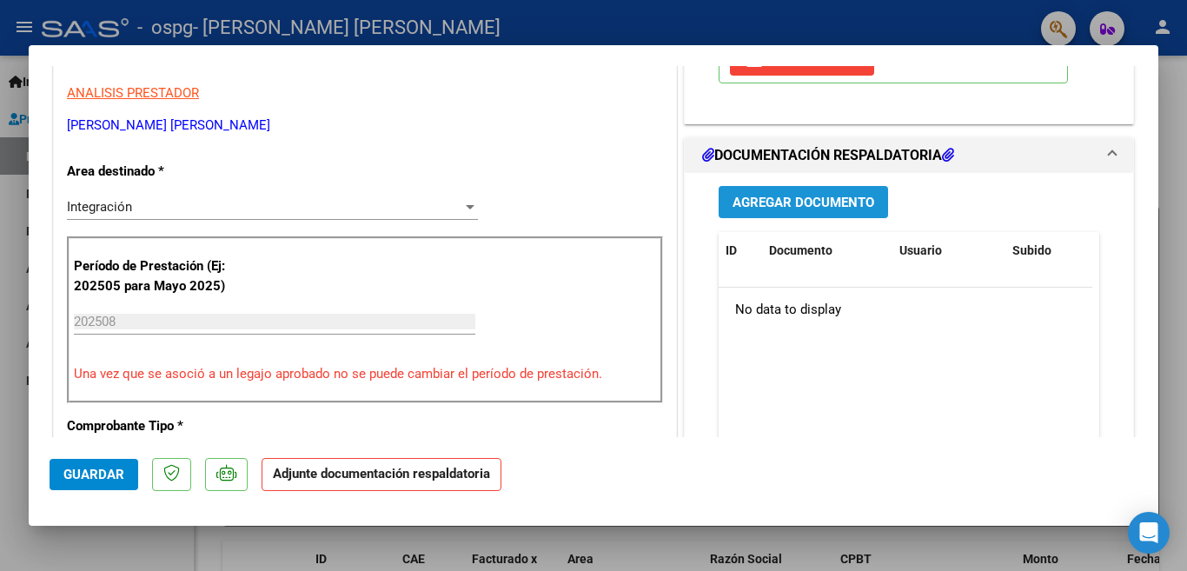
click at [817, 206] on span "Agregar Documento" at bounding box center [804, 203] width 142 height 16
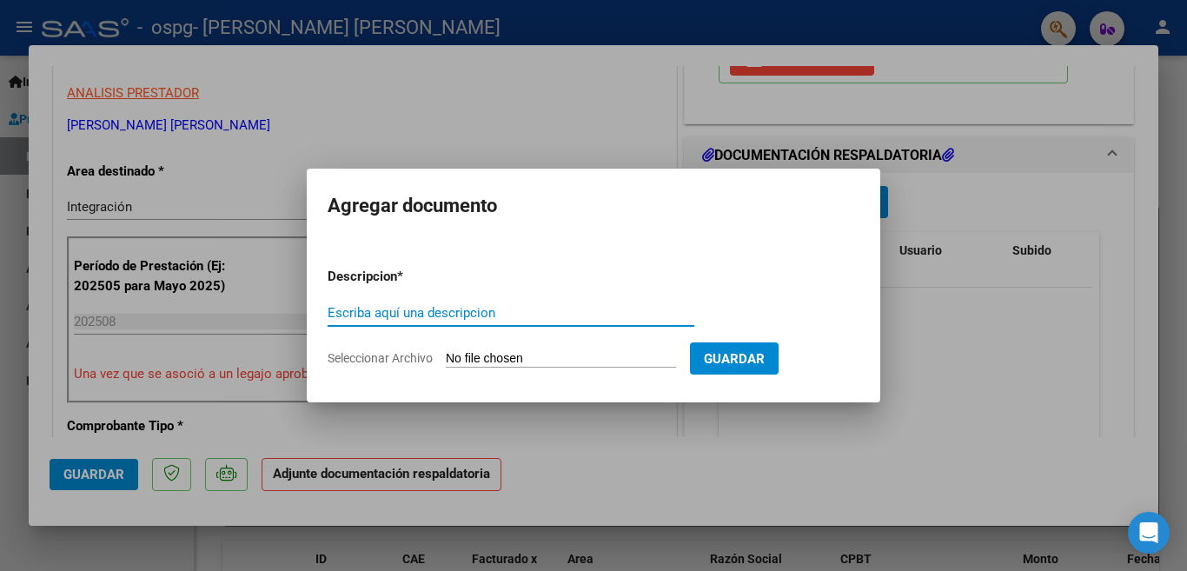
click at [534, 310] on input "Escriba aquí una descripcion" at bounding box center [511, 313] width 367 height 16
type input "factura"
click at [562, 357] on input "Seleccionar Archivo" at bounding box center [561, 359] width 230 height 17
type input "C:\fakepath\GRAFICOS [PERSON_NAME] A 4321 [DATE].pdf"
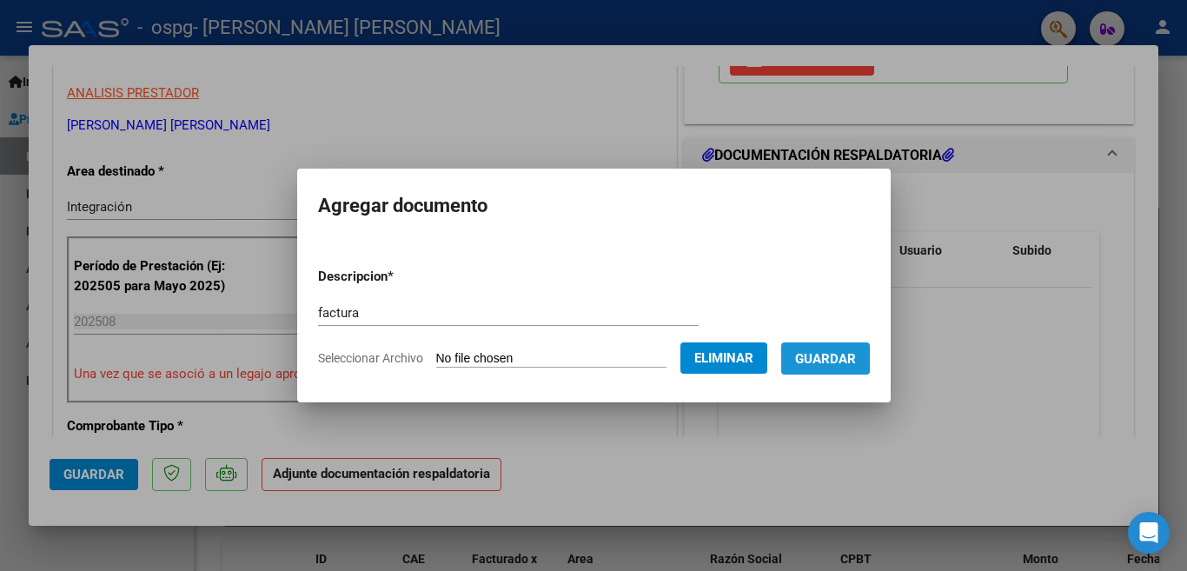
click at [806, 353] on span "Guardar" at bounding box center [825, 359] width 61 height 16
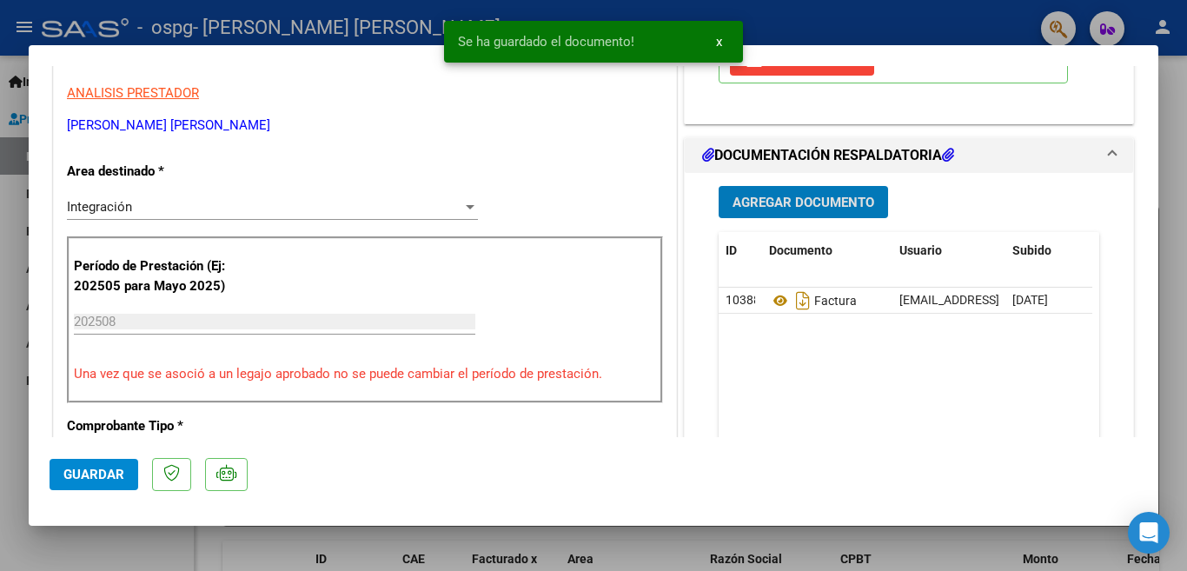
click at [776, 205] on span "Agregar Documento" at bounding box center [804, 203] width 142 height 16
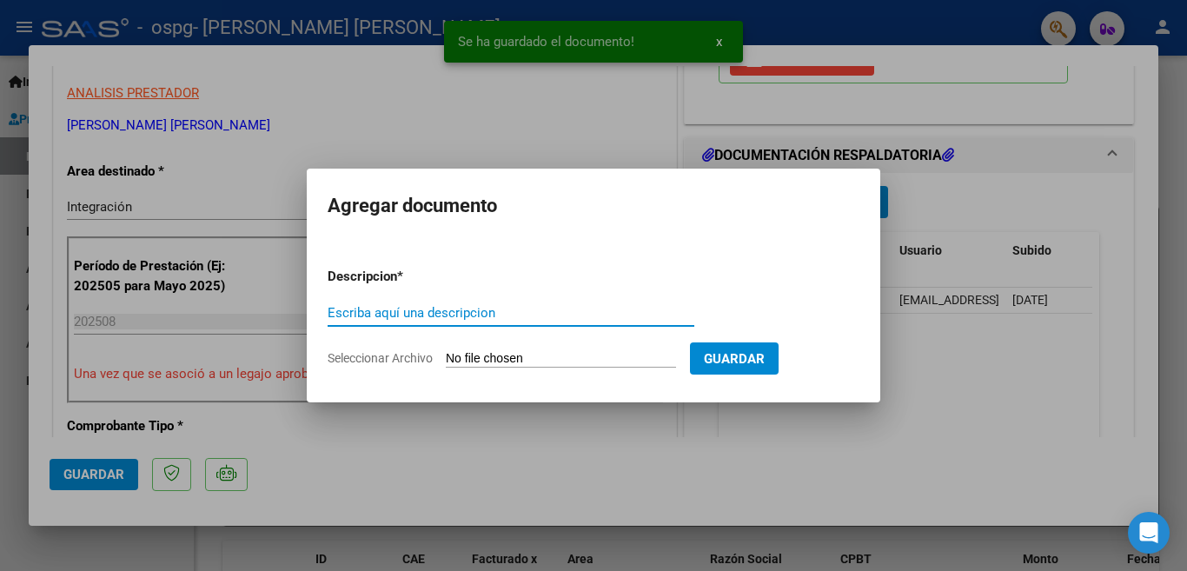
click at [559, 318] on input "Escriba aquí una descripcion" at bounding box center [511, 313] width 367 height 16
click at [560, 325] on div "fir Escriba aquí una descripcion" at bounding box center [511, 313] width 367 height 26
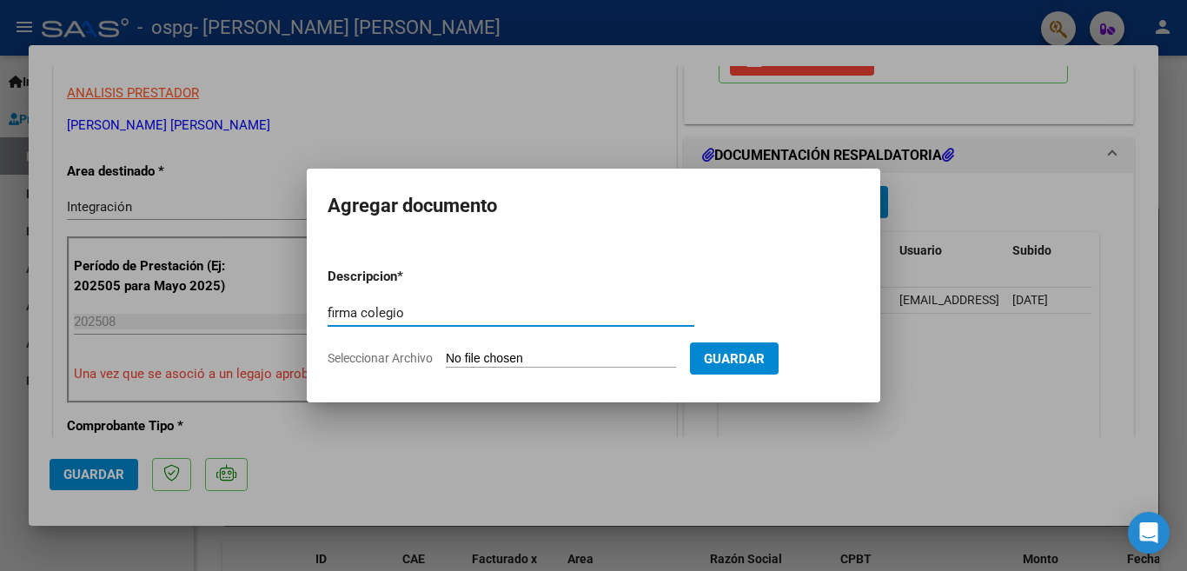
type input "firma colegio"
click at [532, 360] on input "Seleccionar Archivo" at bounding box center [561, 359] width 230 height 17
type input "C:\fakepath\GRAFICOS [PERSON_NAME] FIRMA [DATE].pdf"
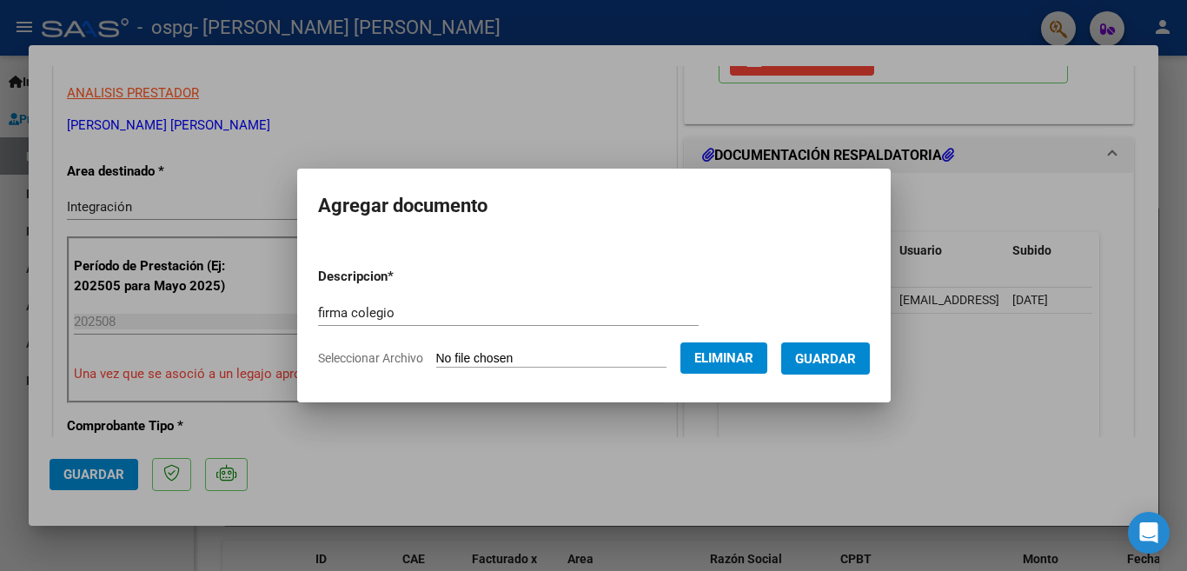
click at [839, 358] on span "Guardar" at bounding box center [825, 359] width 61 height 16
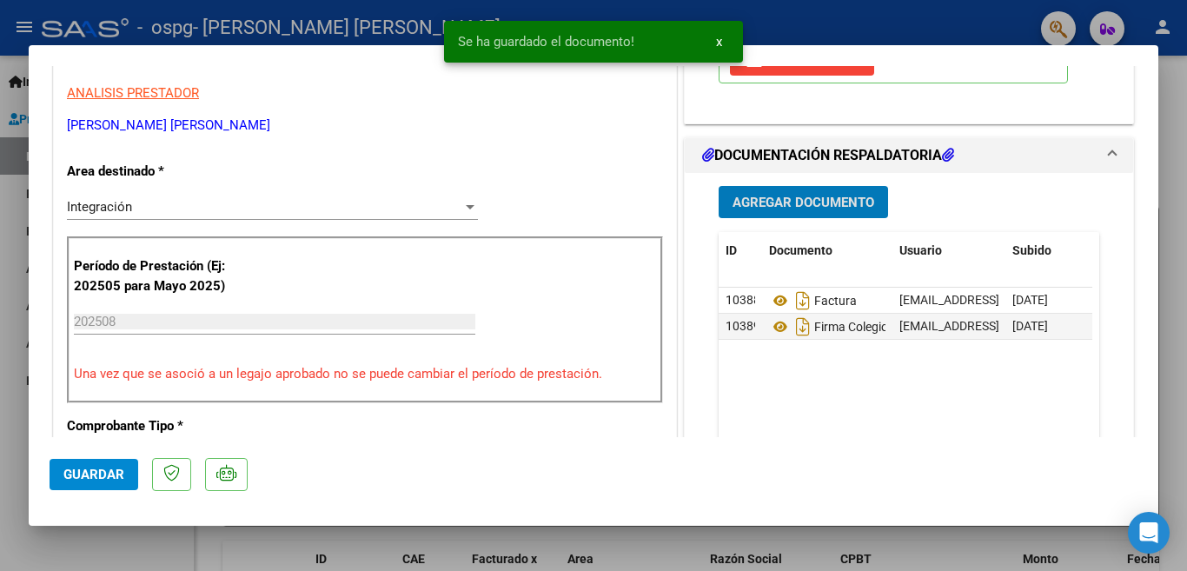
click at [810, 202] on span "Agregar Documento" at bounding box center [804, 203] width 142 height 16
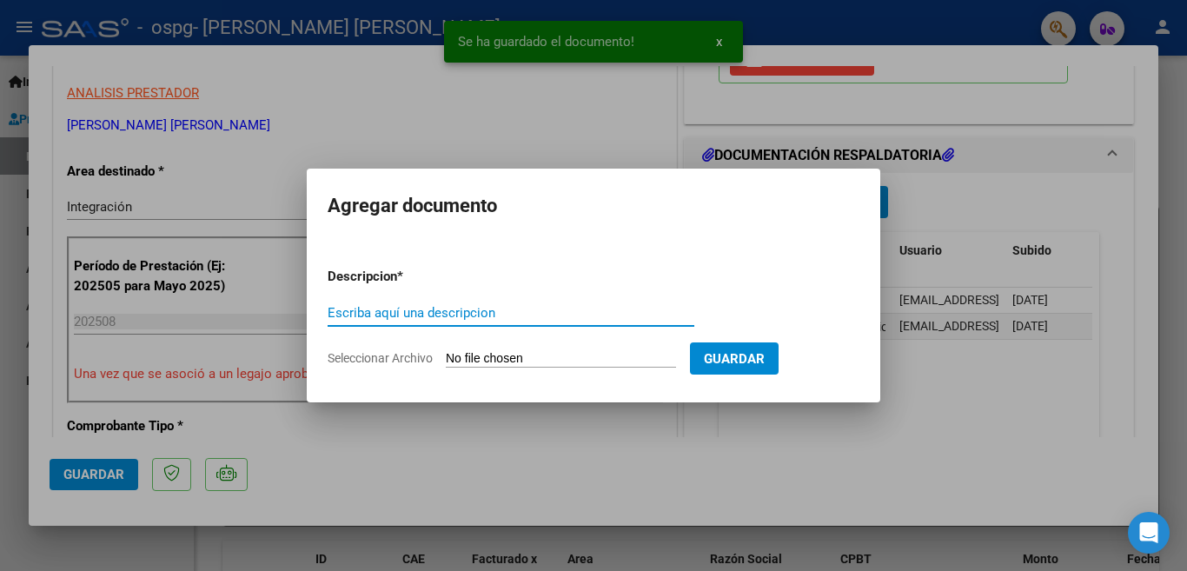
click at [480, 312] on input "Escriba aquí una descripcion" at bounding box center [511, 313] width 367 height 16
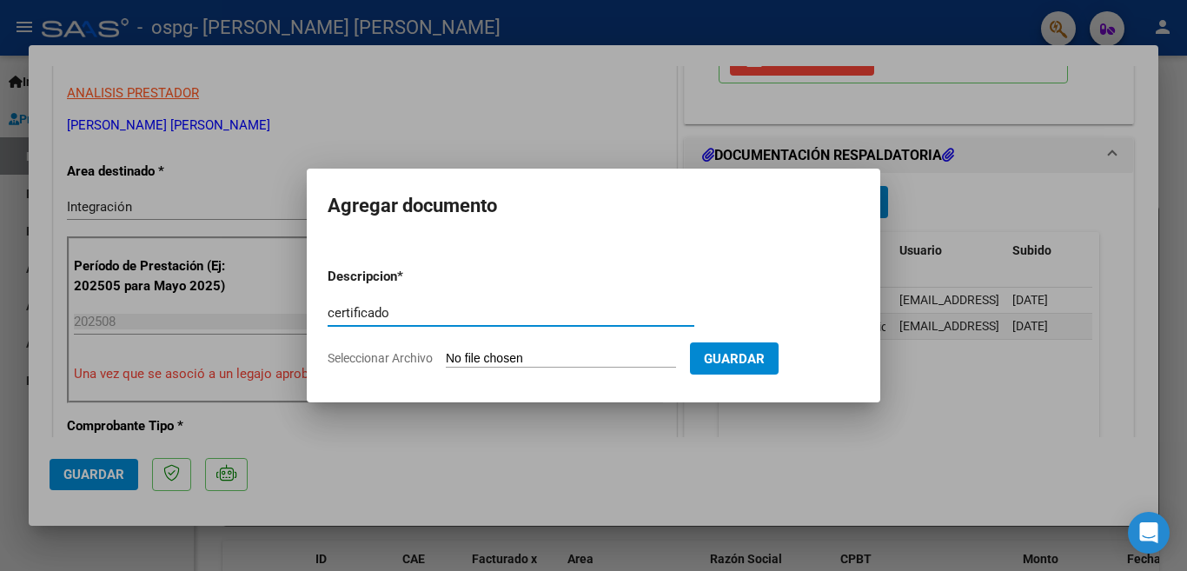
type input "certificado"
click at [508, 351] on input "Seleccionar Archivo" at bounding box center [561, 359] width 230 height 17
type input "C:\fakepath\GRAFICOS [PERSON_NAME] CERTF [GEOGRAPHIC_DATA] [DATE].pdf"
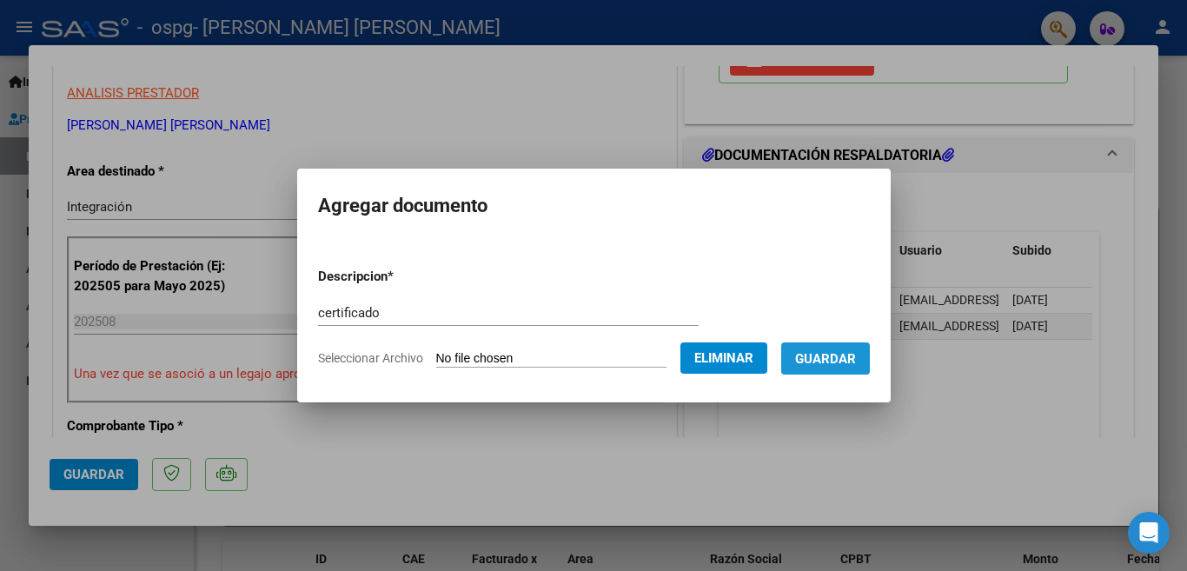
click at [848, 356] on span "Guardar" at bounding box center [825, 359] width 61 height 16
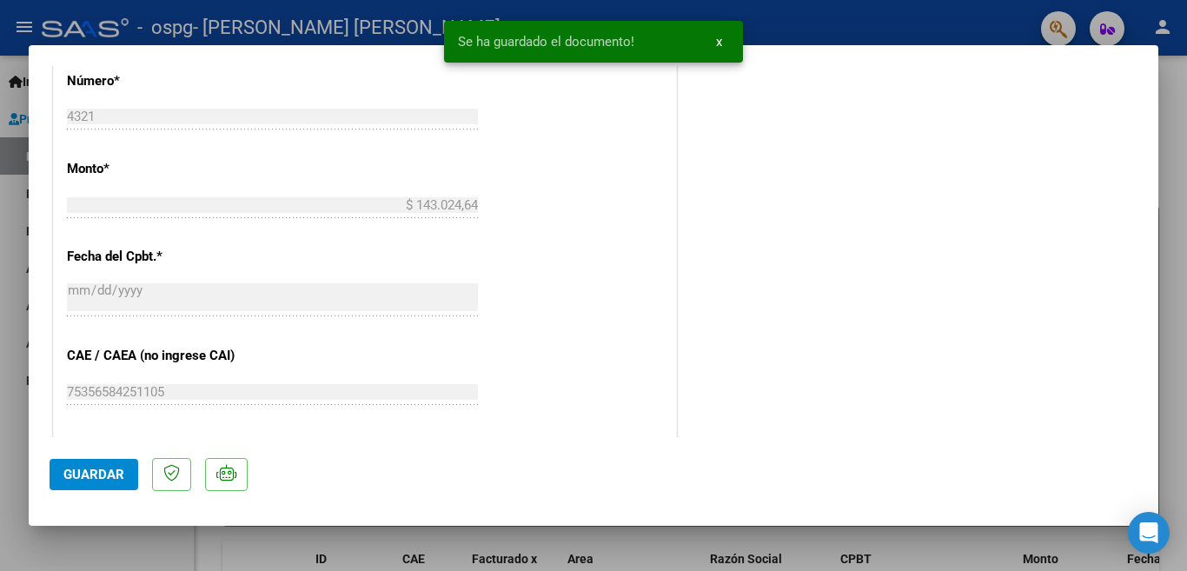
scroll to position [1163, 0]
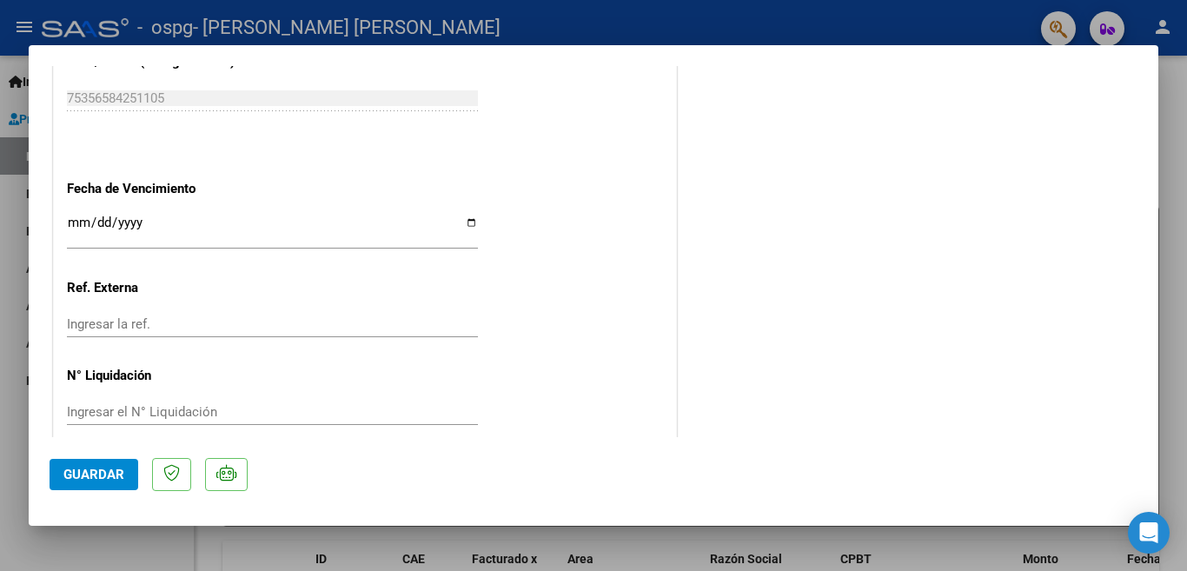
click at [107, 474] on span "Guardar" at bounding box center [93, 475] width 61 height 16
click at [793, 24] on div at bounding box center [593, 285] width 1187 height 571
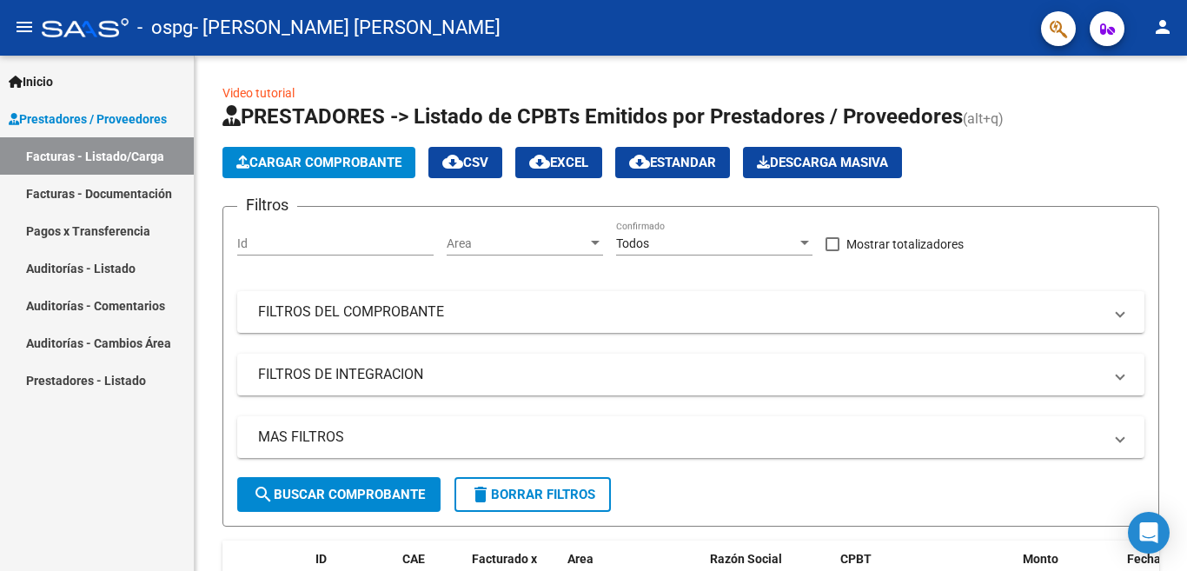
click at [143, 192] on link "Facturas - Documentación" at bounding box center [97, 193] width 194 height 37
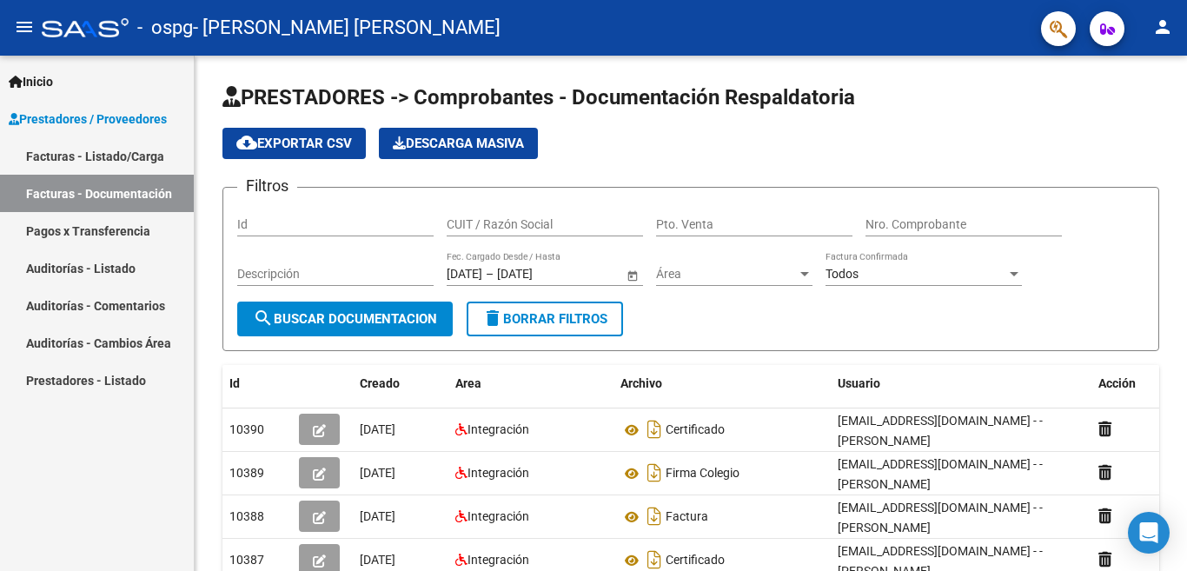
click at [1162, 33] on mat-icon "person" at bounding box center [1162, 27] width 21 height 21
click at [1133, 112] on button "exit_to_app Salir" at bounding box center [1127, 115] width 106 height 42
